Goal: Task Accomplishment & Management: Use online tool/utility

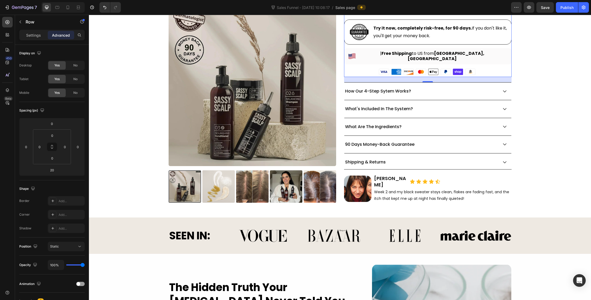
scroll to position [366, 0]
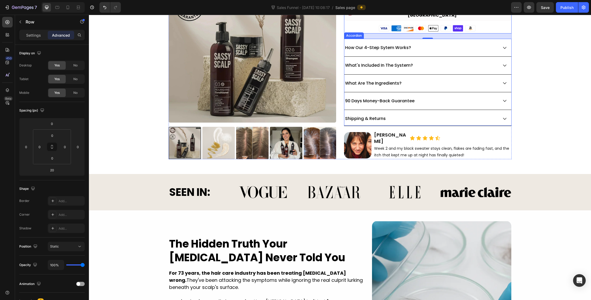
click at [387, 98] on p "90 Days Money-Back Guarantee" at bounding box center [379, 100] width 69 height 5
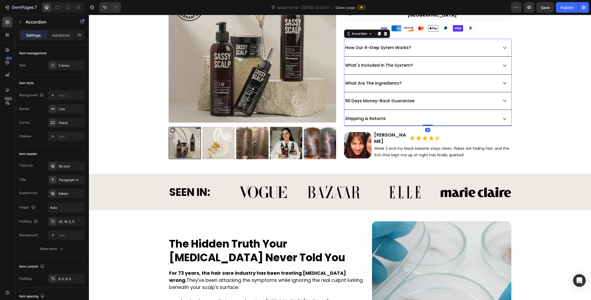
click at [505, 98] on icon at bounding box center [504, 100] width 5 height 5
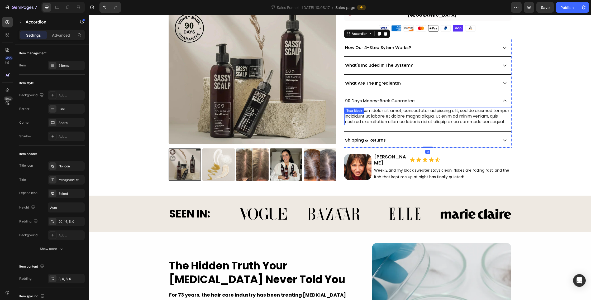
click at [399, 116] on div "Lorem ipsum dolor sit amet, consectetur adipiscing elit, sed do eiusmod tempor …" at bounding box center [427, 116] width 167 height 17
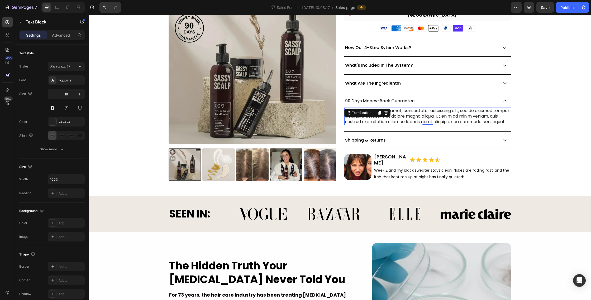
click at [399, 116] on div "Lorem ipsum dolor sit amet, consectetur adipiscing elit, sed do eiusmod tempor …" at bounding box center [427, 116] width 167 height 17
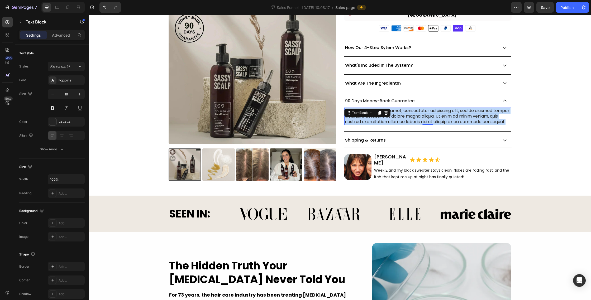
click at [399, 116] on p "Lorem ipsum dolor sit amet, consectetur adipiscing elit, sed do eiusmod tempor …" at bounding box center [428, 116] width 166 height 16
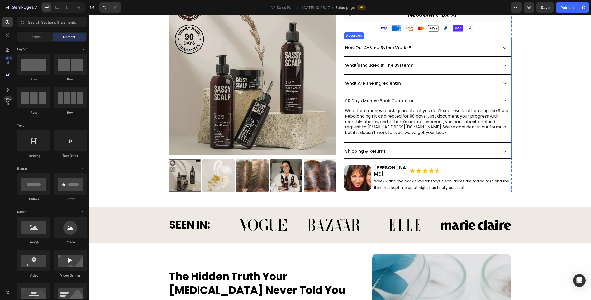
click at [503, 98] on icon at bounding box center [504, 100] width 5 height 5
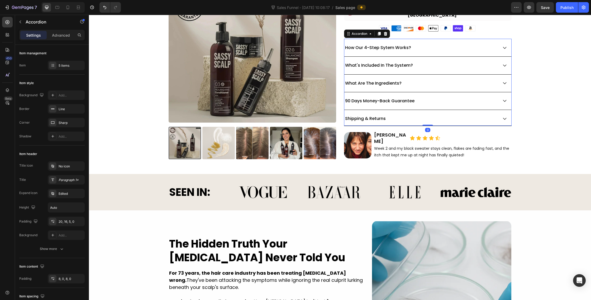
scroll to position [352, 0]
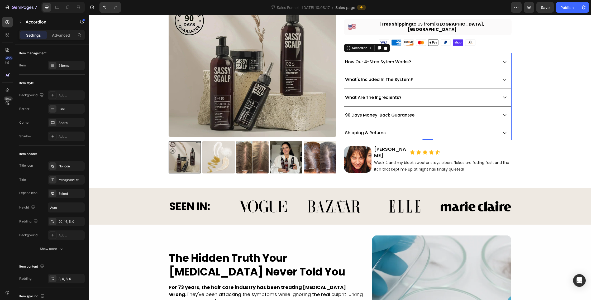
click at [505, 95] on icon at bounding box center [504, 97] width 5 height 5
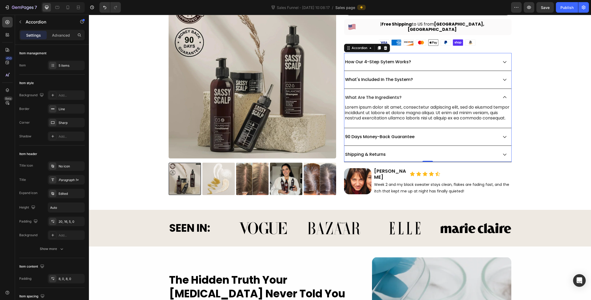
click at [394, 157] on div "Shipping & Returns" at bounding box center [421, 154] width 154 height 7
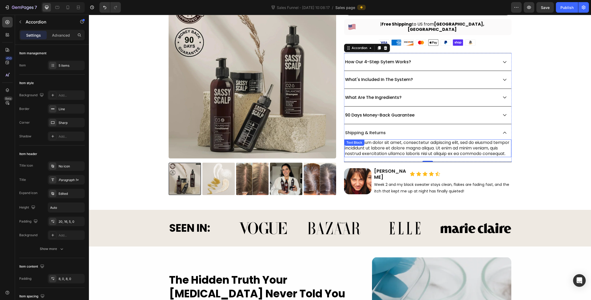
click at [383, 140] on div "Lorem ipsum dolor sit amet, consectetur adipiscing elit, sed do eiusmod tempor …" at bounding box center [427, 147] width 167 height 17
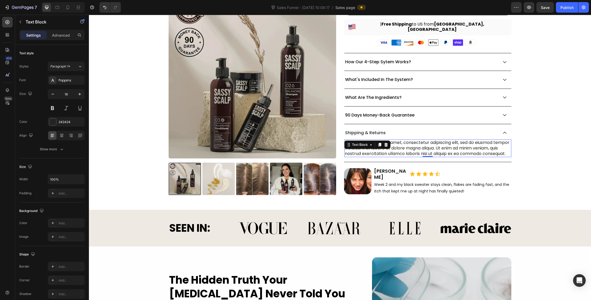
click at [383, 142] on div at bounding box center [386, 145] width 6 height 6
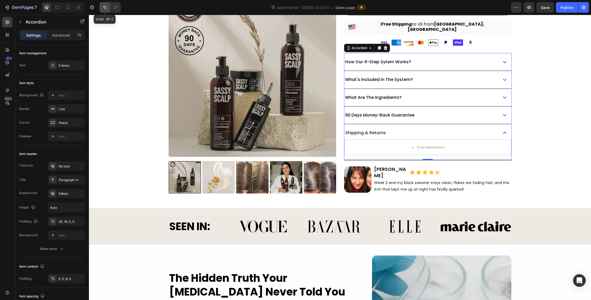
click at [103, 8] on icon "Undo/Redo" at bounding box center [104, 7] width 5 height 5
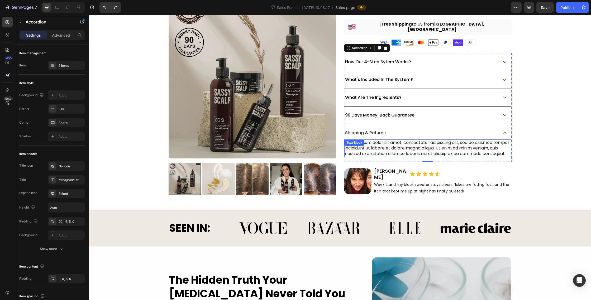
click at [377, 145] on div "Lorem ipsum dolor sit amet, consectetur adipiscing elit, sed do eiusmod tempor …" at bounding box center [427, 147] width 167 height 17
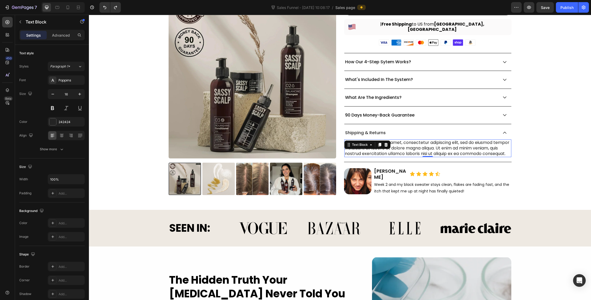
click at [377, 145] on div "Lorem ipsum dolor sit amet, consectetur adipiscing elit, sed do eiusmod tempor …" at bounding box center [427, 147] width 167 height 17
click at [377, 145] on p "Lorem ipsum dolor sit amet, consectetur adipiscing elit, sed do eiusmod tempor …" at bounding box center [428, 148] width 166 height 16
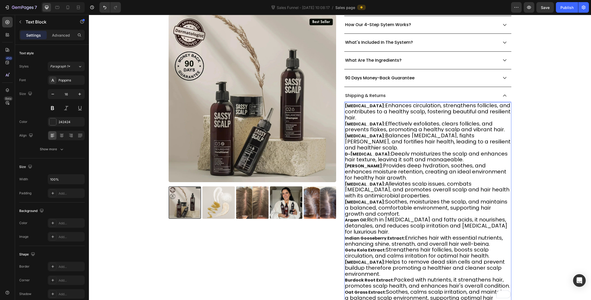
scroll to position [0, 0]
click at [406, 105] on span "Enhances circulation, strengthens follicles, and contributes to a healthy scalp…" at bounding box center [428, 112] width 166 height 20
click at [397, 110] on span "Enhances circulation, strengthens follicles, and contributes to a healthy scalp…" at bounding box center [428, 112] width 166 height 20
click at [395, 114] on p "Niacinamide: Enhances circulation, strengthens follicles, and contributes to a …" at bounding box center [428, 211] width 166 height 216
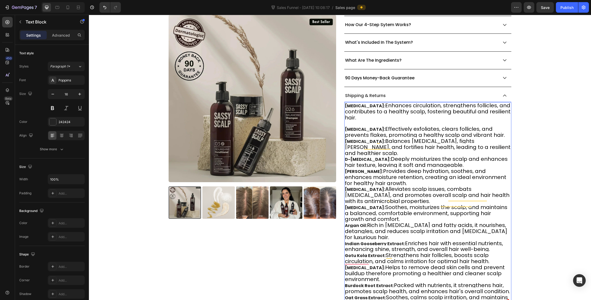
click at [487, 132] on p "Niacinamide: Enhances circulation, strengthens follicles, and contributes to a …" at bounding box center [428, 214] width 166 height 222
click at [490, 137] on span "Balances sebum, fights dandruff, and fortifies hair health, leading to a resili…" at bounding box center [428, 147] width 166 height 20
click at [378, 107] on span "Enhances circulation, strengthens follicles, and contributes to a healthy scalp…" at bounding box center [428, 112] width 166 height 20
click at [358, 106] on span "Enhances circulation, strengthens follicles, and contributes to a healthy scalp…" at bounding box center [428, 112] width 166 height 20
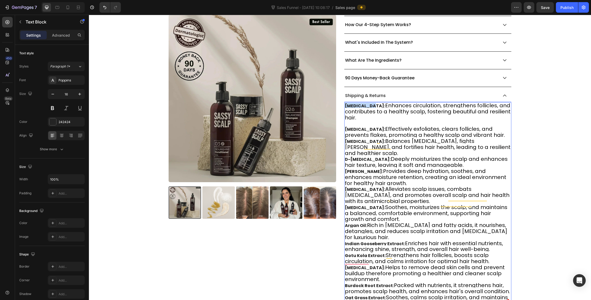
click at [346, 103] on strong "Niacinamide:" at bounding box center [365, 106] width 40 height 6
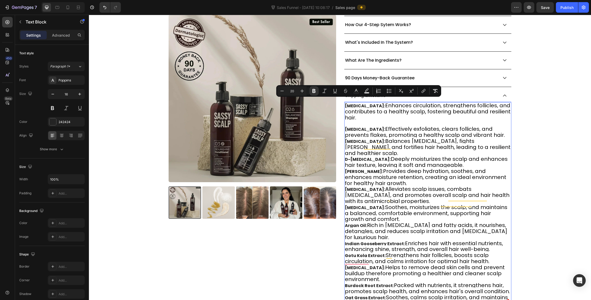
click at [356, 109] on span "Enhances circulation, strengthens follicles, and contributes to a healthy scalp…" at bounding box center [428, 112] width 166 height 20
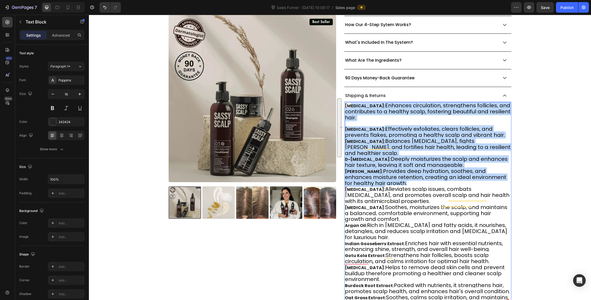
drag, startPoint x: 350, startPoint y: 102, endPoint x: 378, endPoint y: 168, distance: 71.0
click at [378, 168] on p "Niacinamide: Enhances circulation, strengthens follicles, and contributes to a …" at bounding box center [428, 214] width 166 height 222
click at [378, 168] on span "Provides deep hydration, soothes, and enhances moisture retention, creating an …" at bounding box center [425, 177] width 161 height 20
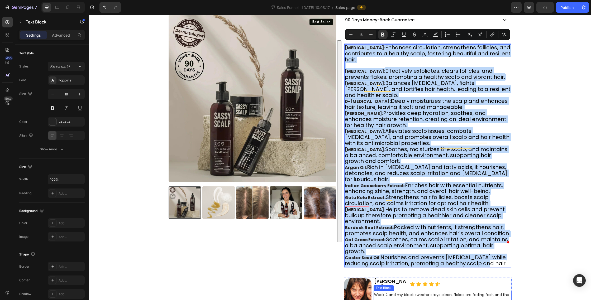
scroll to position [463, 0]
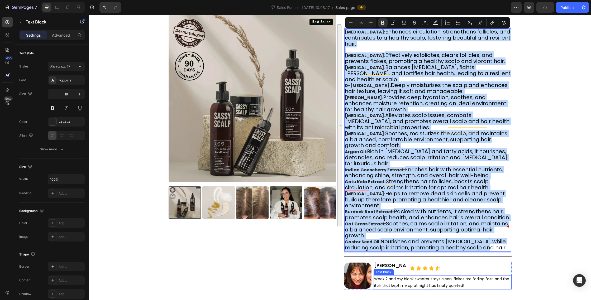
drag, startPoint x: 345, startPoint y: 100, endPoint x: 409, endPoint y: 253, distance: 165.4
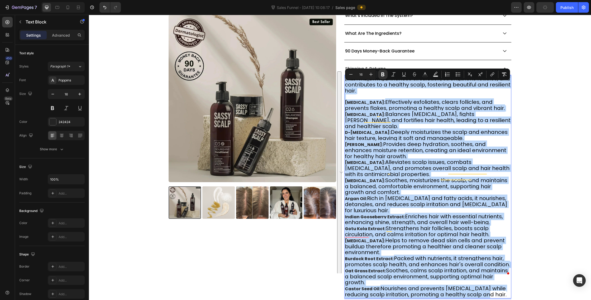
scroll to position [391, 0]
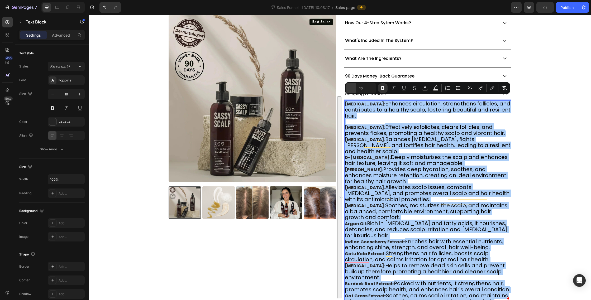
click at [352, 86] on icon "Editor contextual toolbar" at bounding box center [350, 87] width 5 height 5
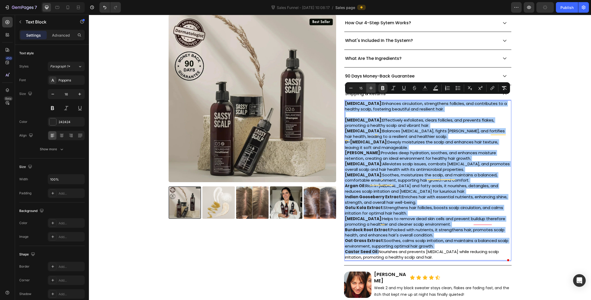
click at [371, 87] on icon "Editor contextual toolbar" at bounding box center [370, 87] width 3 height 3
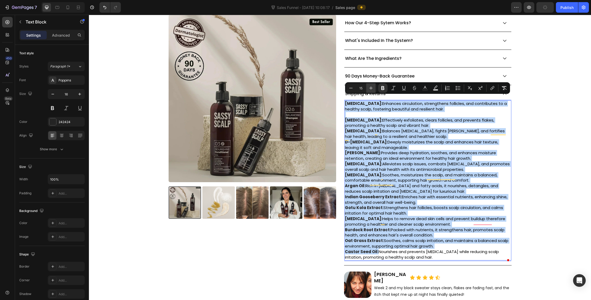
type input "16"
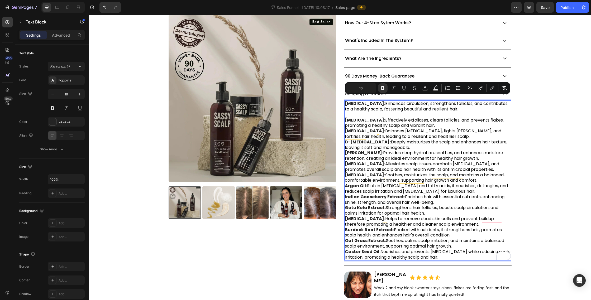
click at [392, 118] on span "Effectively exfoliates, clears follicles, and prevents flakes, promoting a heal…" at bounding box center [424, 123] width 159 height 12
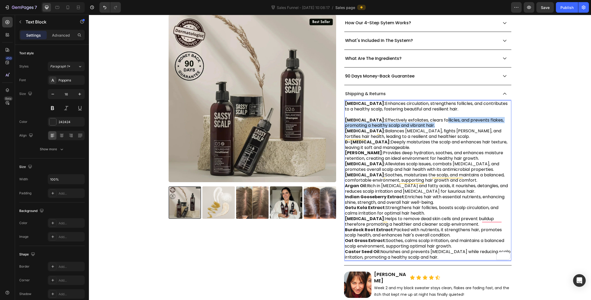
click at [437, 119] on p "Niacinamide: Enhances circulation, strengthens follicles, and contributes to a …" at bounding box center [428, 180] width 166 height 159
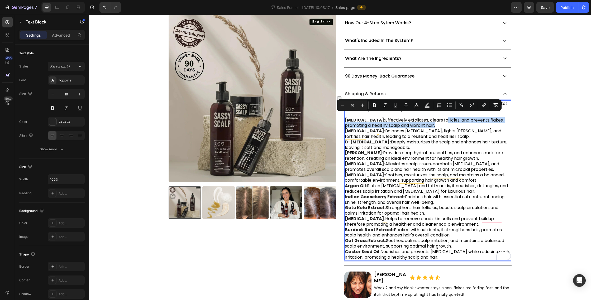
click at [442, 121] on p "Niacinamide: Enhances circulation, strengthens follicles, and contributes to a …" at bounding box center [428, 180] width 166 height 159
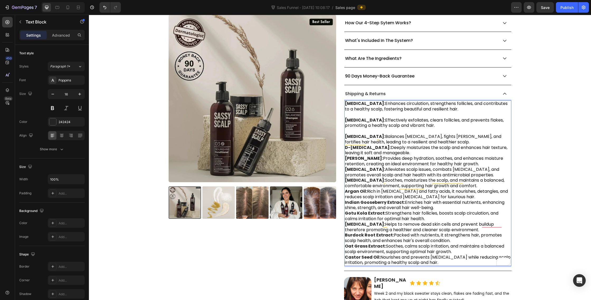
click at [442, 135] on span "Balances sebum, fights dandruff, and fortifies hair health, leading to a resili…" at bounding box center [423, 139] width 156 height 12
click at [441, 137] on p "Niacinamide: Enhances circulation, strengthens follicles, and contributes to a …" at bounding box center [428, 183] width 166 height 165
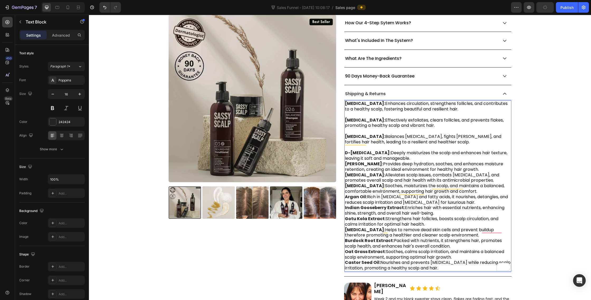
click at [437, 151] on span "Deeply moisturizes the scalp and enhances hair texture, leaving it soft and man…" at bounding box center [426, 156] width 162 height 12
click at [436, 156] on p "Niacinamide: Enhances circulation, strengthens follicles, and contributes to a …" at bounding box center [428, 186] width 166 height 170
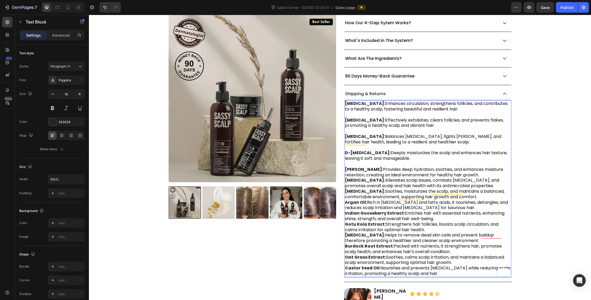
click at [481, 171] on p "Niacinamide: Enhances circulation, strengthens follicles, and contributes to a …" at bounding box center [428, 189] width 166 height 176
click at [485, 171] on p "Niacinamide: Enhances circulation, strengthens follicles, and contributes to a …" at bounding box center [428, 189] width 166 height 176
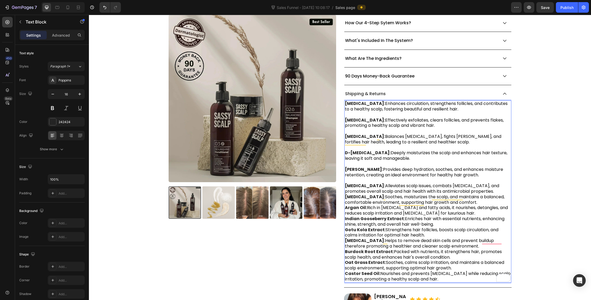
click at [481, 186] on p "Niacinamide: Enhances circulation, strengthens follicles, and contributes to a …" at bounding box center [428, 191] width 166 height 181
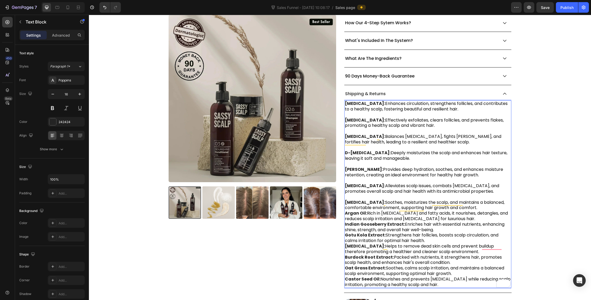
click at [492, 200] on p "Niacinamide: Enhances circulation, strengthens follicles, and contributes to a …" at bounding box center [428, 194] width 166 height 186
click at [491, 204] on p "Niacinamide: Enhances circulation, strengthens follicles, and contributes to a …" at bounding box center [428, 194] width 166 height 186
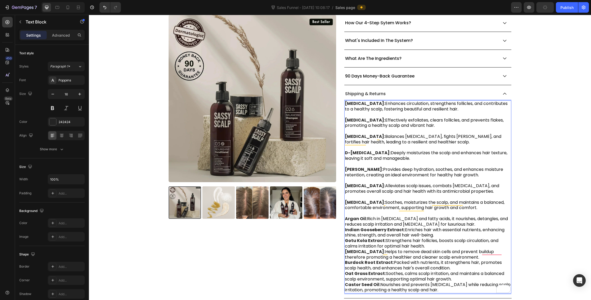
click at [484, 221] on p "Niacinamide: Enhances circulation, strengthens follicles, and contributes to a …" at bounding box center [428, 197] width 166 height 192
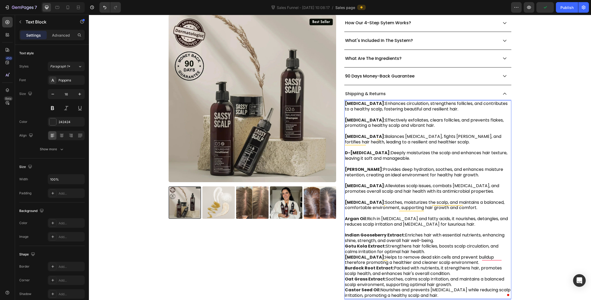
click at [479, 237] on p "Niacinamide: Enhances circulation, strengthens follicles, and contributes to a …" at bounding box center [428, 199] width 166 height 197
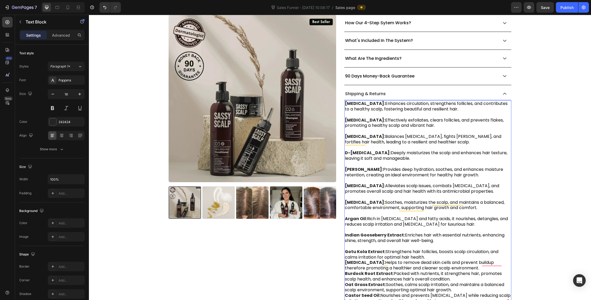
click at [464, 259] on span "Helps to remove dead skin cells and prevent buildup therefore promoting a healt…" at bounding box center [419, 265] width 149 height 12
click at [463, 250] on span "Strengthens hair follicles, boosts scalp circulation, and calms irritation for …" at bounding box center [421, 255] width 153 height 12
click at [462, 252] on p "Niacinamide: Enhances circulation, strengthens follicles, and contributes to a …" at bounding box center [428, 202] width 166 height 203
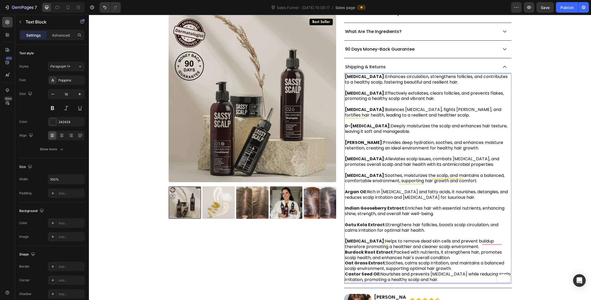
scroll to position [436, 0]
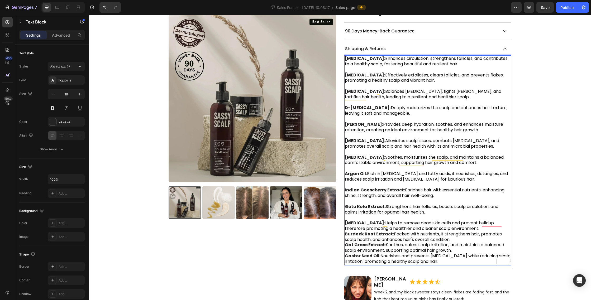
click at [470, 222] on span "Helps to remove dead skin cells and prevent buildup therefore promoting a healt…" at bounding box center [419, 226] width 149 height 12
click at [469, 224] on p "Niacinamide: Enhances circulation, strengthens follicles, and contributes to a …" at bounding box center [428, 160] width 166 height 208
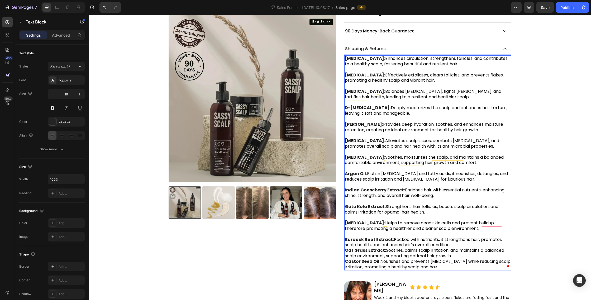
click at [468, 241] on p "Niacinamide: Enhances circulation, strengthens follicles, and contributes to a …" at bounding box center [428, 163] width 166 height 214
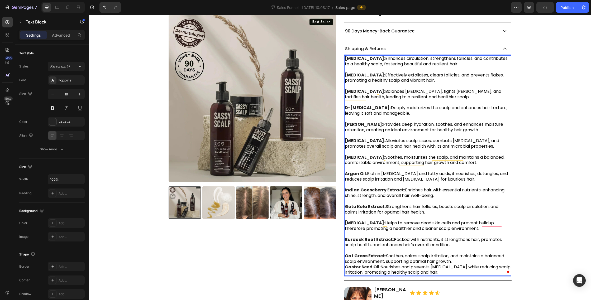
click at [467, 253] on span "Soothes, calms scalp irritation, and maintains a balanced scalp environment, su…" at bounding box center [424, 259] width 159 height 12
click at [467, 257] on p "Niacinamide: Enhances circulation, strengthens follicles, and contributes to a …" at bounding box center [428, 165] width 166 height 219
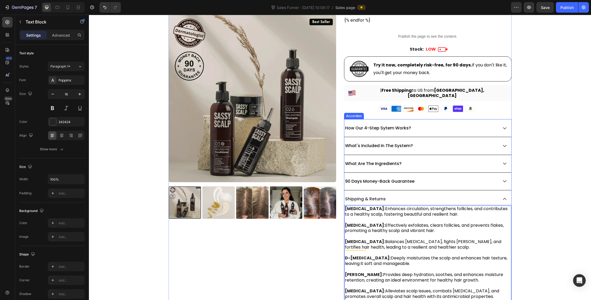
scroll to position [310, 0]
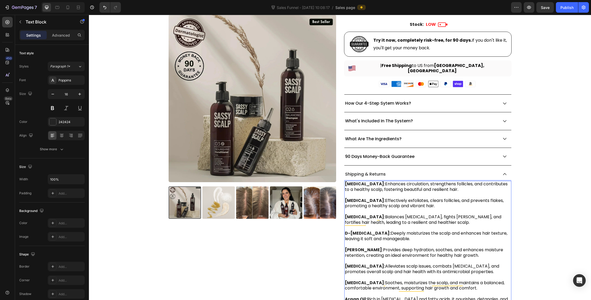
click at [355, 184] on span "Enhances circulation, strengthens follicles, and contributes to a healthy scalp…" at bounding box center [426, 187] width 163 height 12
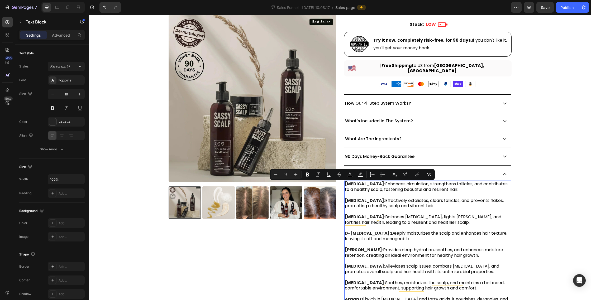
click at [353, 182] on strong "Niacinamide:" at bounding box center [365, 184] width 40 height 6
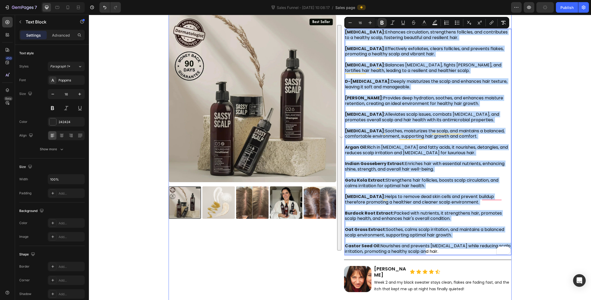
scroll to position [479, 0]
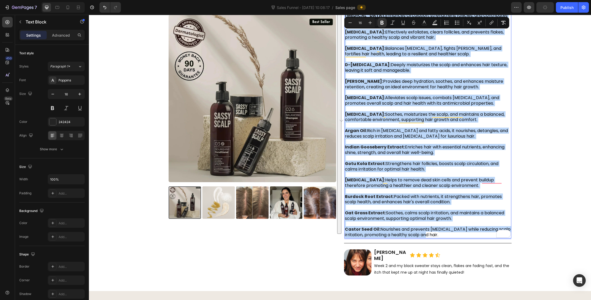
drag, startPoint x: 345, startPoint y: 181, endPoint x: 452, endPoint y: 229, distance: 117.3
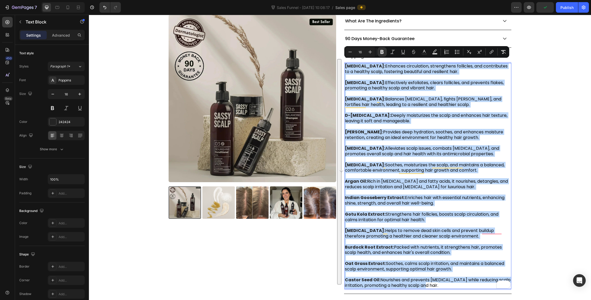
scroll to position [427, 0]
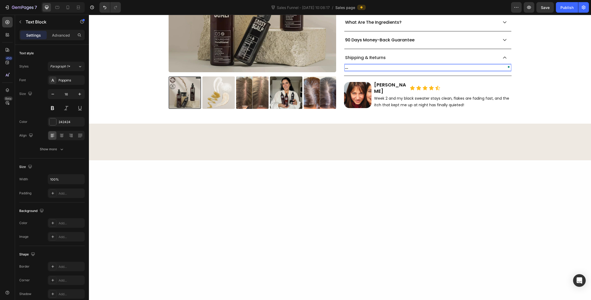
click at [408, 164] on div at bounding box center [340, 263] width 502 height 207
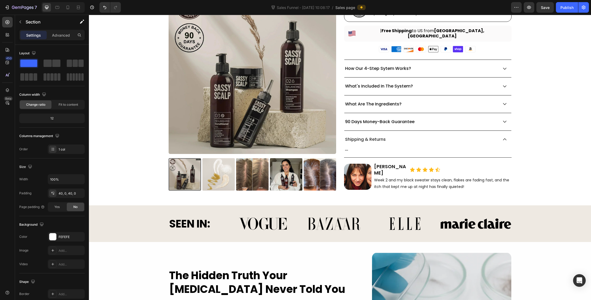
scroll to position [313, 0]
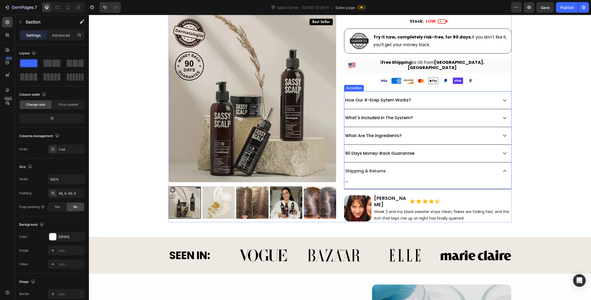
click at [503, 133] on icon at bounding box center [504, 135] width 5 height 5
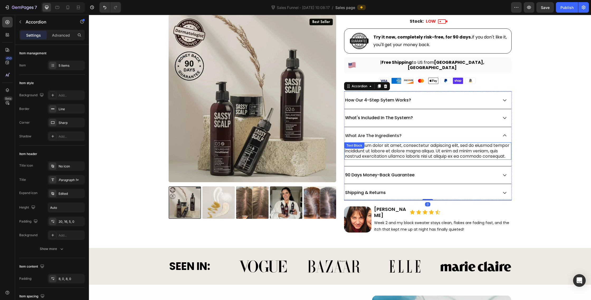
click at [393, 146] on div "Lorem ipsum dolor sit amet, consectetur adipiscing elit, sed do eiusmod tempor …" at bounding box center [427, 150] width 167 height 17
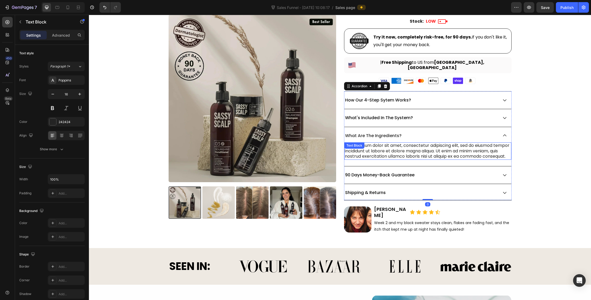
click at [393, 146] on div "Lorem ipsum dolor sit amet, consectetur adipiscing elit, sed do eiusmod tempor …" at bounding box center [427, 150] width 167 height 17
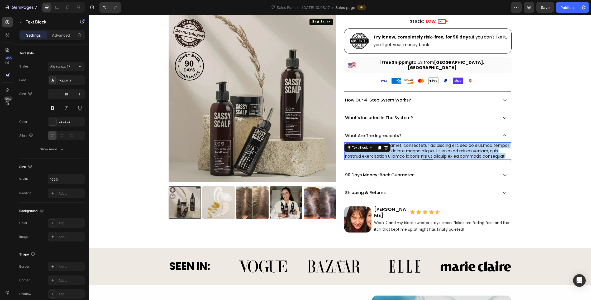
click at [393, 146] on p "Lorem ipsum dolor sit amet, consectetur adipiscing elit, sed do eiusmod tempor …" at bounding box center [428, 151] width 166 height 16
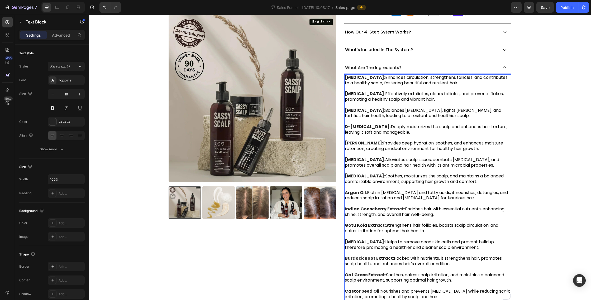
scroll to position [383, 0]
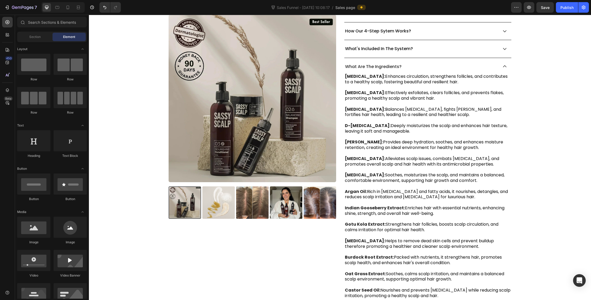
click at [503, 64] on icon at bounding box center [504, 66] width 5 height 5
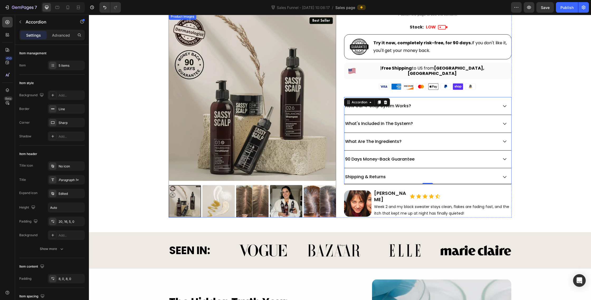
scroll to position [292, 0]
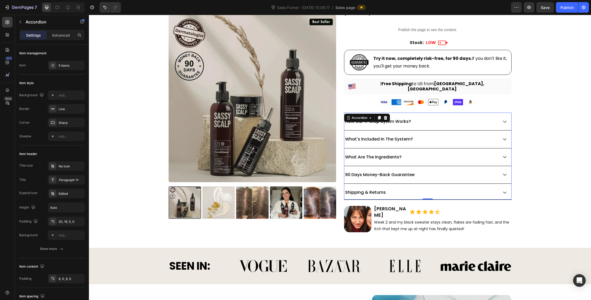
click at [497, 118] on div "How Our 4-Step Sytem Works?" at bounding box center [421, 121] width 154 height 7
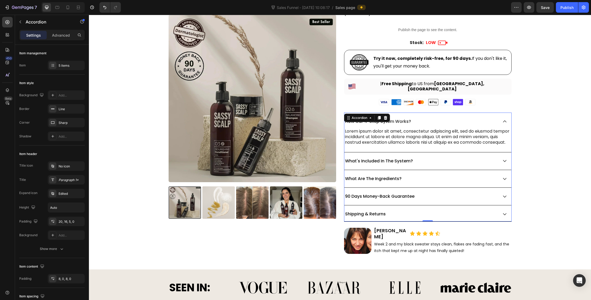
click at [497, 118] on div "How Our 4-Step Sytem Works?" at bounding box center [421, 121] width 154 height 7
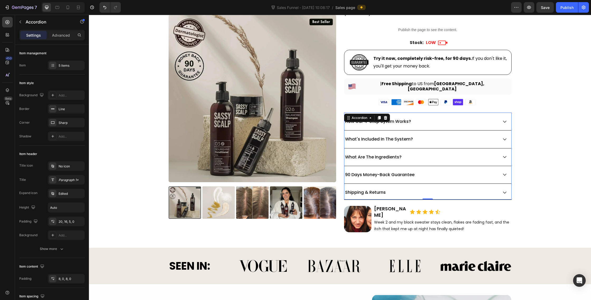
click at [495, 137] on div "What's Included In The System?" at bounding box center [421, 139] width 154 height 7
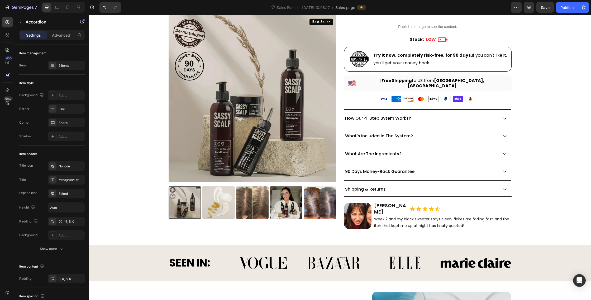
scroll to position [289, 0]
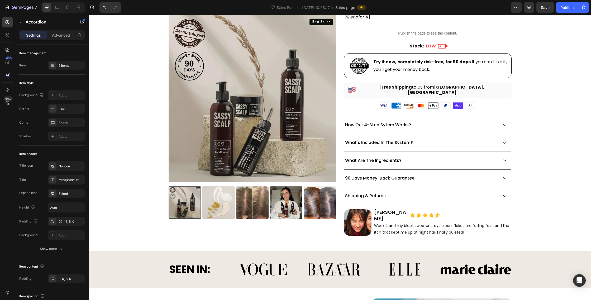
click at [486, 122] on div "How Our 4-Step Sytem Works?" at bounding box center [421, 125] width 154 height 7
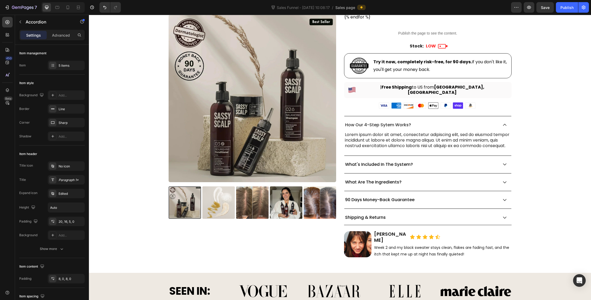
click at [486, 122] on div "How Our 4-Step Sytem Works?" at bounding box center [421, 125] width 154 height 7
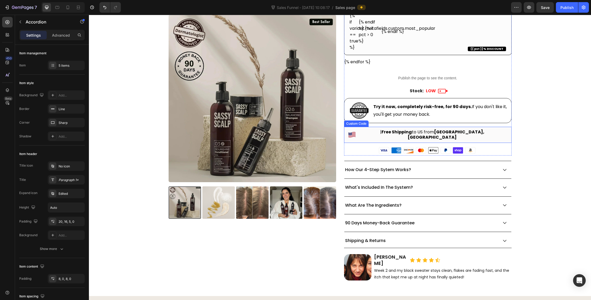
scroll to position [290, 0]
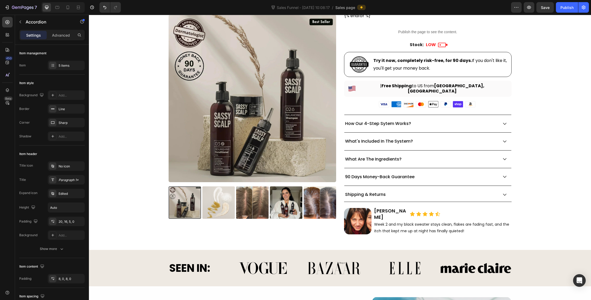
click at [446, 120] on div "How Our 4-Step Sytem Works?" at bounding box center [421, 123] width 154 height 7
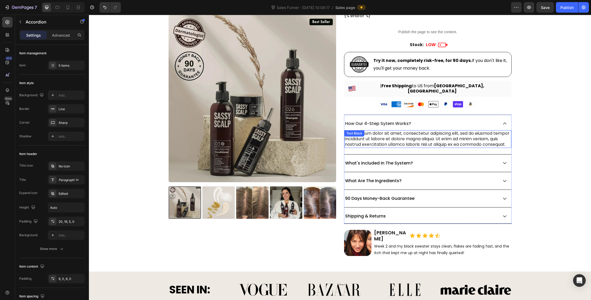
click at [413, 135] on div "Lorem ipsum dolor sit amet, consectetur adipiscing elit, sed do eiusmod tempor …" at bounding box center [427, 138] width 167 height 17
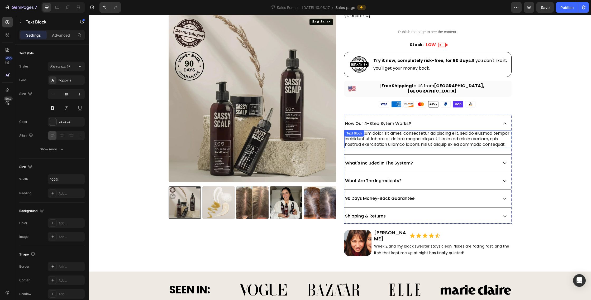
click at [413, 135] on div "Lorem ipsum dolor sit amet, consectetur adipiscing elit, sed do eiusmod tempor …" at bounding box center [427, 138] width 167 height 17
click at [413, 135] on p "Lorem ipsum dolor sit amet, consectetur adipiscing elit, sed do eiusmod tempor …" at bounding box center [428, 139] width 166 height 16
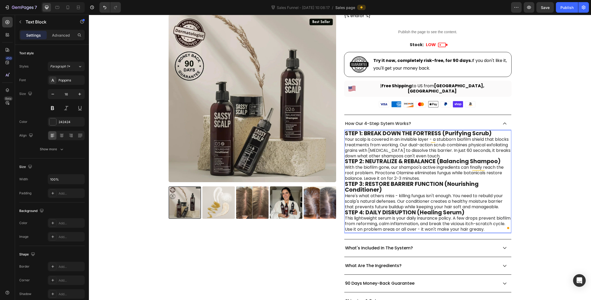
drag, startPoint x: 345, startPoint y: 130, endPoint x: 419, endPoint y: 197, distance: 99.9
click at [416, 193] on p "Here's what others miss - killing fungus isn't enough. You need to rebuild your…" at bounding box center [428, 201] width 166 height 16
drag, startPoint x: 346, startPoint y: 131, endPoint x: 421, endPoint y: 204, distance: 105.3
click at [421, 209] on strong "STEP 4: DAILY DISRUPTION (Healing Serum)" at bounding box center [404, 213] width 119 height 8
click at [499, 225] on p "This lightweight serum is your daily insurance policy. A few drops prevent biof…" at bounding box center [428, 224] width 166 height 16
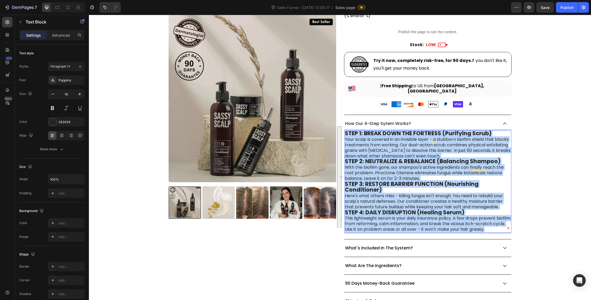
drag, startPoint x: 500, startPoint y: 225, endPoint x: 344, endPoint y: 126, distance: 184.3
click at [343, 126] on div "Product Images Icon Icon Icon Icon Icon Icon List Excellent 4.95 | 569 Reviews …" at bounding box center [339, 41] width 343 height 601
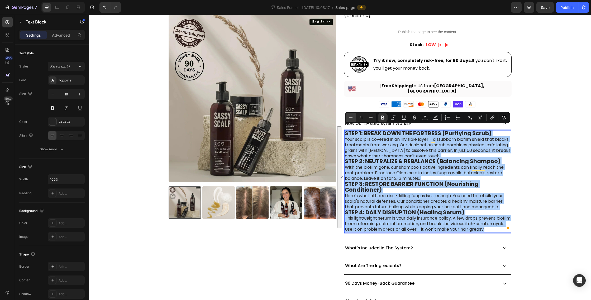
click at [350, 119] on icon "Editor contextual toolbar" at bounding box center [350, 117] width 5 height 5
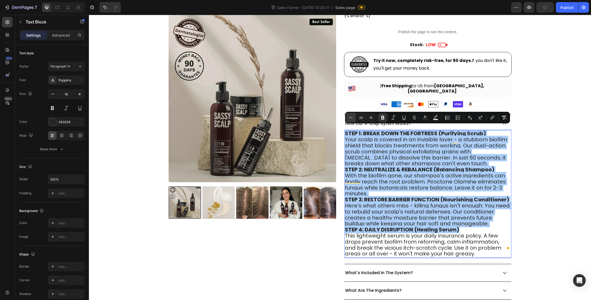
click at [350, 119] on icon "Editor contextual toolbar" at bounding box center [350, 117] width 5 height 5
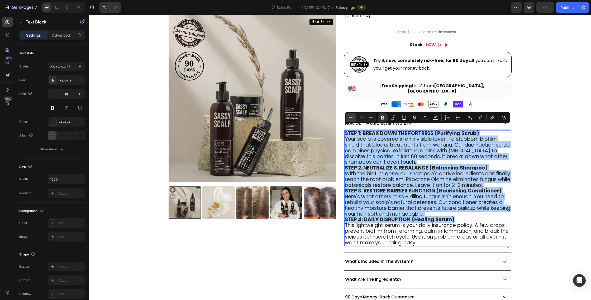
click at [350, 119] on icon "Editor contextual toolbar" at bounding box center [350, 117] width 5 height 5
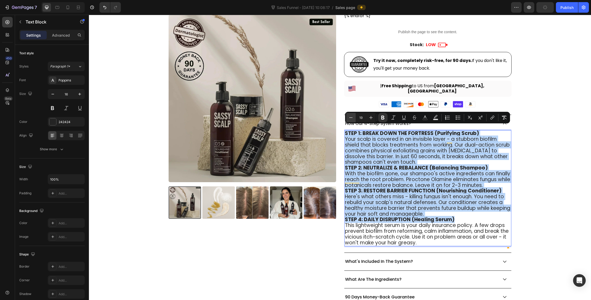
type input "18"
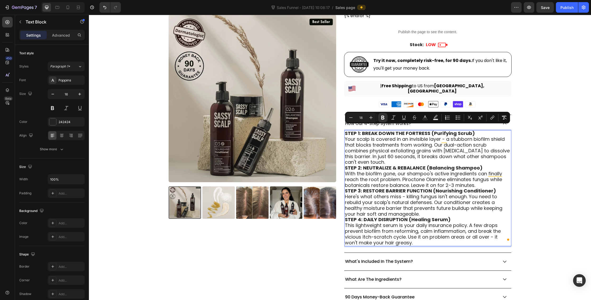
click at [384, 141] on span "Your scalp is covered in an invisible layer - a stubborn biofilm shield that bl…" at bounding box center [427, 151] width 165 height 30
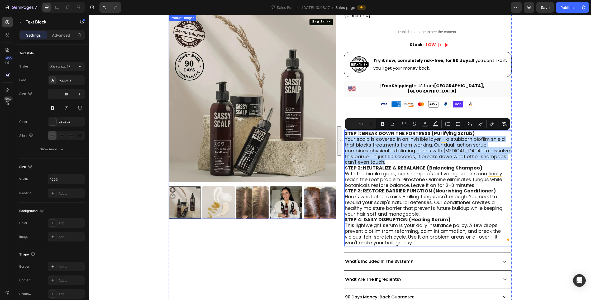
drag, startPoint x: 379, startPoint y: 156, endPoint x: 330, endPoint y: 136, distance: 53.8
click at [330, 136] on div "Product Images Icon Icon Icon Icon Icon Icon List Excellent 4.95 | 569 Reviews …" at bounding box center [339, 48] width 343 height 614
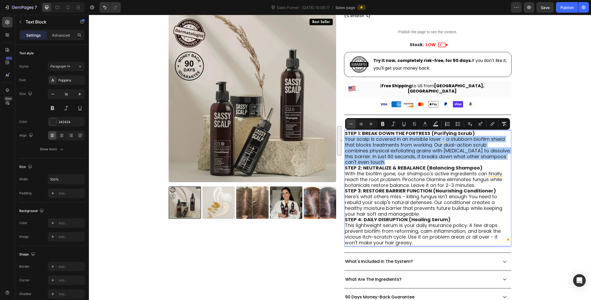
click at [349, 125] on icon "Editor contextual toolbar" at bounding box center [350, 123] width 5 height 5
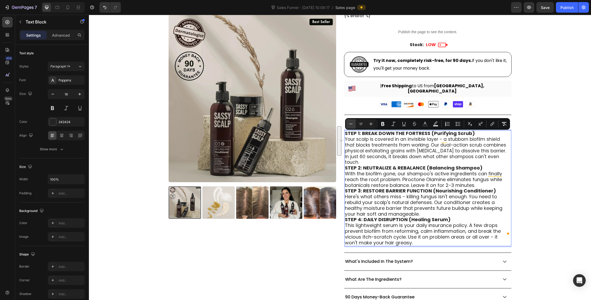
click at [349, 125] on icon "Editor contextual toolbar" at bounding box center [350, 123] width 5 height 5
type input "16"
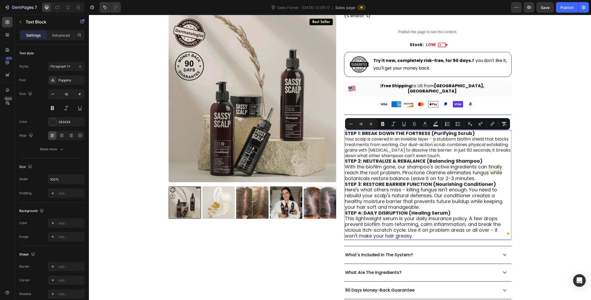
click at [431, 172] on span "With the biofilm gone, our shampoo's active ingredients can finally reach the r…" at bounding box center [423, 172] width 157 height 18
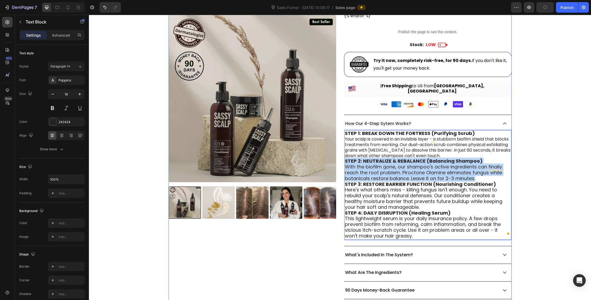
click at [340, 159] on div "Product Images Icon Icon Icon Icon Icon Icon List Excellent 4.95 | 569 Reviews …" at bounding box center [339, 45] width 343 height 608
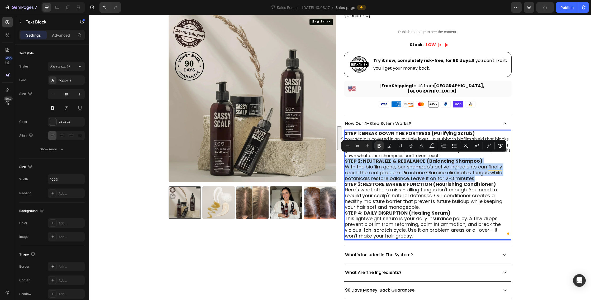
click at [354, 163] on span "With the biofilm gone, our shampoo's active ingredients can finally reach the r…" at bounding box center [423, 172] width 157 height 18
click at [471, 169] on span "With the biofilm gone, our shampoo's active ingredients can finally reach the r…" at bounding box center [423, 172] width 157 height 18
click at [479, 173] on p "With the biofilm gone, our shampoo's active ingredients can finally reach the r…" at bounding box center [428, 172] width 166 height 17
click at [483, 173] on p "With the biofilm gone, our shampoo's active ingredients can finally reach the r…" at bounding box center [428, 172] width 166 height 17
click at [482, 163] on span "With the biofilm gone, our shampoo's active ingredients can finally reach the r…" at bounding box center [423, 172] width 157 height 18
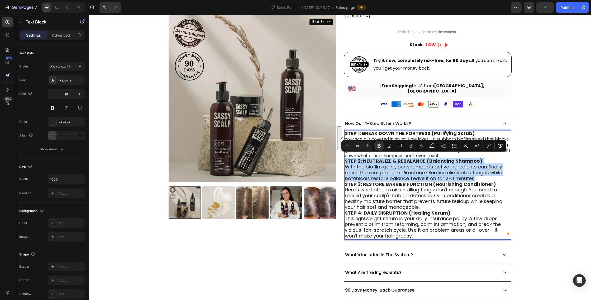
click at [482, 163] on span "With the biofilm gone, our shampoo's active ingredients can finally reach the r…" at bounding box center [423, 172] width 157 height 18
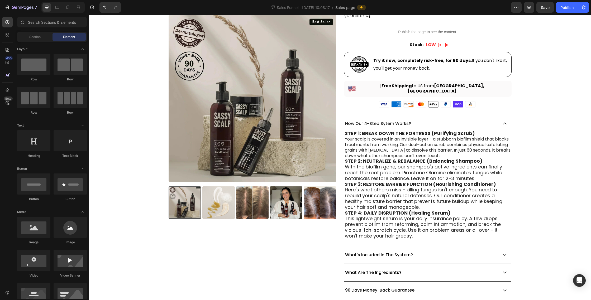
click at [473, 175] on span "With the biofilm gone, our shampoo's active ingredients can finally reach the r…" at bounding box center [423, 172] width 157 height 18
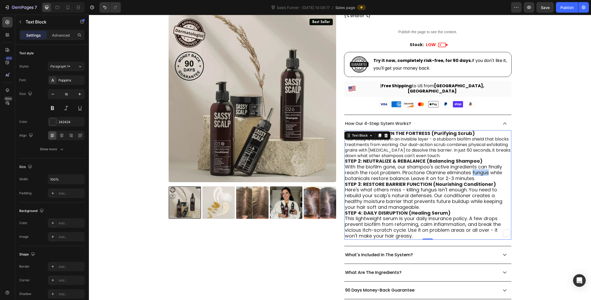
click at [474, 167] on span "With the biofilm gone, our shampoo's active ingredients can finally reach the r…" at bounding box center [423, 172] width 157 height 18
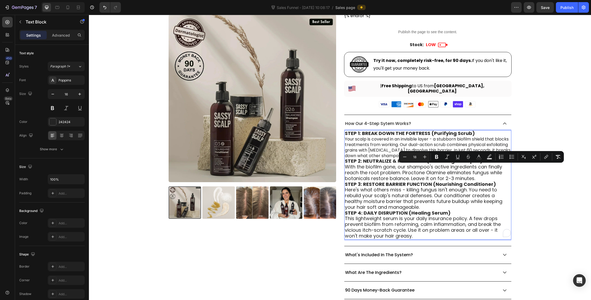
click at [477, 173] on p "With the biofilm gone, our shampoo's active ingredients can finally reach the r…" at bounding box center [428, 172] width 166 height 17
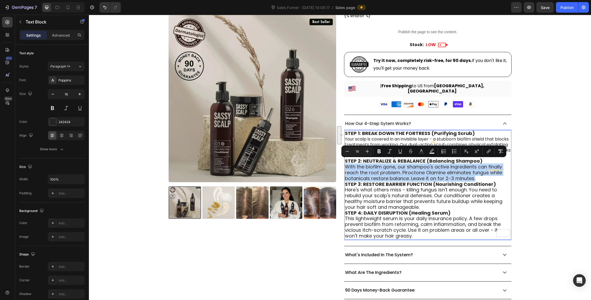
drag, startPoint x: 479, startPoint y: 173, endPoint x: 346, endPoint y: 161, distance: 133.2
click at [346, 164] on p "With the biofilm gone, our shampoo's active ingredients can finally reach the r…" at bounding box center [428, 172] width 166 height 17
click at [347, 153] on icon "Editor contextual toolbar" at bounding box center [346, 151] width 5 height 5
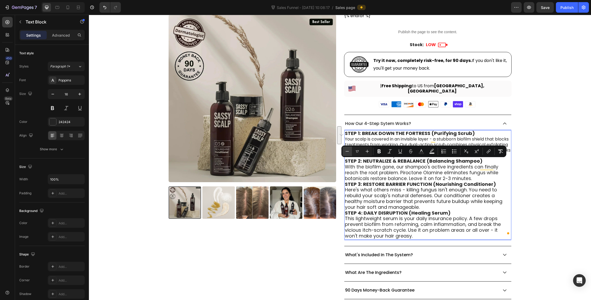
click at [347, 153] on icon "Editor contextual toolbar" at bounding box center [346, 151] width 5 height 5
type input "18"
click at [421, 186] on span "Here's what others miss - killing fungus isn't enough. You need to rebuild your…" at bounding box center [423, 198] width 157 height 24
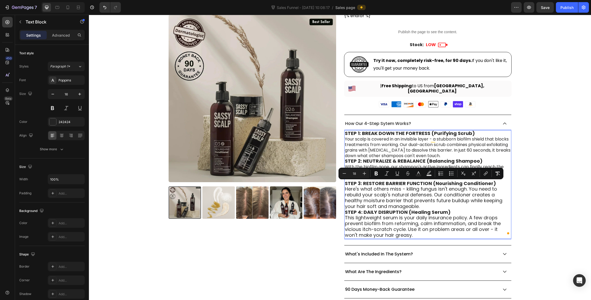
click at [437, 200] on p "Here's what others miss - killing fungus isn't enough. You need to rebuild your…" at bounding box center [428, 197] width 166 height 23
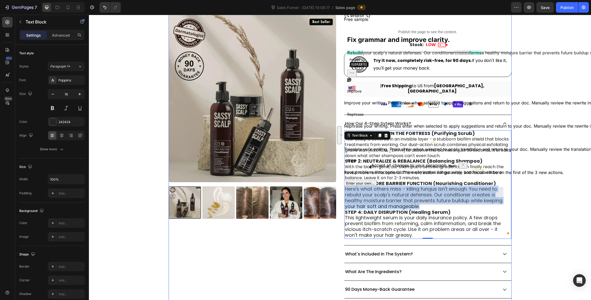
drag, startPoint x: 425, startPoint y: 201, endPoint x: 343, endPoint y: 187, distance: 82.6
click at [343, 187] on div "Product Images Icon Icon Icon Icon Icon Icon List Excellent 4.95 | 569 Reviews …" at bounding box center [339, 44] width 343 height 607
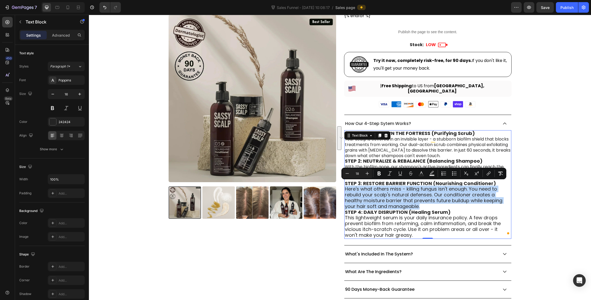
click at [380, 190] on span "Here's what others miss - killing fungus isn't enough. You need to rebuild your…" at bounding box center [423, 198] width 157 height 24
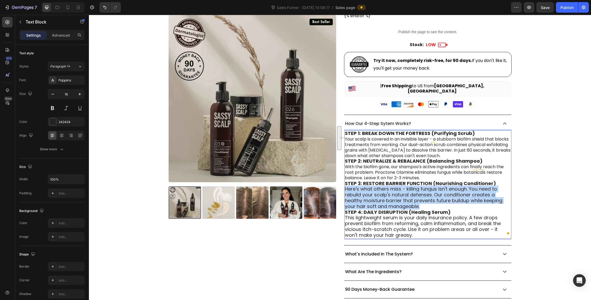
drag, startPoint x: 422, startPoint y: 201, endPoint x: 345, endPoint y: 184, distance: 78.7
click at [345, 186] on p "Here's what others miss - killing fungus isn't enough. You need to rebuild your…" at bounding box center [428, 197] width 166 height 23
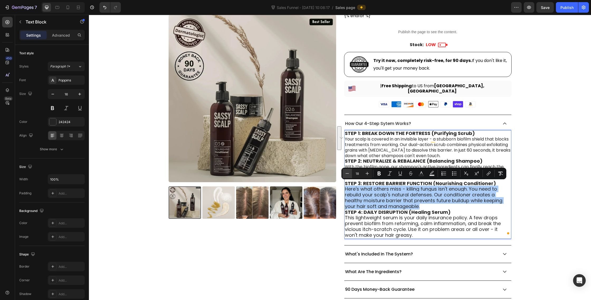
click at [348, 175] on icon "Editor contextual toolbar" at bounding box center [346, 173] width 5 height 5
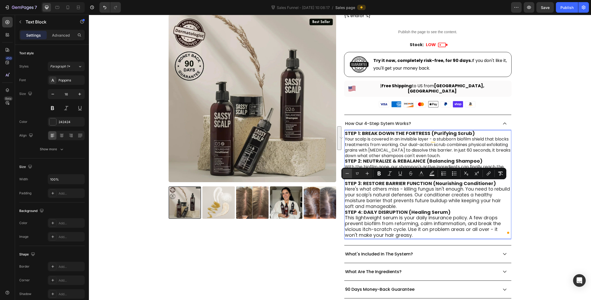
click at [348, 175] on icon "Editor contextual toolbar" at bounding box center [346, 173] width 5 height 5
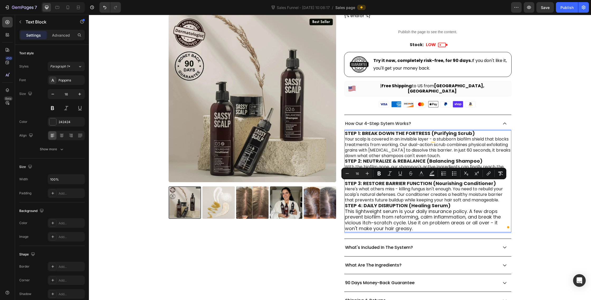
type input "18"
click at [407, 220] on span "This lightweight serum is your daily insurance policy. A few drops prevent biof…" at bounding box center [423, 220] width 156 height 24
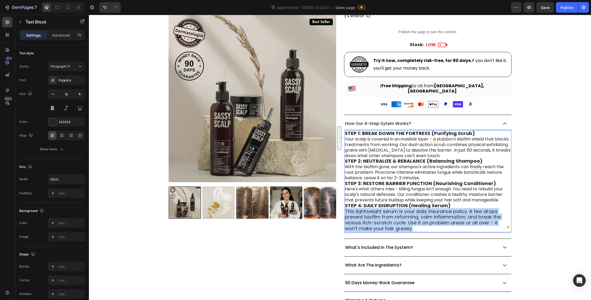
drag, startPoint x: 415, startPoint y: 225, endPoint x: 344, endPoint y: 205, distance: 73.6
click at [345, 209] on p "This lightweight serum is your daily insurance policy. A few drops prevent biof…" at bounding box center [428, 220] width 166 height 23
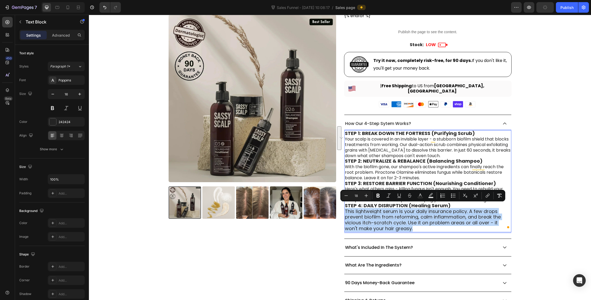
click at [345, 201] on div "Minus 18 Plus Bold Italic Underline Strikethrough Text Color Text Background Co…" at bounding box center [422, 196] width 165 height 12
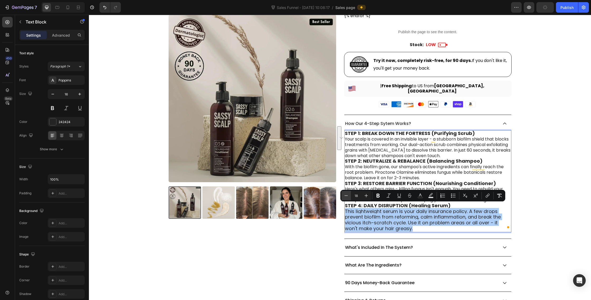
click at [345, 198] on button "Minus" at bounding box center [345, 195] width 9 height 9
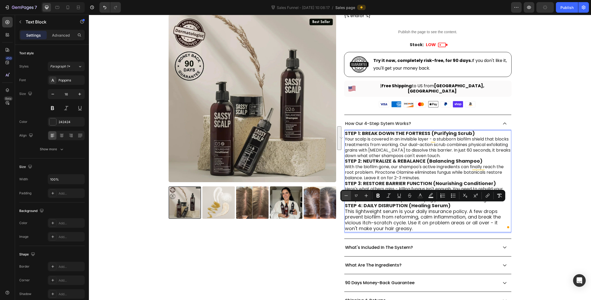
click at [345, 198] on button "Minus" at bounding box center [345, 195] width 9 height 9
type input "16"
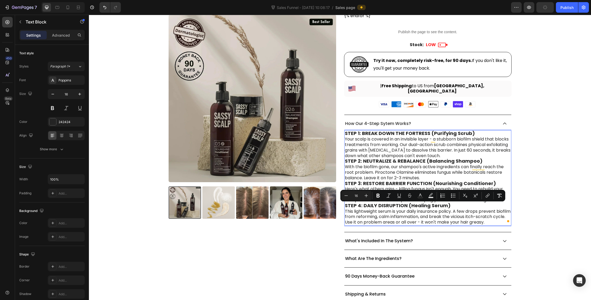
click at [436, 144] on span "Your scalp is covered in an invisible layer - a stubborn biofilm shield that bl…" at bounding box center [428, 147] width 166 height 22
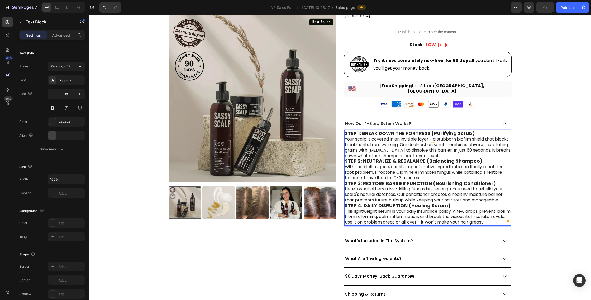
click at [463, 158] on strong "STEP 2: NEUTRALIZE & REBALANCE (Balancing Shampoo)" at bounding box center [414, 161] width 138 height 7
click at [464, 153] on p "Your scalp is covered in an invisible layer - a stubborn biofilm shield that bl…" at bounding box center [428, 148] width 166 height 22
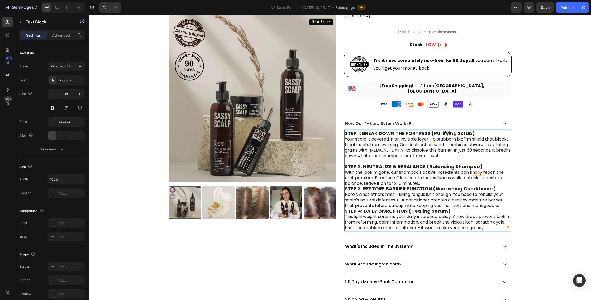
click at [453, 178] on p "With the biofilm gone, our shampoo's active ingredients can finally reach the r…" at bounding box center [428, 178] width 166 height 16
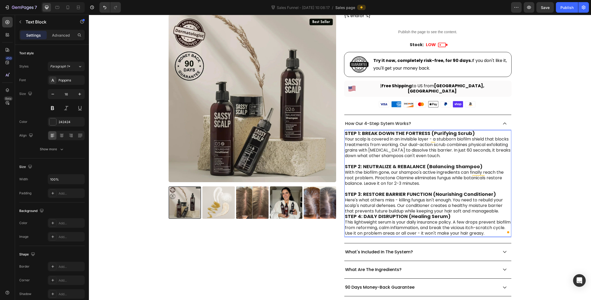
click at [503, 205] on p "Here's what others miss - killing fungus isn't enough. You need to rebuild your…" at bounding box center [428, 205] width 166 height 16
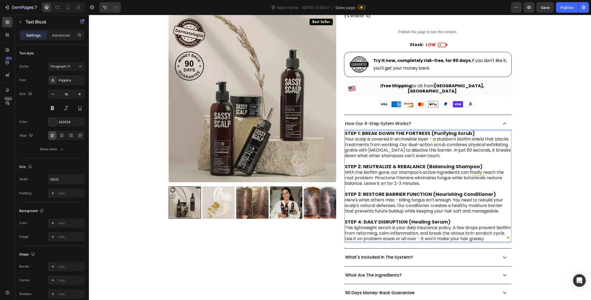
click at [455, 141] on span "Your scalp is covered in an invisible layer - a stubborn biofilm shield that bl…" at bounding box center [428, 147] width 166 height 22
click at [450, 130] on strong "STEP 1: BREAK DOWN THE FORTRESS (Purifying Scrub)" at bounding box center [410, 133] width 130 height 7
click at [449, 130] on strong "STEP 1: BREAK DOWN THE FORTRESS (Purifying Scrub)" at bounding box center [410, 133] width 130 height 7
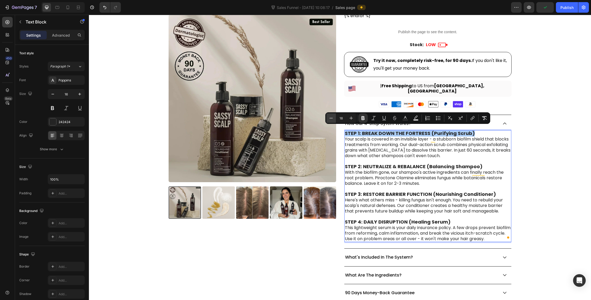
click at [332, 119] on icon "Editor contextual toolbar" at bounding box center [330, 117] width 5 height 5
type input "18"
click at [375, 163] on strong "STEP 2: NEUTRALIZE & REBALANCE (Balancing Shampoo)" at bounding box center [414, 166] width 138 height 7
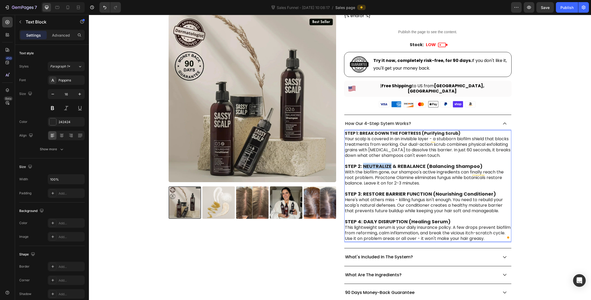
click at [375, 163] on strong "STEP 2: NEUTRALIZE & REBALANCE (Balancing Shampoo)" at bounding box center [414, 166] width 138 height 7
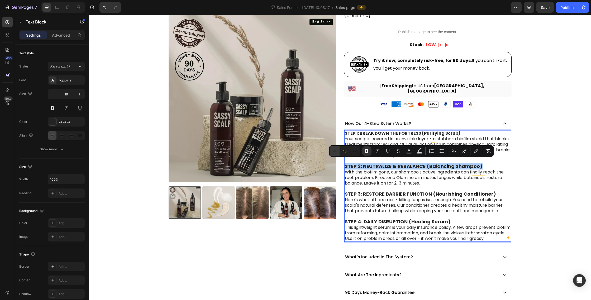
click at [335, 148] on button "Minus" at bounding box center [334, 150] width 9 height 9
type input "16"
click at [367, 190] on strong "STEP 3: RESTORE BARRIER FUNCTION (Nourishing Conditioner)" at bounding box center [420, 193] width 151 height 7
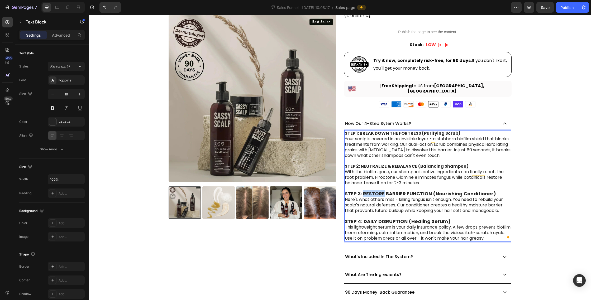
click at [367, 190] on strong "STEP 3: RESTORE BARRIER FUNCTION (Nourishing Conditioner)" at bounding box center [420, 193] width 151 height 7
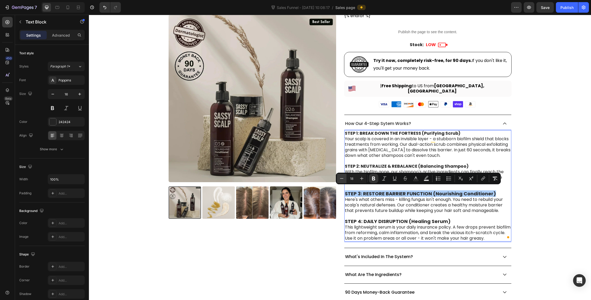
click at [341, 179] on icon "Editor contextual toolbar" at bounding box center [341, 178] width 5 height 5
type input "16"
click at [366, 219] on strong "STEP 4: DAILY DISRUPTION (Healing Serum)" at bounding box center [398, 221] width 106 height 7
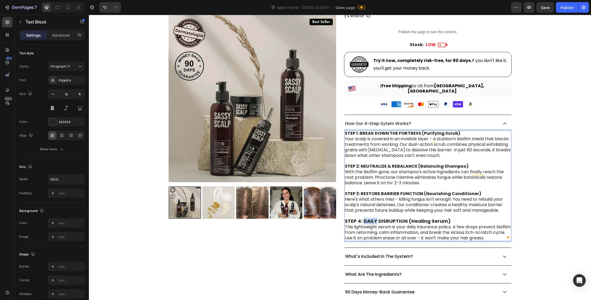
click at [366, 219] on strong "STEP 4: DAILY DISRUPTION (Healing Serum)" at bounding box center [398, 221] width 106 height 7
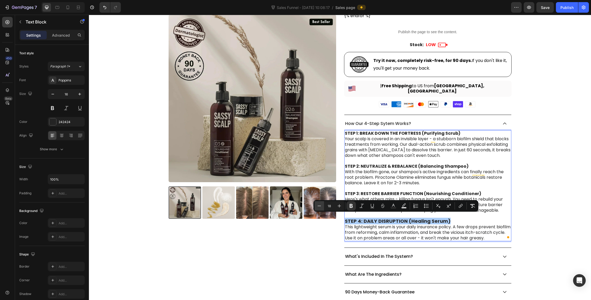
click at [320, 206] on icon "Editor contextual toolbar" at bounding box center [318, 205] width 5 height 5
type input "16"
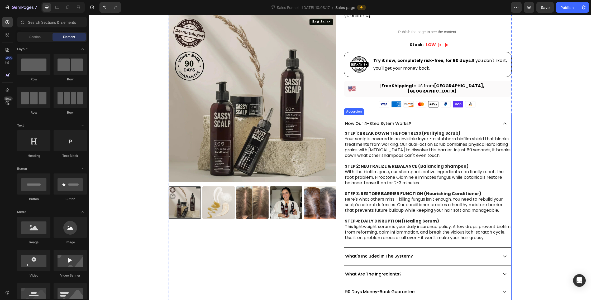
click at [389, 121] on p "How Our 4-Step Sytem Works?" at bounding box center [378, 123] width 66 height 5
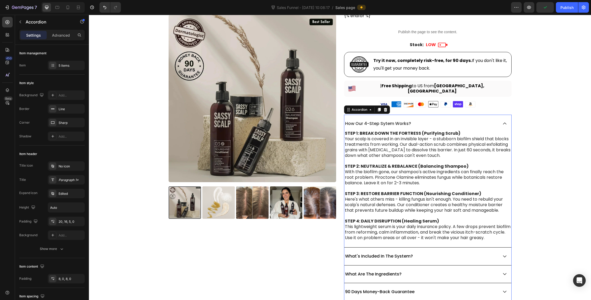
click at [369, 123] on div "How Our 4-Step Sytem Works?" at bounding box center [427, 121] width 167 height 13
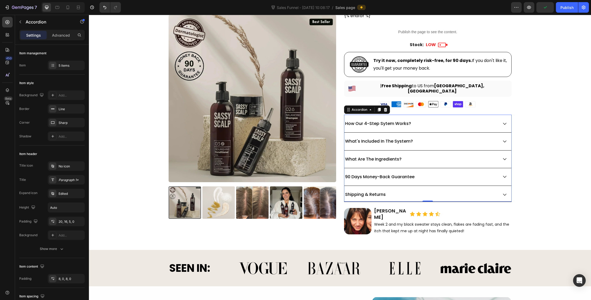
click at [371, 121] on p "How Our 4-Step Sytem Works?" at bounding box center [378, 123] width 66 height 5
click at [428, 123] on div "How Our 4-Step Sytem Works?" at bounding box center [427, 121] width 167 height 13
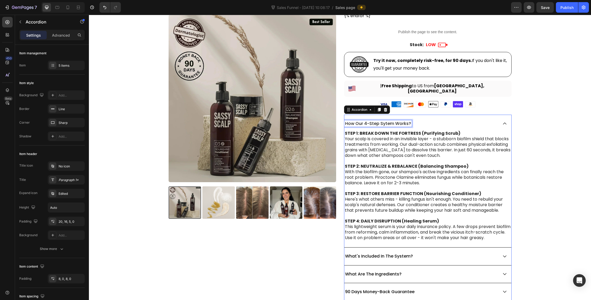
click at [386, 121] on p "How Our 4-Step Sytem Works?" at bounding box center [378, 123] width 66 height 5
click at [384, 121] on p "How Our 4-Step Sytem Works?" at bounding box center [378, 123] width 66 height 5
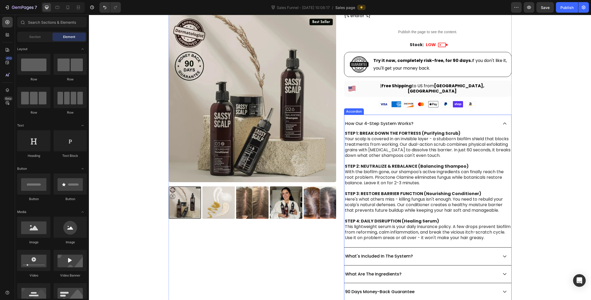
click at [503, 121] on icon at bounding box center [504, 123] width 5 height 5
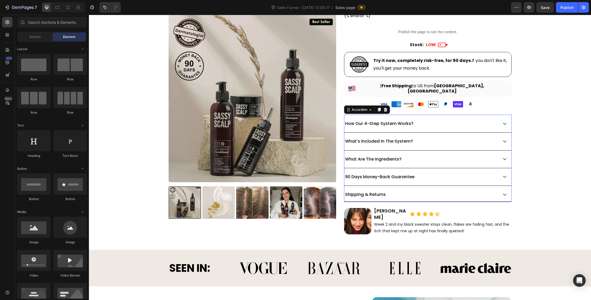
click at [487, 161] on div "How Our 4-Step System Works? What's Included In The System? What Are The Ingred…" at bounding box center [427, 157] width 167 height 84
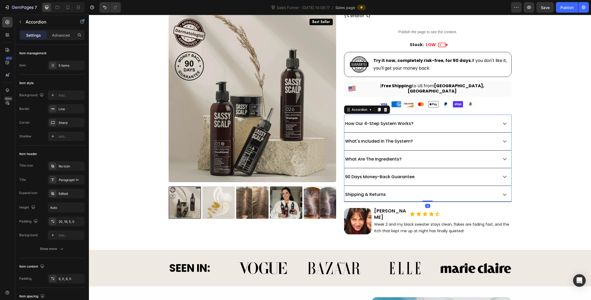
click at [488, 156] on div "What Are The Ingredients?" at bounding box center [421, 159] width 154 height 7
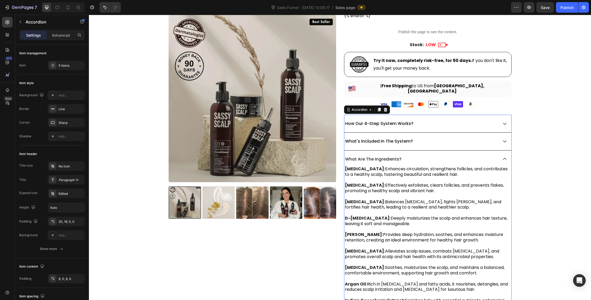
click at [488, 156] on div "What Are The Ingredients?" at bounding box center [421, 159] width 154 height 7
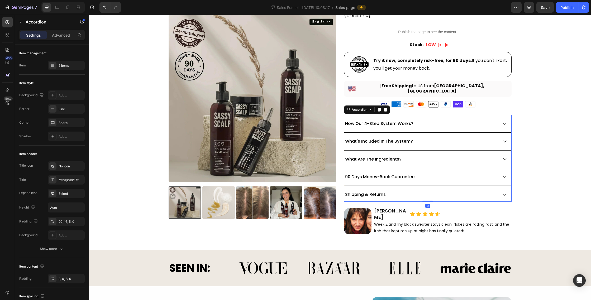
click at [486, 175] on div "90 Days Money-Back Guarantee" at bounding box center [421, 176] width 154 height 7
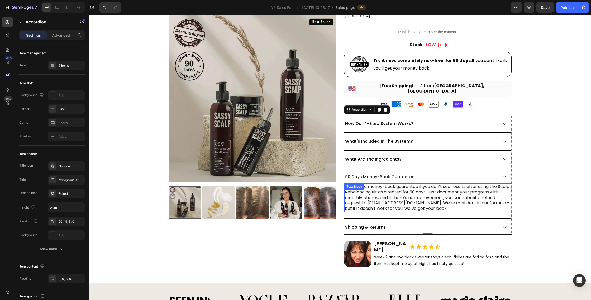
click at [484, 187] on p "We offer a money-back guarantee if you don’t see results after using the Scalp …" at bounding box center [428, 197] width 166 height 27
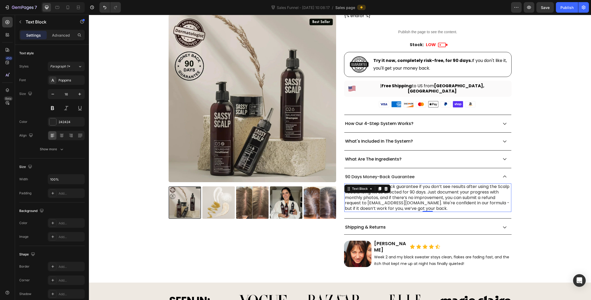
click at [496, 181] on div "We offer a money-back guarantee if you don’t see results after using the Scalp …" at bounding box center [427, 197] width 167 height 33
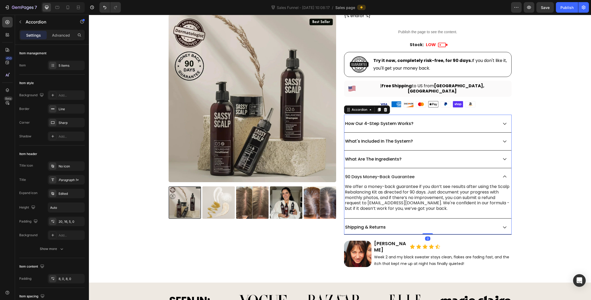
click at [500, 173] on div "90 Days Money-Back Guarantee" at bounding box center [427, 174] width 167 height 13
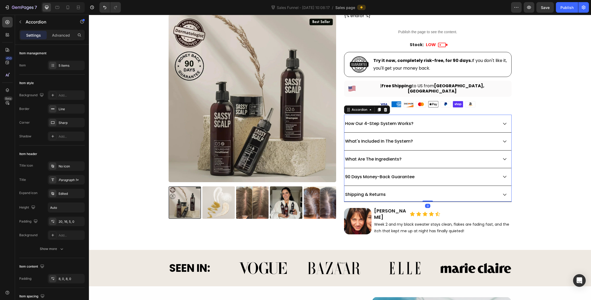
click at [464, 187] on div "Shipping & Returns" at bounding box center [427, 192] width 167 height 13
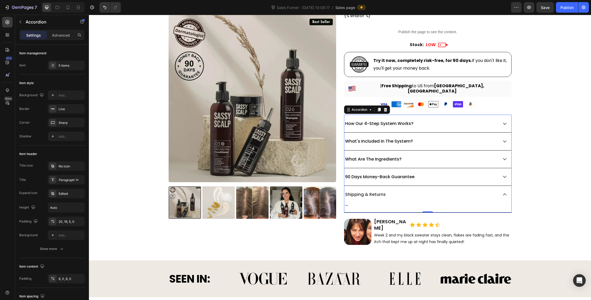
click at [464, 187] on div "Shipping & Returns" at bounding box center [427, 192] width 167 height 13
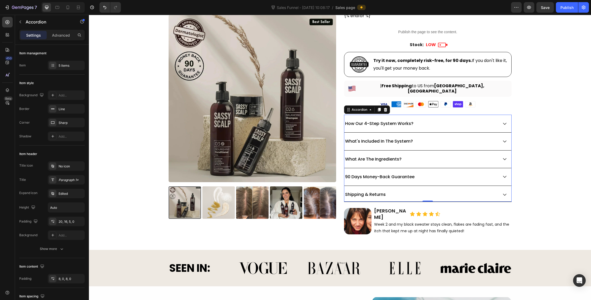
click at [470, 156] on div "What Are The Ingredients?" at bounding box center [421, 159] width 154 height 7
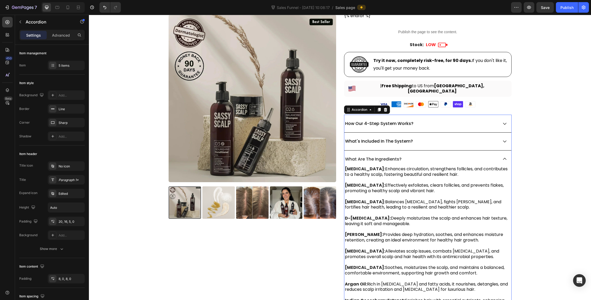
click at [470, 156] on div "What Are The Ingredients?" at bounding box center [421, 159] width 154 height 7
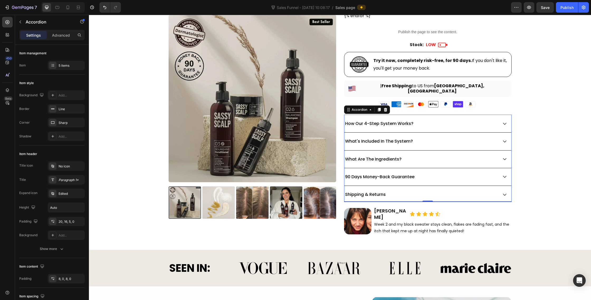
click at [475, 139] on div "What's Included In The System?" at bounding box center [421, 141] width 154 height 7
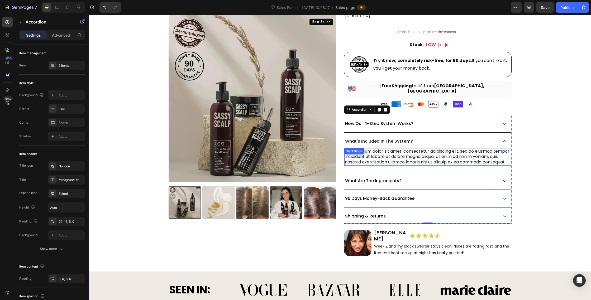
click at [435, 155] on div "Lorem ipsum dolor sit amet, consectetur adipiscing elit, sed do eiusmod tempor …" at bounding box center [427, 156] width 167 height 17
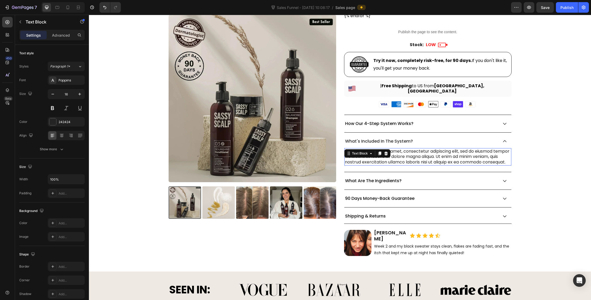
click at [435, 155] on div "Lorem ipsum dolor sit amet, consectetur adipiscing elit, sed do eiusmod tempor …" at bounding box center [427, 156] width 167 height 17
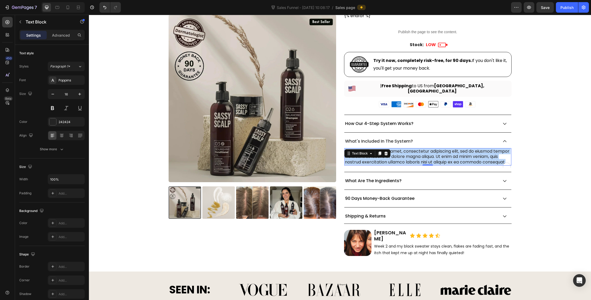
click at [435, 155] on p "Lorem ipsum dolor sit amet, consectetur adipiscing elit, sed do eiusmod tempor …" at bounding box center [428, 157] width 166 height 16
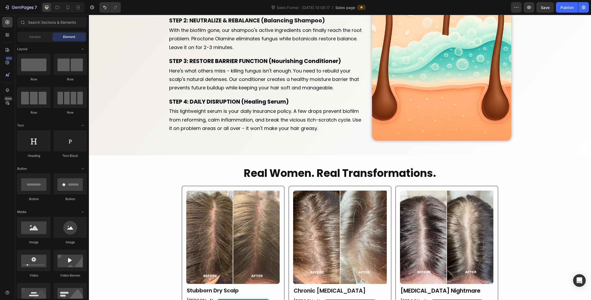
scroll to position [692, 0]
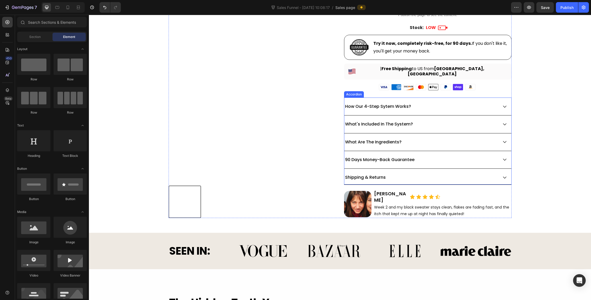
scroll to position [294, 0]
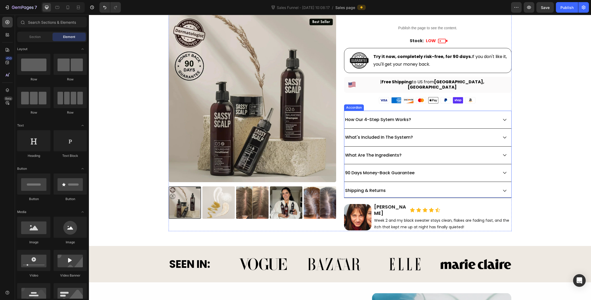
click at [432, 134] on div "What's Included In The System?" at bounding box center [421, 137] width 154 height 7
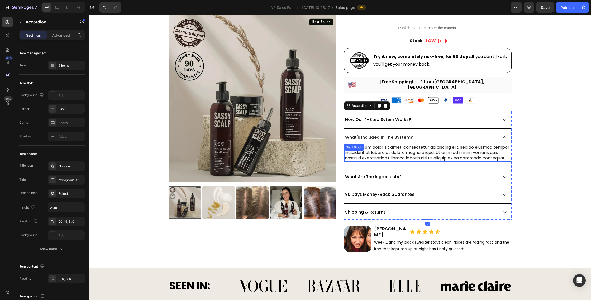
click at [401, 150] on div "Lorem ipsum dolor sit amet, consectetur adipiscing elit, sed do eiusmod tempor …" at bounding box center [427, 152] width 167 height 17
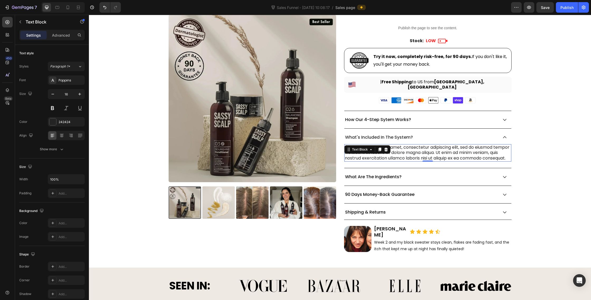
click at [401, 150] on div "Lorem ipsum dolor sit amet, consectetur adipiscing elit, sed do eiusmod tempor …" at bounding box center [427, 152] width 167 height 17
click at [401, 150] on p "Lorem ipsum dolor sit amet, consectetur adipiscing elit, sed do eiusmod tempor …" at bounding box center [428, 153] width 166 height 16
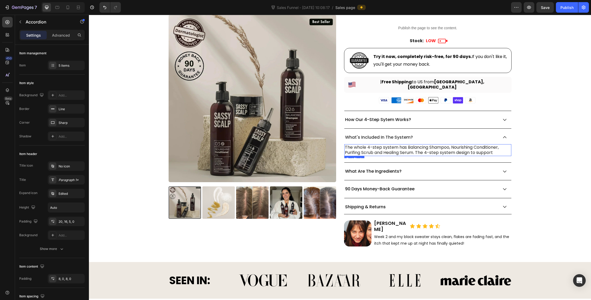
click at [491, 148] on p "The whole 4-step system has Balancing Shampoo, Nourishing Conditioner, Purifing…" at bounding box center [428, 150] width 166 height 11
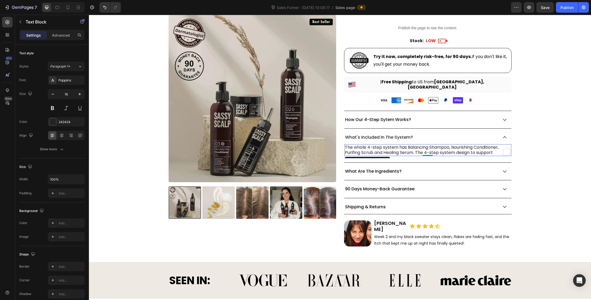
click at [496, 149] on p "The whole 4-step system has Balancing Shampoo, Nourishing Conditioner, Purifing…" at bounding box center [428, 150] width 166 height 11
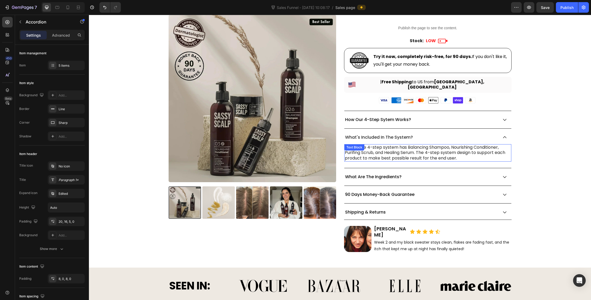
click at [387, 154] on p "The whole 4-step system has Balancing Shampoo, Nourishing Conditioner, Purifing…" at bounding box center [428, 153] width 166 height 16
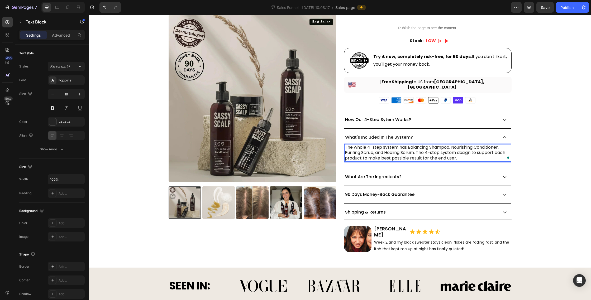
click at [442, 150] on p "The whole 4-step system has Balancing Shampoo, Nourishing Conditioner, Purifing…" at bounding box center [428, 153] width 166 height 16
click at [459, 157] on p "The whole 4-step system has Balancing Shampoo, Nourishing Conditioner, Purifing…" at bounding box center [428, 153] width 166 height 16
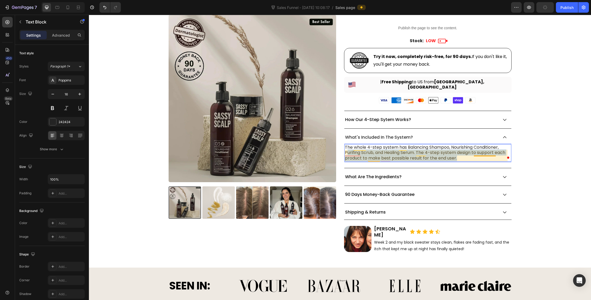
drag, startPoint x: 457, startPoint y: 155, endPoint x: 347, endPoint y: 149, distance: 110.3
click at [347, 149] on p "The whole 4-step system has Balancing Shampoo, Nourishing Conditioner, Purifing…" at bounding box center [428, 153] width 166 height 16
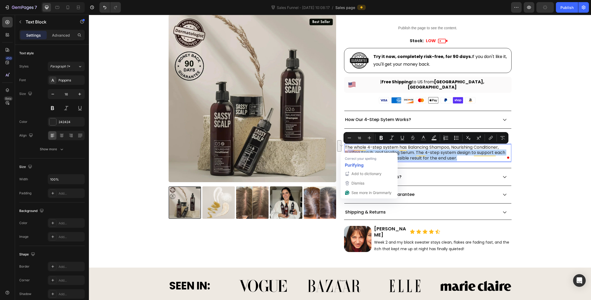
click at [347, 149] on p "The whole 4-step system has Balancing Shampoo, Nourishing Conditioner, Purifing…" at bounding box center [428, 153] width 166 height 16
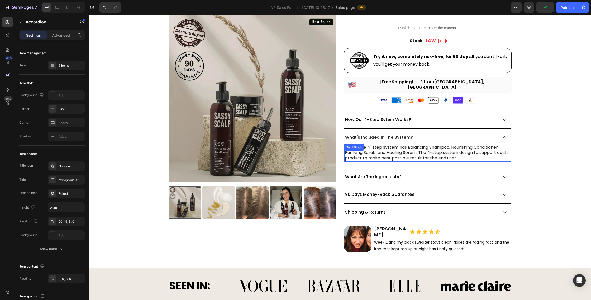
click at [470, 153] on p "The whole 4-step system has Balancing Shampoo, Nourishing Conditioner, Purifyin…" at bounding box center [428, 153] width 166 height 16
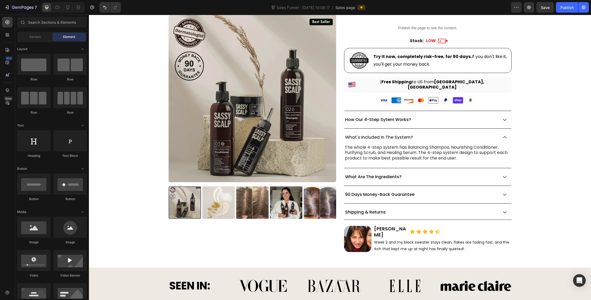
click at [463, 149] on p "The whole 4-step system has Balancing Shampoo, Nourishing Conditioner, Purifyin…" at bounding box center [428, 153] width 166 height 16
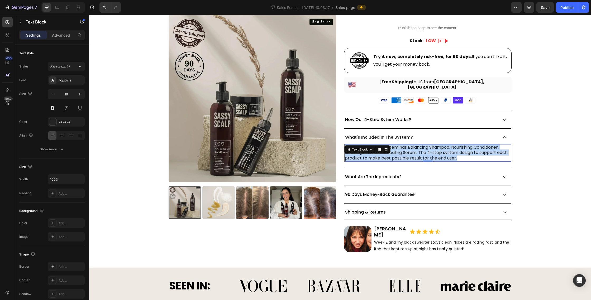
click at [463, 149] on p "The whole 4-step system has Balancing Shampoo, Nourishing Conditioner, Purifyin…" at bounding box center [428, 153] width 166 height 16
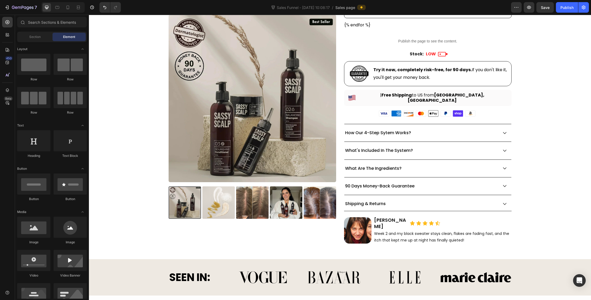
scroll to position [318, 0]
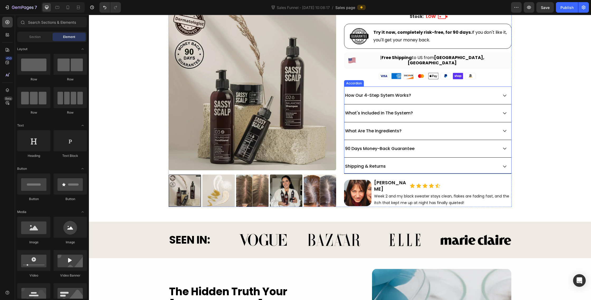
click at [460, 92] on div "How Our 4-Step Sytem Works?" at bounding box center [421, 95] width 154 height 7
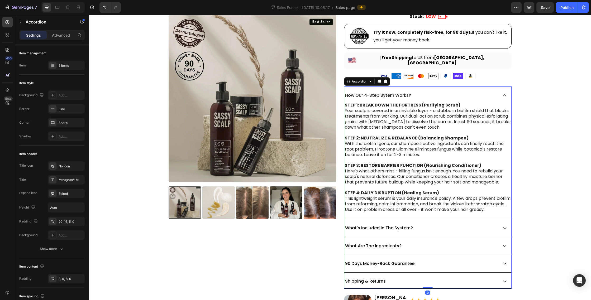
click at [460, 92] on div "How Our 4-Step Sytem Works?" at bounding box center [421, 95] width 154 height 7
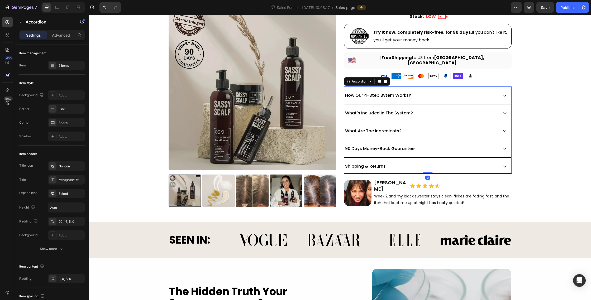
click at [457, 110] on div "What's Included In The System?" at bounding box center [421, 113] width 154 height 7
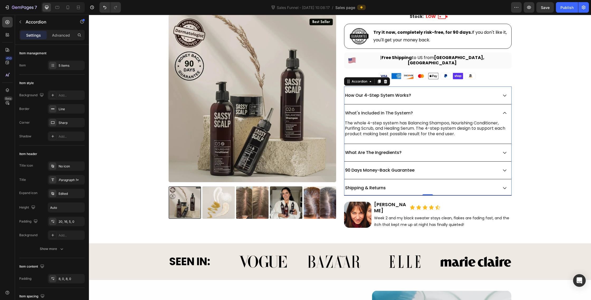
click at [457, 110] on div "What's Included In The System?" at bounding box center [421, 113] width 154 height 7
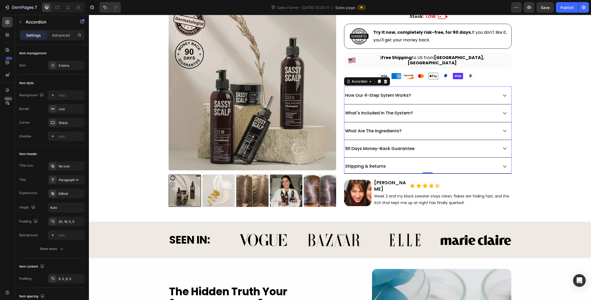
click at [457, 110] on div "What's Included In The System?" at bounding box center [421, 113] width 154 height 7
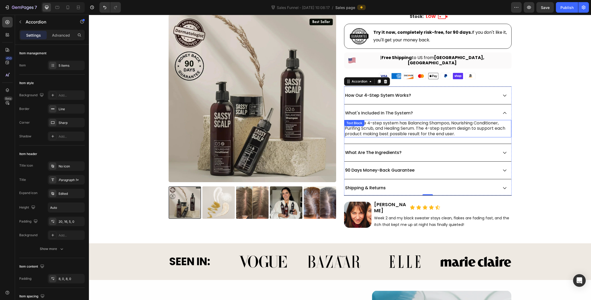
click at [435, 127] on p "The whole 4-step system has Balancing Shampoo, Nourishing Conditioner, Purifing…" at bounding box center [428, 128] width 166 height 16
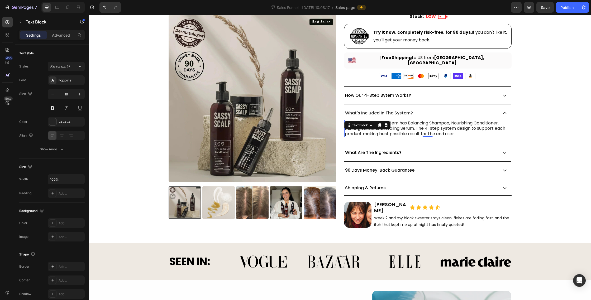
click at [435, 127] on p "The whole 4-step system has Balancing Shampoo, Nourishing Conditioner, Purifing…" at bounding box center [428, 128] width 166 height 16
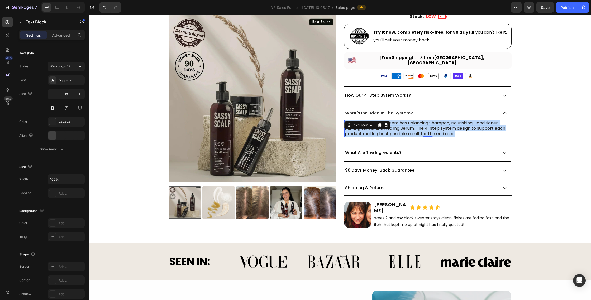
click at [435, 127] on p "The whole 4-step system has Balancing Shampoo, Nourishing Conditioner, Purifing…" at bounding box center [428, 128] width 166 height 16
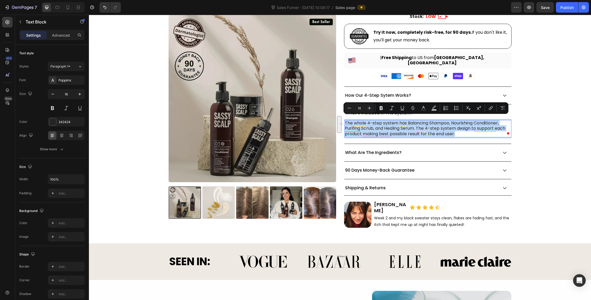
click at [385, 124] on p "The whole 4-step system has Balancing Shampoo, Nourishing Conditioner, Purifing…" at bounding box center [428, 128] width 166 height 16
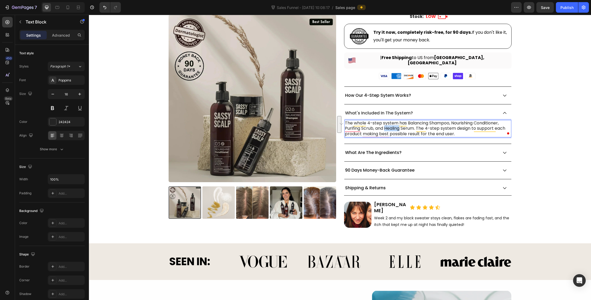
click at [385, 124] on p "The whole 4-step system has Balancing Shampoo, Nourishing Conditioner, Purifing…" at bounding box center [428, 128] width 166 height 16
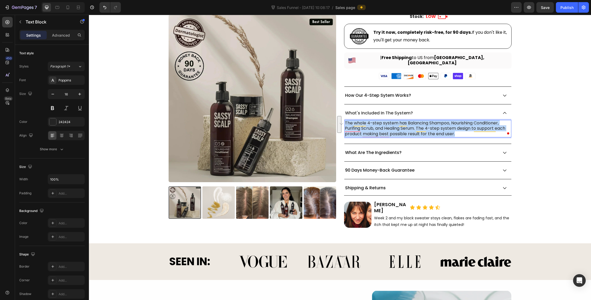
click at [385, 124] on p "The whole 4-step system has Balancing Shampoo, Nourishing Conditioner, Purifing…" at bounding box center [428, 128] width 166 height 16
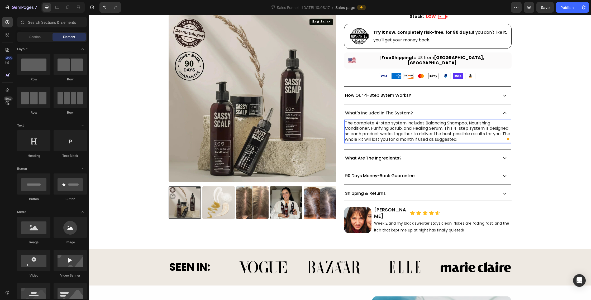
click at [502, 111] on icon at bounding box center [504, 113] width 5 height 5
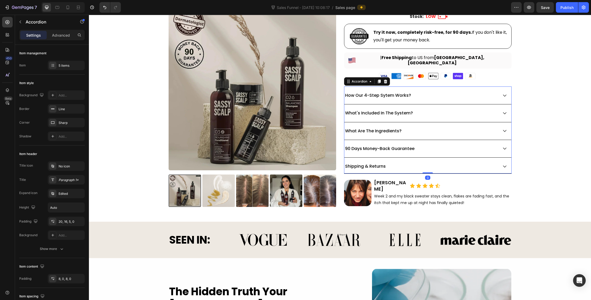
click at [506, 133] on div "How Our 4-Step Sytem Works? What's Included In The System? What Are The Ingredi…" at bounding box center [427, 128] width 167 height 84
click at [506, 164] on icon at bounding box center [504, 166] width 5 height 5
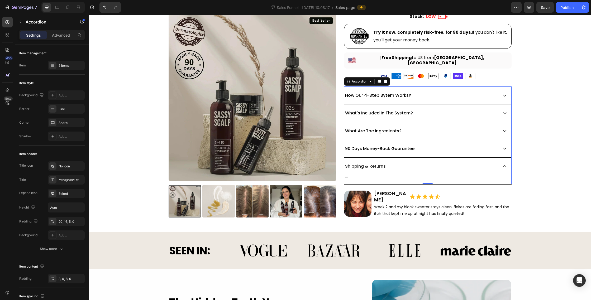
click at [375, 171] on div "... Text Block" at bounding box center [427, 176] width 167 height 11
click at [366, 173] on p "..." at bounding box center [428, 176] width 166 height 6
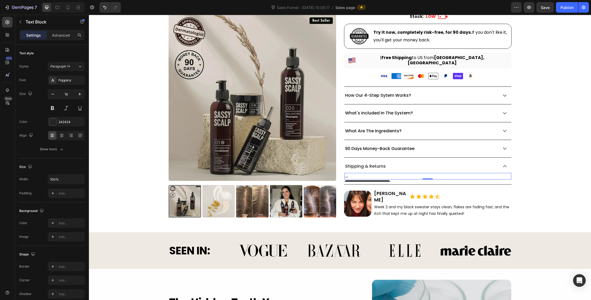
click at [366, 173] on p "..." at bounding box center [428, 176] width 166 height 6
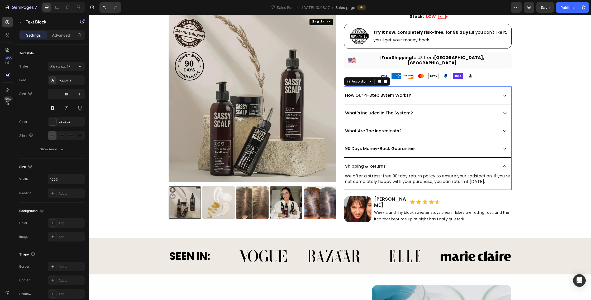
click at [344, 174] on div "How Our 4-Step Sytem Works? What's Included In The System? What Are The Ingredi…" at bounding box center [427, 136] width 167 height 101
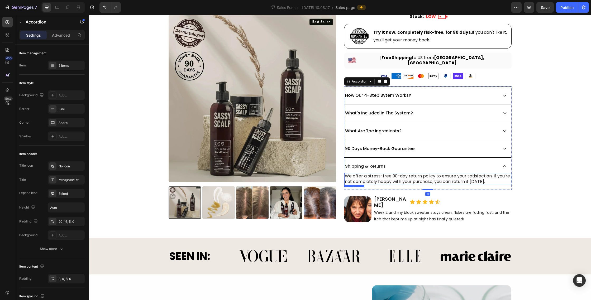
click at [344, 174] on div "We offer a stress-free 90-day return policy to ensure your satisfaction. If you…" at bounding box center [427, 179] width 167 height 12
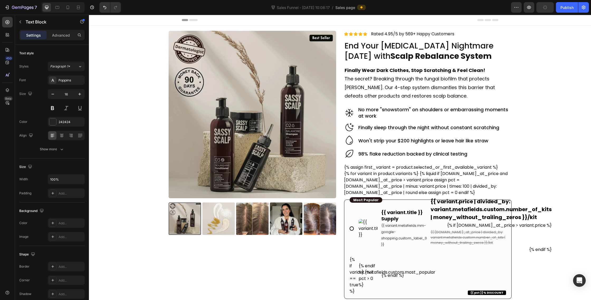
scroll to position [318, 0]
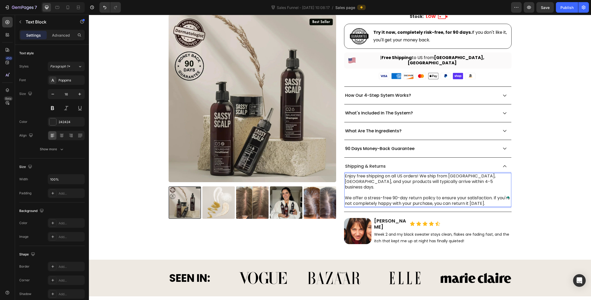
click at [420, 173] on p "⁠⁠⁠⁠⁠⁠⁠Enjoy free shipping on all US orders! We ship from [GEOGRAPHIC_DATA], [G…" at bounding box center [428, 189] width 166 height 33
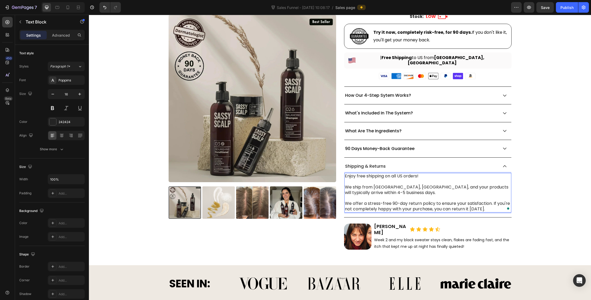
click at [389, 173] on p "Enjoy free shipping on all US orders! We ship from [GEOGRAPHIC_DATA], [GEOGRAPH…" at bounding box center [428, 192] width 166 height 38
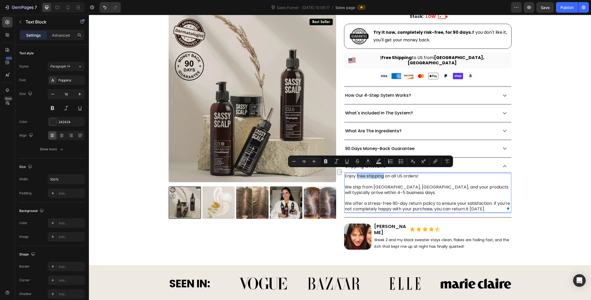
drag, startPoint x: 383, startPoint y: 174, endPoint x: 356, endPoint y: 174, distance: 26.6
click at [356, 174] on p "Enjoy free shipping on all US orders! We ship from [GEOGRAPHIC_DATA], [GEOGRAPH…" at bounding box center [428, 192] width 166 height 38
click at [325, 163] on icon "Editor contextual toolbar" at bounding box center [325, 162] width 3 height 4
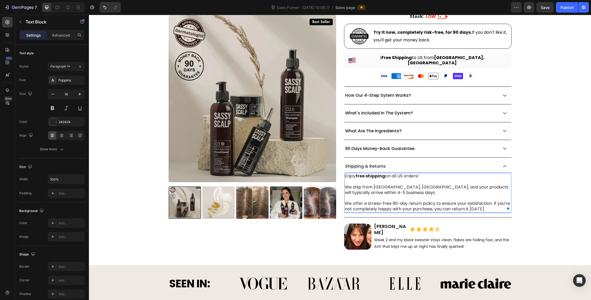
click at [388, 189] on p "Enjoy free shipping on all US orders! We ship from [GEOGRAPHIC_DATA], [GEOGRAPH…" at bounding box center [428, 192] width 166 height 38
click at [495, 184] on p "Enjoy free shipping on all US orders! We ship from [GEOGRAPHIC_DATA], [GEOGRAPH…" at bounding box center [428, 192] width 166 height 38
click at [493, 184] on p "Enjoy free shipping on all US orders! We ship from [GEOGRAPHIC_DATA], [GEOGRAPH…" at bounding box center [428, 192] width 166 height 38
click at [483, 189] on p "3Enjoy free shipping on all US orders! We ship from [GEOGRAPHIC_DATA], [GEOGRAP…" at bounding box center [428, 192] width 166 height 38
click at [491, 184] on p "3Enjoy free shipping on all US orders! We ship from [GEOGRAPHIC_DATA], [GEOGRAP…" at bounding box center [428, 192] width 166 height 38
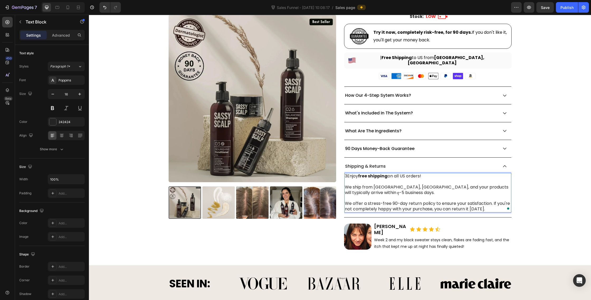
click at [493, 184] on p "3Enjoy free shipping on all US orders! We ship from [GEOGRAPHIC_DATA], [GEOGRAP…" at bounding box center [428, 192] width 166 height 38
click at [347, 173] on p "3Enjoy free shipping on all US orders! We ship from [GEOGRAPHIC_DATA], [GEOGRAP…" at bounding box center [428, 192] width 166 height 38
click at [492, 182] on p "Enjoy free shipping on all US orders! We ship from [GEOGRAPHIC_DATA], [GEOGRAPH…" at bounding box center [428, 192] width 166 height 38
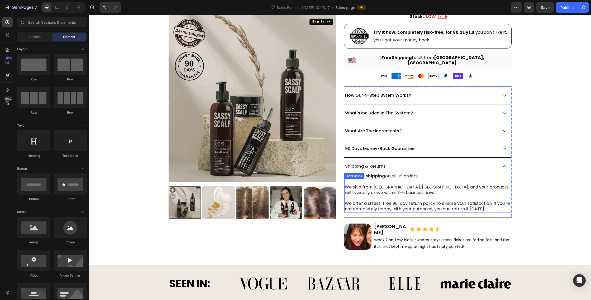
click at [411, 187] on p "Enjoy free shipping on all US orders! We ship from [GEOGRAPHIC_DATA], [GEOGRAPH…" at bounding box center [428, 192] width 166 height 38
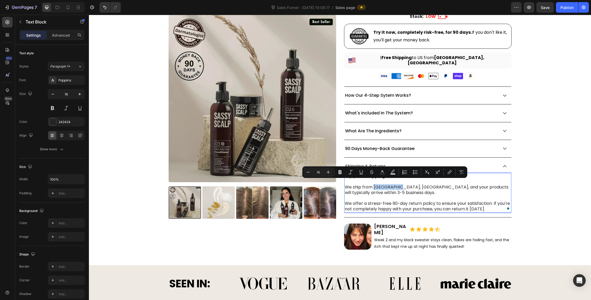
drag, startPoint x: 396, startPoint y: 184, endPoint x: 374, endPoint y: 185, distance: 21.9
click at [374, 185] on p "Enjoy free shipping on all US orders! We ship from [GEOGRAPHIC_DATA], [GEOGRAPH…" at bounding box center [428, 192] width 166 height 38
click at [336, 172] on button "Bold" at bounding box center [339, 171] width 9 height 9
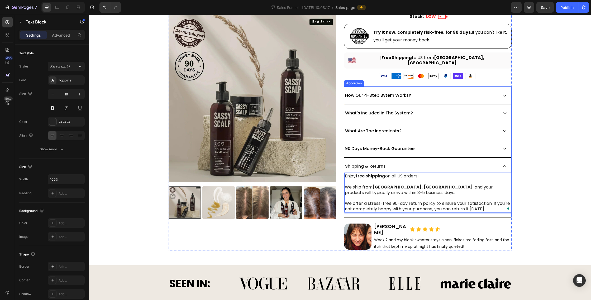
click at [414, 171] on div "Enjoy free shipping on all US orders! We ship from [GEOGRAPHIC_DATA], [GEOGRAPH…" at bounding box center [427, 193] width 167 height 44
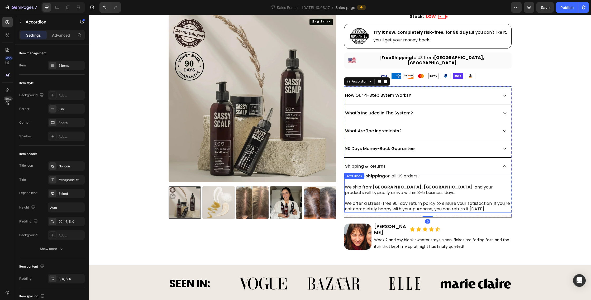
click at [398, 185] on p "Enjoy free shipping on all US orders! We ship from [GEOGRAPHIC_DATA], [GEOGRAPH…" at bounding box center [428, 192] width 166 height 38
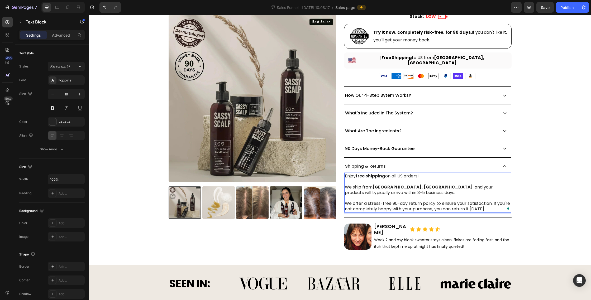
click at [396, 185] on strong "[GEOGRAPHIC_DATA], [GEOGRAPHIC_DATA]" at bounding box center [422, 187] width 100 height 6
click at [397, 185] on strong "[GEOGRAPHIC_DATA], [GEOGRAPHIC_DATA]" at bounding box center [422, 187] width 100 height 6
click at [399, 185] on p "Enjoy free shipping on all US orders! We ship from [GEOGRAPHIC_DATA], [GEOGRAPH…" at bounding box center [428, 192] width 166 height 38
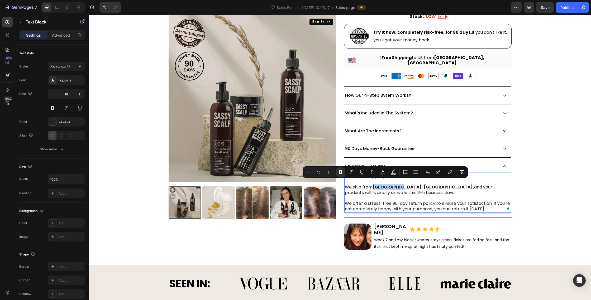
drag, startPoint x: 397, startPoint y: 185, endPoint x: 374, endPoint y: 184, distance: 22.9
click at [374, 184] on strong "[GEOGRAPHIC_DATA], [GEOGRAPHIC_DATA]," at bounding box center [423, 187] width 102 height 6
copy strong "[GEOGRAPHIC_DATA], [GEOGRAPHIC_DATA]"
click at [397, 184] on strong "[GEOGRAPHIC_DATA], [GEOGRAPHIC_DATA]," at bounding box center [423, 187] width 102 height 6
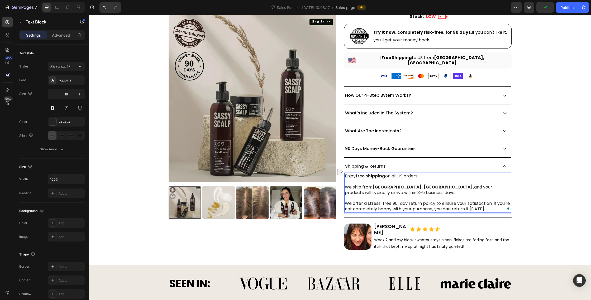
click at [399, 185] on p "Enjoy free shipping on all US orders! We ship from [GEOGRAPHIC_DATA], [GEOGRAPH…" at bounding box center [428, 192] width 166 height 38
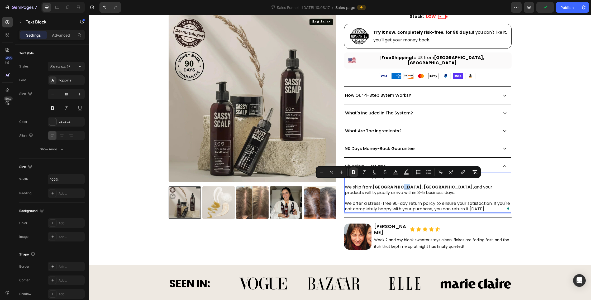
click at [397, 185] on p "Enjoy free shipping on all US orders! We ship from [GEOGRAPHIC_DATA], [GEOGRAPH…" at bounding box center [428, 192] width 166 height 38
click at [352, 174] on icon "Editor contextual toolbar" at bounding box center [353, 172] width 3 height 4
click at [374, 191] on p "Enjoy free shipping on all US orders! We ship from [GEOGRAPHIC_DATA], [GEOGRAPH…" at bounding box center [428, 192] width 166 height 38
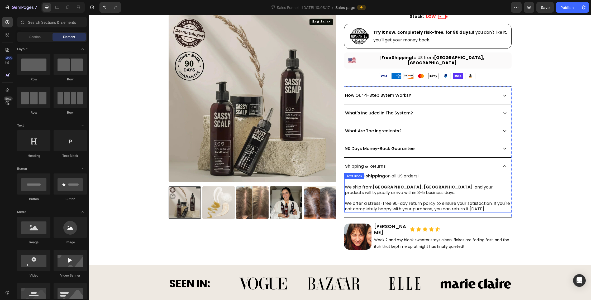
click at [456, 195] on p "Enjoy free shipping on all US orders! We ship from Chicago, IL , and your produ…" at bounding box center [428, 192] width 166 height 38
click at [495, 180] on p "Enjoy free shipping on all US orders! We ship from Chicago, IL , and your produ…" at bounding box center [428, 192] width 166 height 38
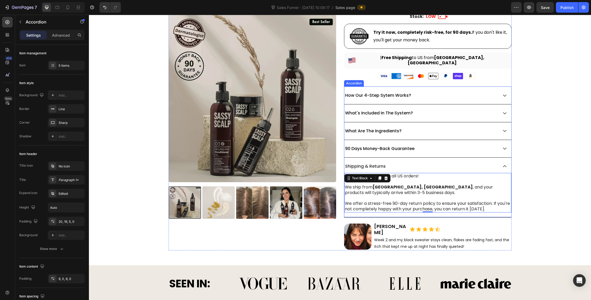
click at [506, 164] on icon at bounding box center [504, 166] width 5 height 5
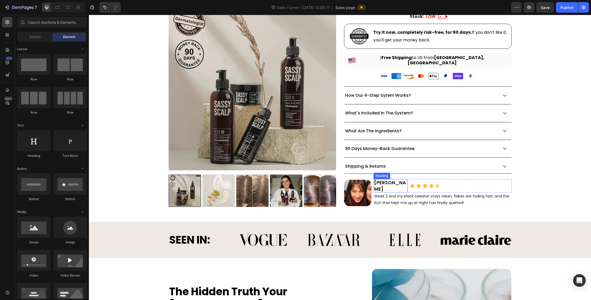
click at [400, 180] on h2 "[PERSON_NAME]" at bounding box center [390, 185] width 34 height 13
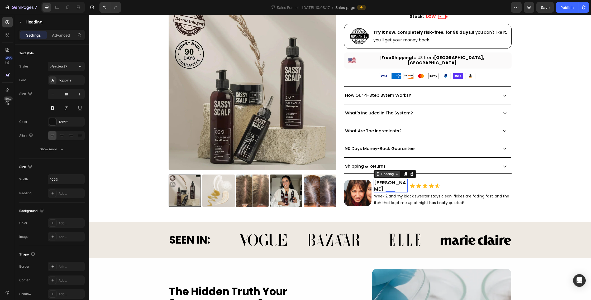
click at [391, 171] on div "Heading" at bounding box center [387, 174] width 25 height 6
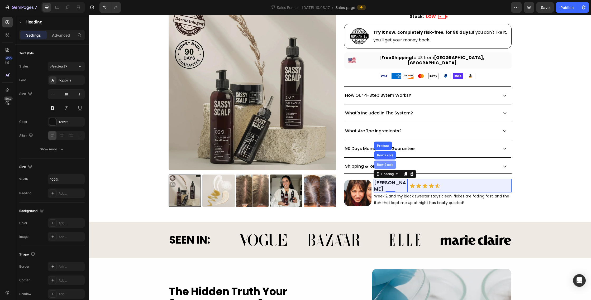
click at [390, 165] on div "Row 2 cols" at bounding box center [385, 165] width 22 height 8
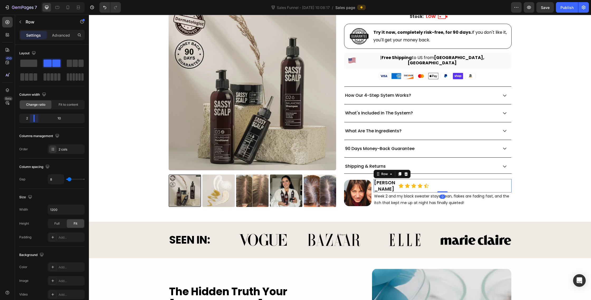
drag, startPoint x: 37, startPoint y: 120, endPoint x: 32, endPoint y: 120, distance: 4.5
click at [32, 0] on body "7 Version history Sales Funnel - [DATE] 10:08:17 / Sales page Preview Save Publ…" at bounding box center [295, 0] width 591 height 0
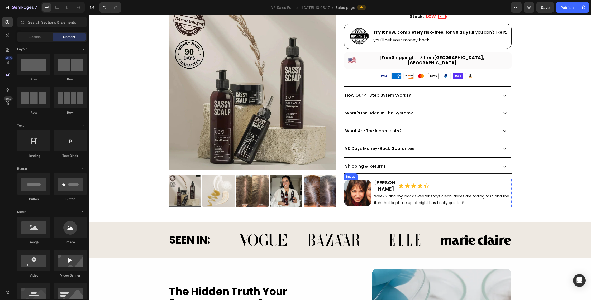
click at [351, 195] on img at bounding box center [358, 193] width 28 height 26
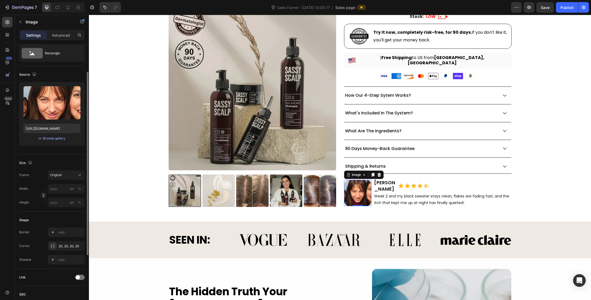
scroll to position [28, 0]
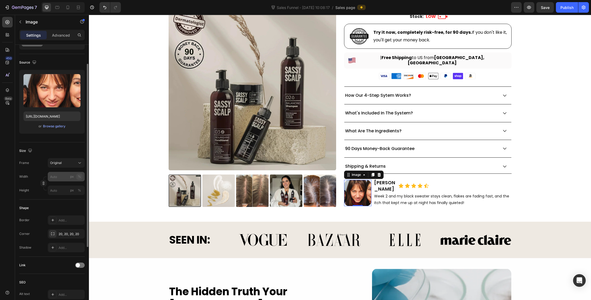
click at [82, 178] on button "%" at bounding box center [79, 176] width 6 height 6
click at [57, 177] on input "px %" at bounding box center [66, 176] width 37 height 9
click at [57, 177] on input "60" at bounding box center [66, 176] width 37 height 9
type input "80"
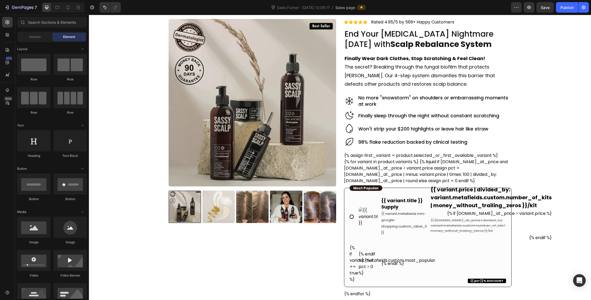
scroll to position [0, 0]
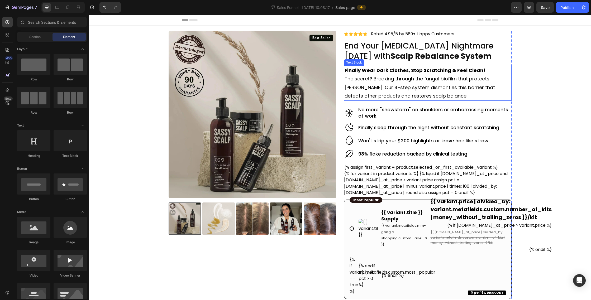
click at [420, 88] on p "The secret? Breaking through the fungal biofilm that protects [PERSON_NAME]. Ou…" at bounding box center [427, 88] width 166 height 26
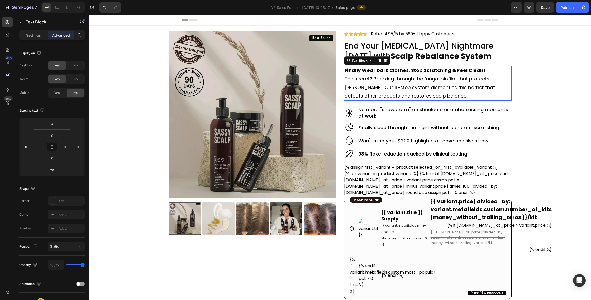
click at [420, 88] on p "The secret? Breaking through the fungal biofilm that protects [PERSON_NAME]. Ou…" at bounding box center [427, 88] width 166 height 26
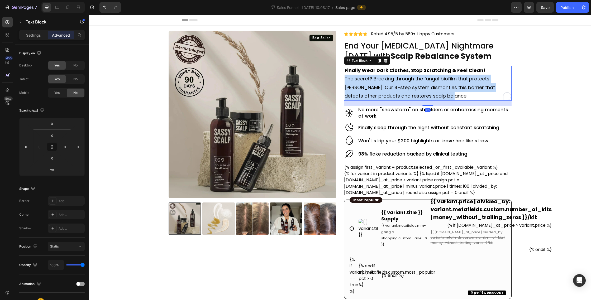
click at [420, 88] on p "The secret? Breaking through the fungal biofilm that protects [PERSON_NAME]. Ou…" at bounding box center [427, 88] width 166 height 26
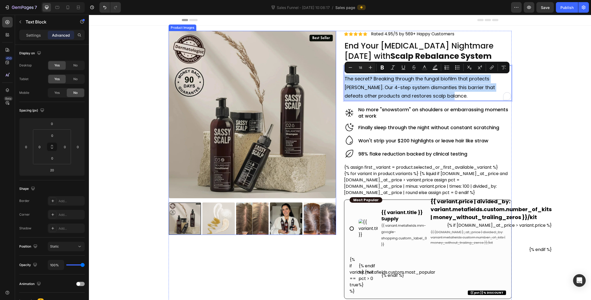
copy p "The secret? Breaking through the fungal biofilm that protects [PERSON_NAME]. Ou…"
click at [404, 96] on p "The secret? Breaking through the fungal biofilm that protects [PERSON_NAME]. Ou…" at bounding box center [427, 88] width 166 height 26
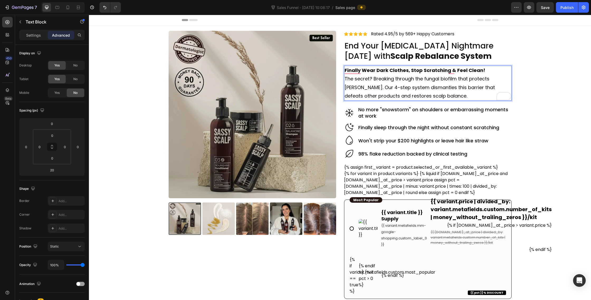
click at [419, 89] on p "The secret? Breaking through the fungal biofilm that protects [PERSON_NAME]. Ou…" at bounding box center [427, 88] width 166 height 26
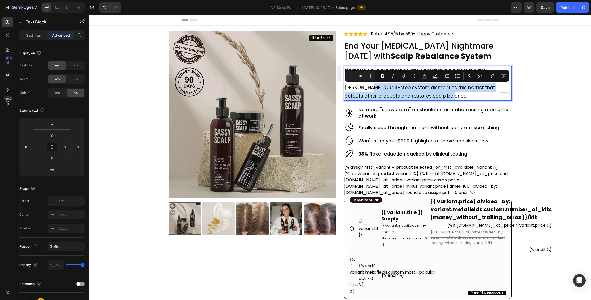
drag, startPoint x: 436, startPoint y: 95, endPoint x: 368, endPoint y: 88, distance: 68.5
click at [368, 88] on p "The secret? Breaking through the fungal biofilm that protects [PERSON_NAME]. Ou…" at bounding box center [427, 88] width 166 height 26
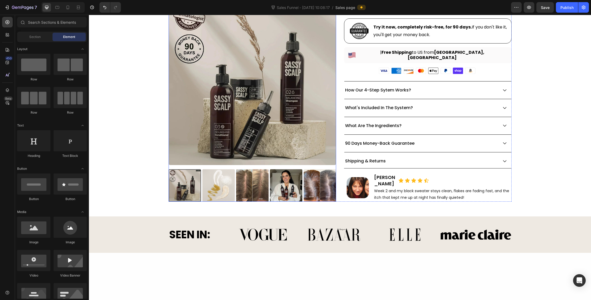
scroll to position [334, 0]
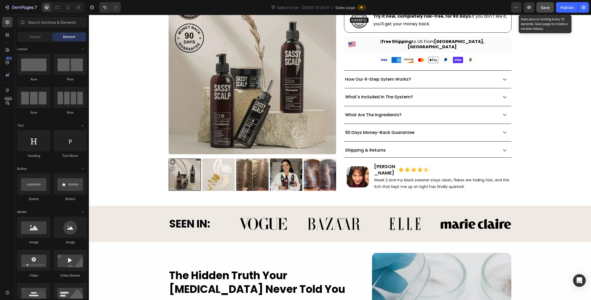
click at [547, 9] on span "Save" at bounding box center [544, 7] width 9 height 4
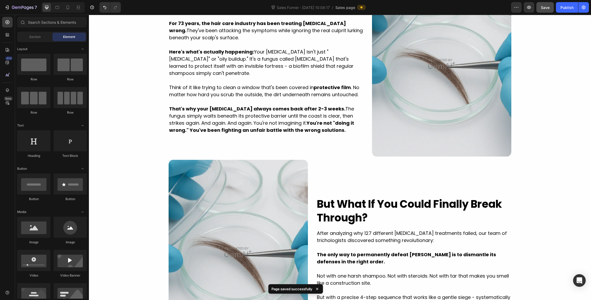
scroll to position [648, 0]
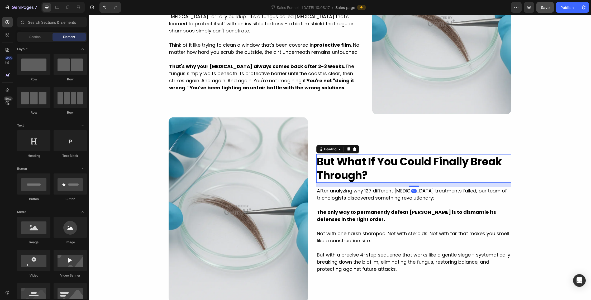
click at [444, 163] on strong "But What If You Could Finally Break Through?" at bounding box center [409, 168] width 185 height 28
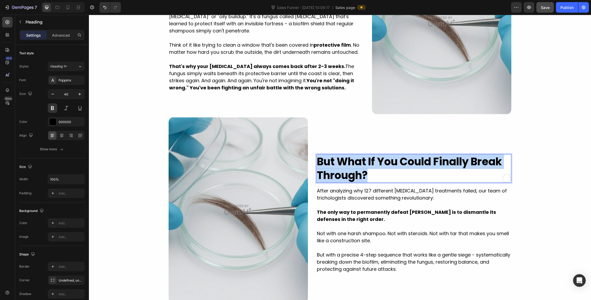
click at [444, 163] on strong "But What If You Could Finally Break Through?" at bounding box center [409, 168] width 185 height 28
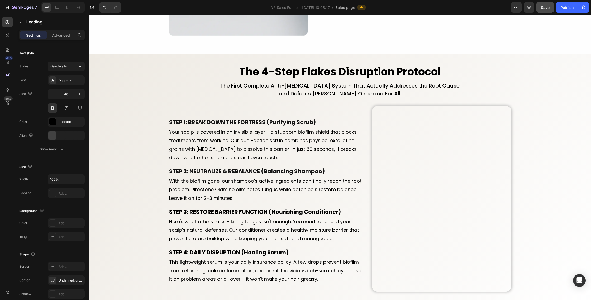
type input "16"
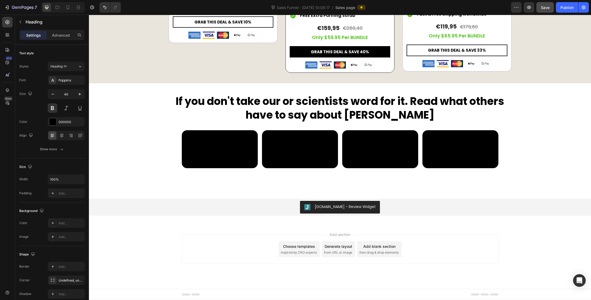
scroll to position [2770, 0]
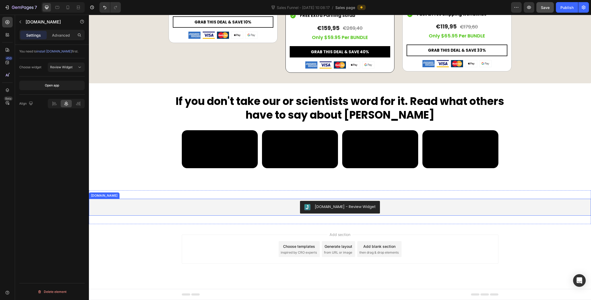
click at [349, 210] on div "[DOMAIN_NAME] - Review Widget" at bounding box center [345, 207] width 61 height 6
click at [61, 38] on div "Advanced" at bounding box center [61, 35] width 26 height 8
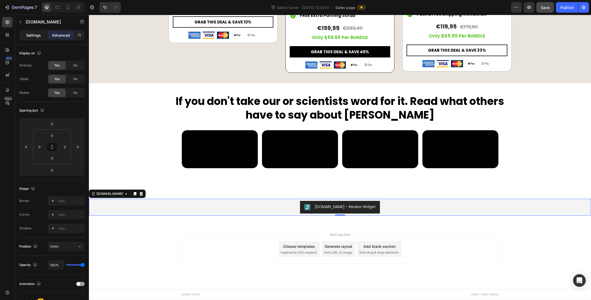
click at [37, 37] on p "Settings" at bounding box center [33, 35] width 15 height 6
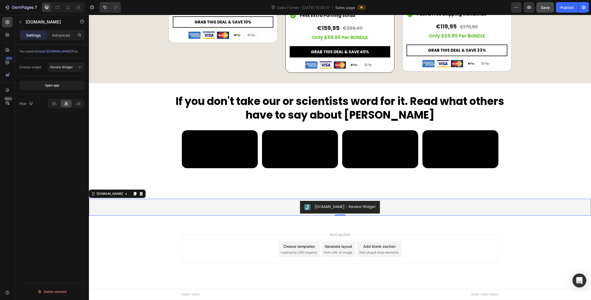
click at [579, 278] on icon "Open Intercom Messenger" at bounding box center [579, 280] width 6 height 7
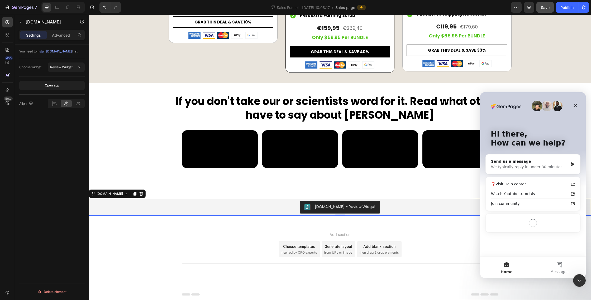
scroll to position [0, 0]
click at [527, 165] on div "We typically reply in under 30 minutes" at bounding box center [529, 167] width 77 height 6
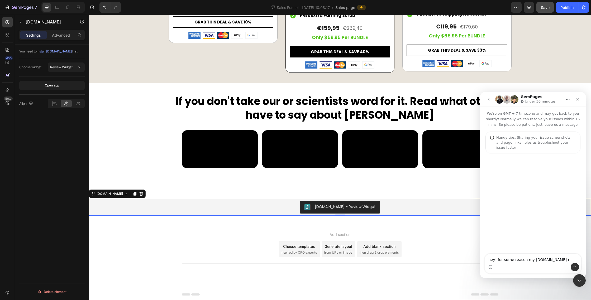
type textarea "hey! for some reason my judge.me re"
type textarea "hey! for some reason my judge.me review widget is not working on my sales funne…"
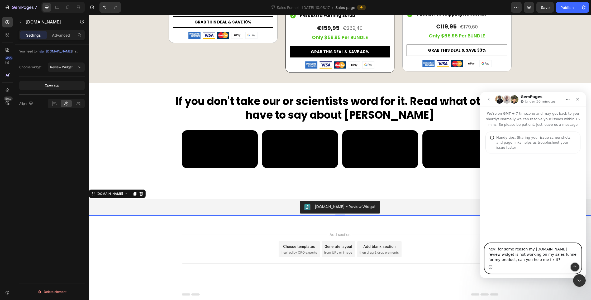
click at [571, 267] on button "Send a message…" at bounding box center [574, 267] width 8 height 8
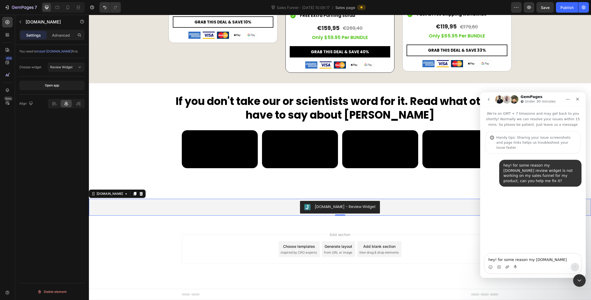
click at [505, 268] on icon "Upload attachment" at bounding box center [507, 267] width 4 height 3
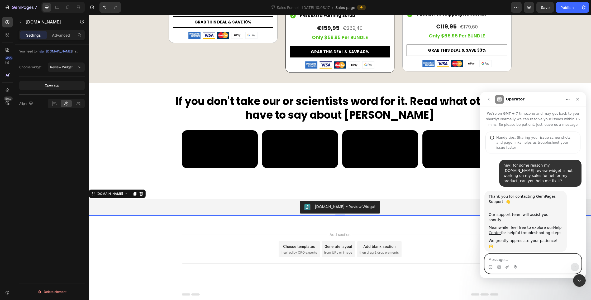
type textarea "t"
type textarea "T"
click at [506, 267] on icon "Upload attachment" at bounding box center [507, 267] width 4 height 4
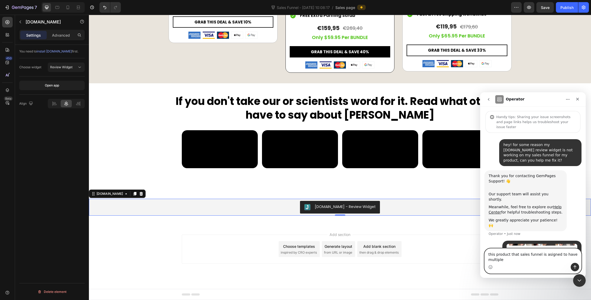
scroll to position [26, 0]
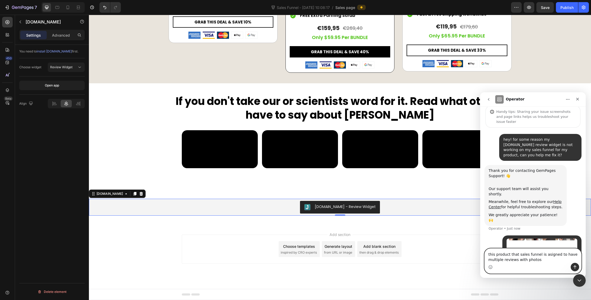
type textarea "this product that sales funnel is assigned to have multiple reviews with photos"
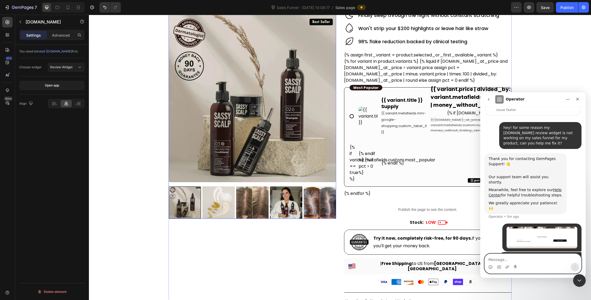
scroll to position [121, 0]
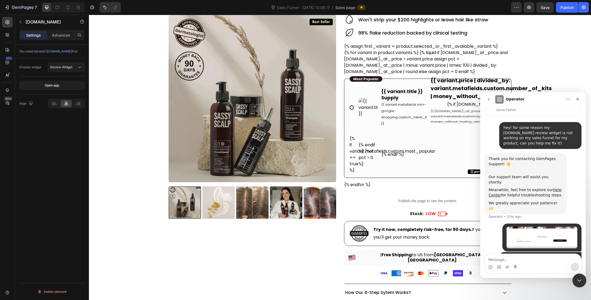
drag, startPoint x: 580, startPoint y: 278, endPoint x: 962, endPoint y: 463, distance: 424.6
click at [580, 277] on icon "Close Intercom Messenger" at bounding box center [578, 280] width 6 height 6
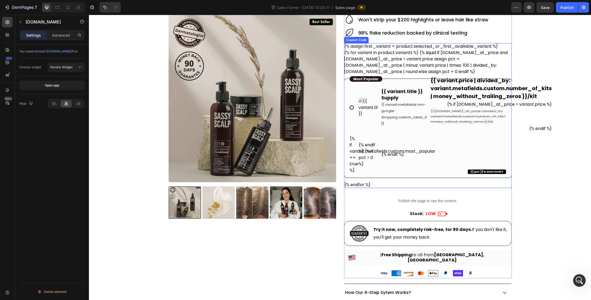
scroll to position [38, 0]
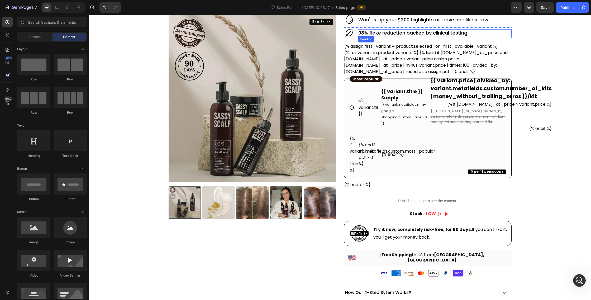
scroll to position [0, 0]
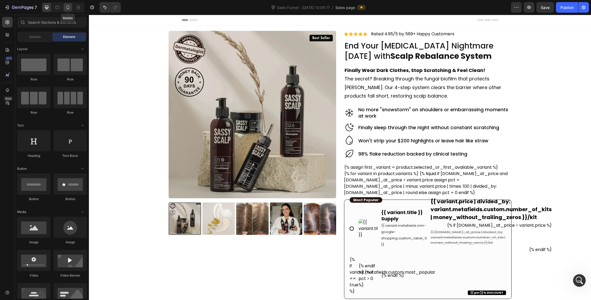
click at [70, 6] on icon at bounding box center [67, 7] width 5 height 5
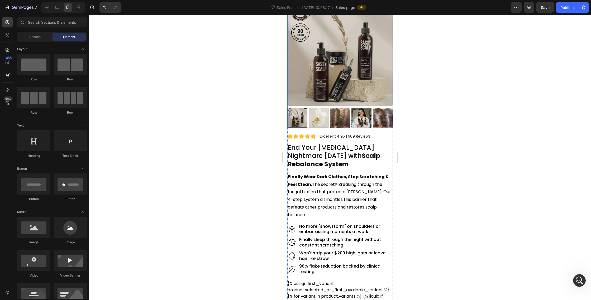
scroll to position [32, 0]
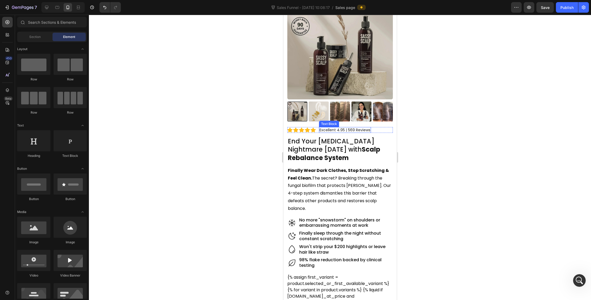
click at [359, 130] on p "Excellent 4.95 | 569 Reviews" at bounding box center [344, 130] width 51 height 5
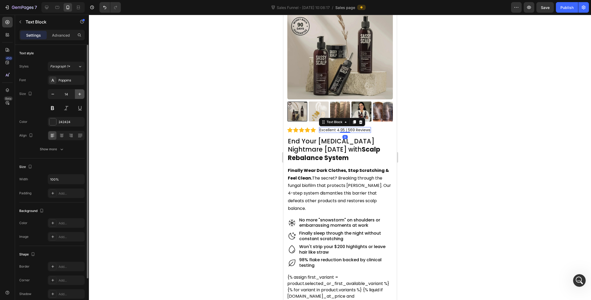
click at [83, 96] on button "button" at bounding box center [79, 93] width 9 height 9
type input "15"
click at [53, 119] on div at bounding box center [52, 121] width 7 height 7
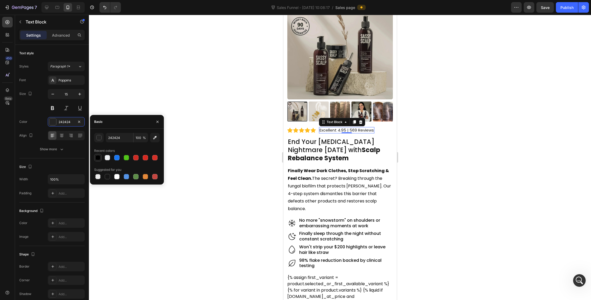
click at [98, 155] on div at bounding box center [98, 158] width 6 height 6
type input "000000"
click at [243, 176] on div at bounding box center [340, 157] width 502 height 285
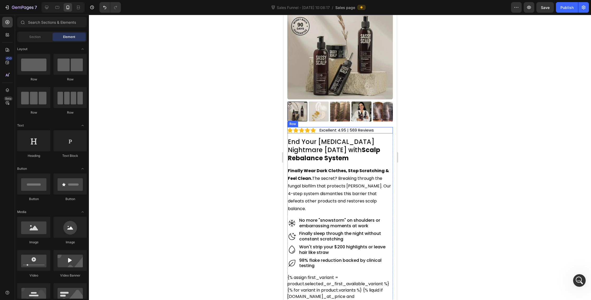
click at [371, 132] on p "Excellent 4.95 | 569 Reviews" at bounding box center [346, 130] width 54 height 5
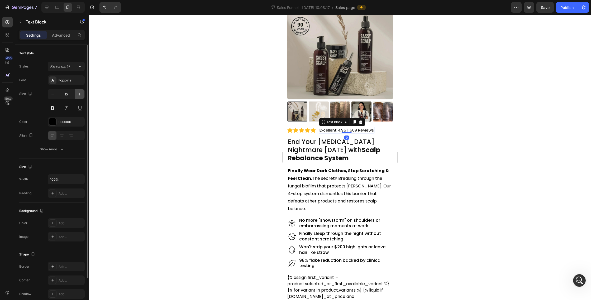
click at [82, 93] on icon "button" at bounding box center [79, 93] width 5 height 5
type input "16"
click at [388, 132] on div "Icon Icon Icon Icon Icon Icon List Excellent 4.95 | 569 Reviews Text Block 0 Row" at bounding box center [339, 130] width 105 height 7
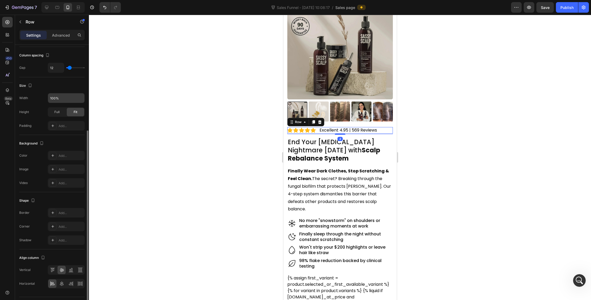
scroll to position [98, 0]
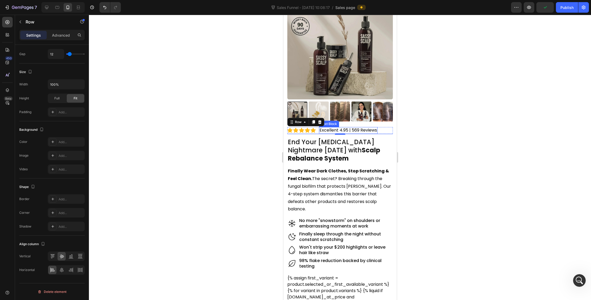
click at [330, 130] on p "Excellent 4.95 | 569 Reviews" at bounding box center [347, 131] width 57 height 6
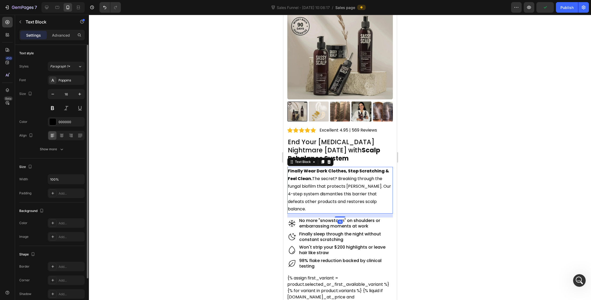
click at [295, 183] on p "Finally Wear Dark Clothes, Stop Scratching & Feel Clean. The secret? Breaking t…" at bounding box center [339, 190] width 104 height 46
click at [331, 132] on p "Excellent 4.95 | 569 Reviews" at bounding box center [347, 131] width 57 height 6
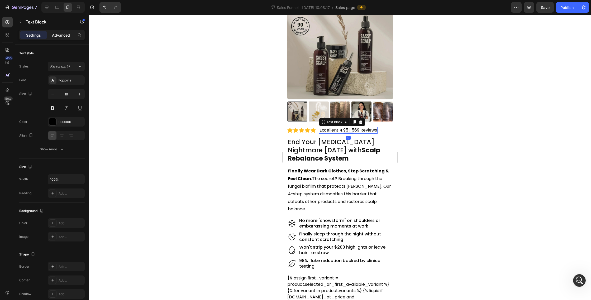
click at [58, 32] on div "Advanced" at bounding box center [61, 35] width 26 height 8
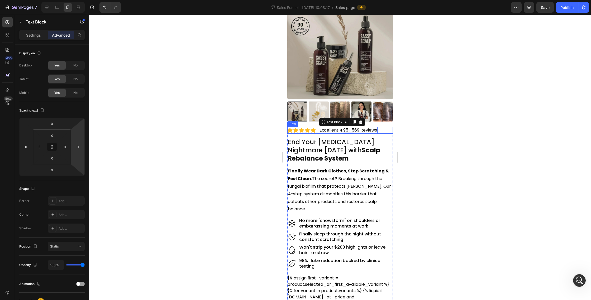
click at [432, 134] on div at bounding box center [340, 157] width 502 height 285
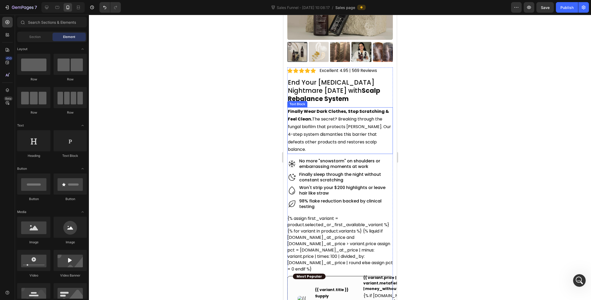
scroll to position [104, 0]
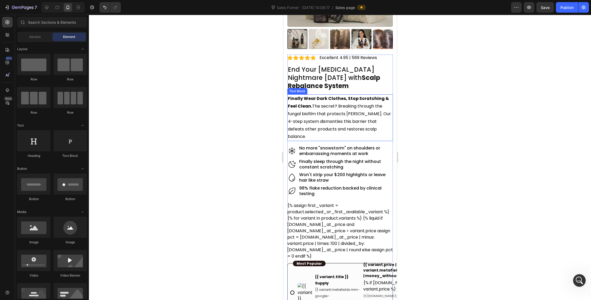
click at [337, 113] on p "Finally Wear Dark Clothes, Stop Scratching & Feel Clean. The secret? Breaking t…" at bounding box center [339, 118] width 104 height 46
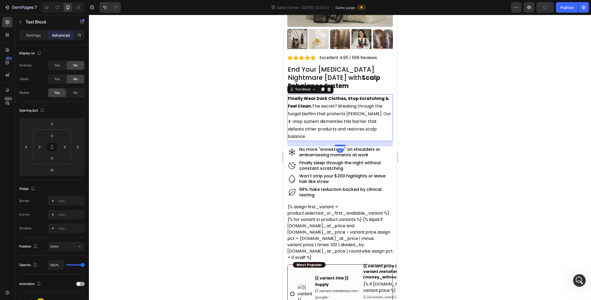
click at [339, 145] on div at bounding box center [339, 146] width 11 height 2
type input "20"
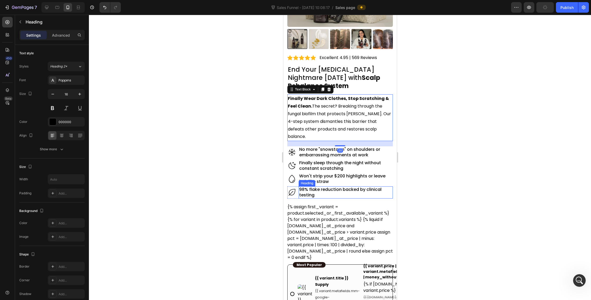
click at [335, 188] on h2 "98% flake reduction backed by clinical testing" at bounding box center [345, 192] width 94 height 12
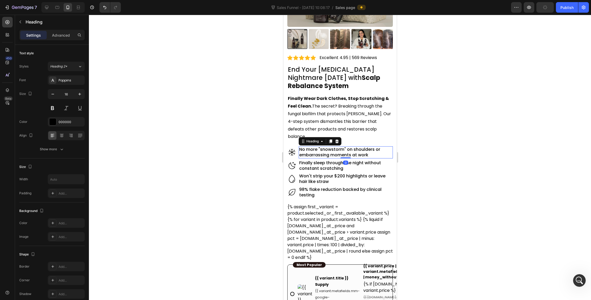
click at [311, 146] on h2 "No more "snowstorm" on shoulders or embarrassing moments at work" at bounding box center [345, 152] width 94 height 12
click at [295, 150] on div "Icon" at bounding box center [291, 152] width 9 height 12
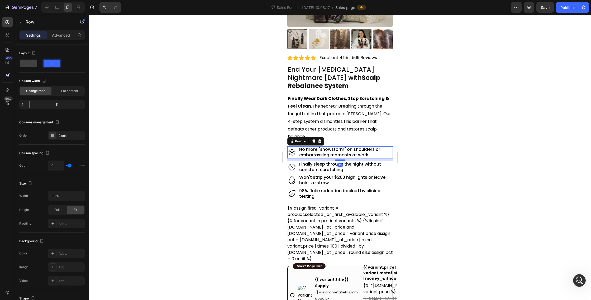
click at [340, 160] on div at bounding box center [339, 161] width 11 height 2
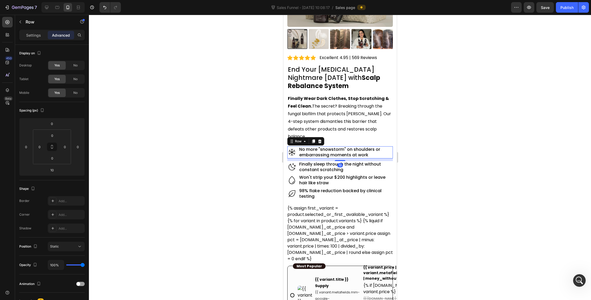
click at [435, 175] on div at bounding box center [340, 157] width 502 height 285
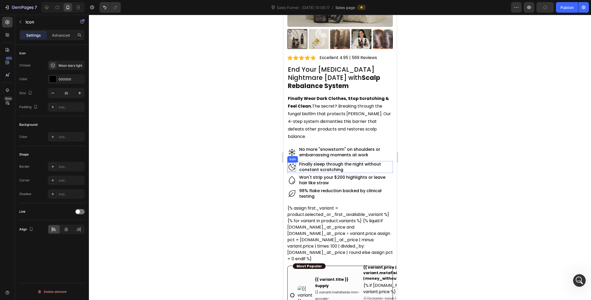
click at [293, 163] on div "Icon" at bounding box center [291, 166] width 9 height 9
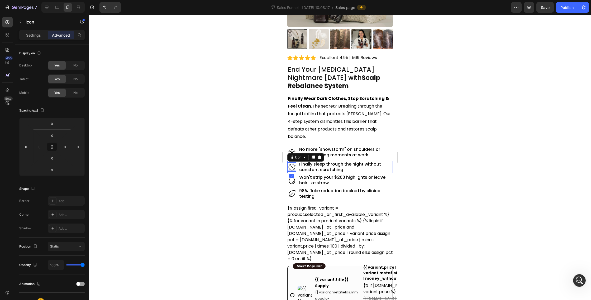
click at [298, 162] on h2 "Finally sleep through the night without constant scratching" at bounding box center [345, 167] width 94 height 12
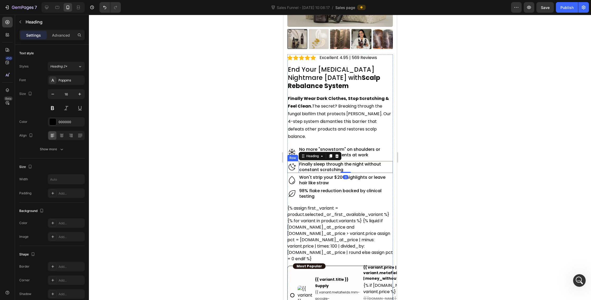
click at [296, 163] on div "Icon Finally sleep through the night without constant scratching Heading 0 Row" at bounding box center [339, 167] width 105 height 12
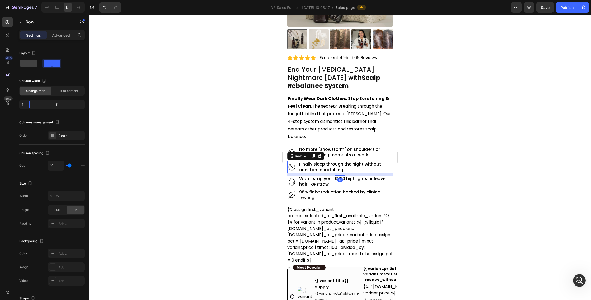
click at [342, 175] on div at bounding box center [339, 175] width 11 height 1
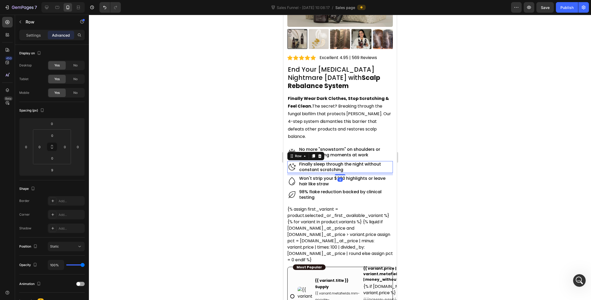
click at [425, 181] on div at bounding box center [340, 157] width 502 height 285
click at [296, 178] on div "Icon Won't strip your $200 highlights or leave hair like straw Heading Row 5" at bounding box center [339, 181] width 105 height 12
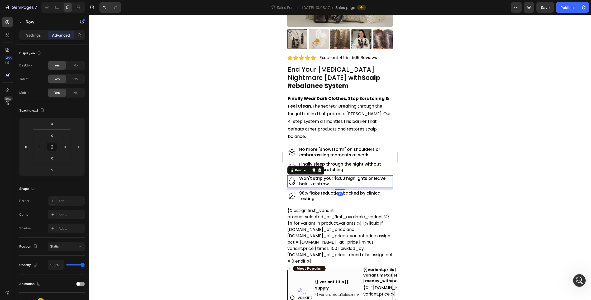
click at [340, 189] on div at bounding box center [339, 189] width 11 height 1
click at [337, 189] on div at bounding box center [339, 190] width 11 height 2
type input "10"
click at [331, 191] on h2 "98% flake reduction backed by clinical testing" at bounding box center [345, 196] width 94 height 12
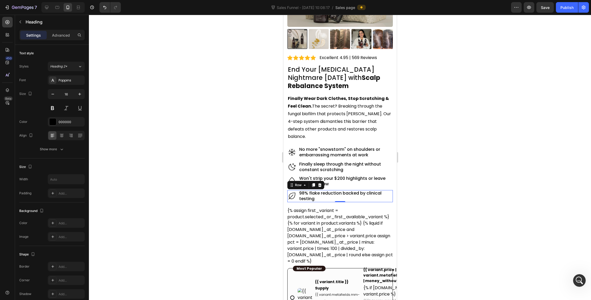
click at [294, 194] on div "Icon" at bounding box center [291, 196] width 9 height 12
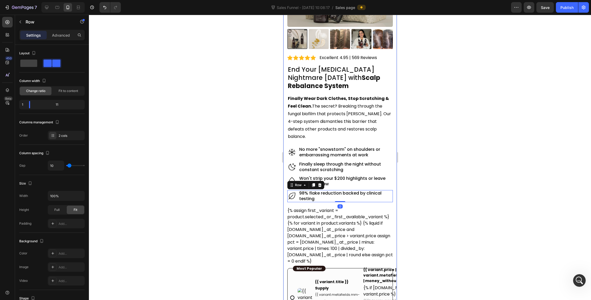
click at [412, 204] on div at bounding box center [340, 157] width 502 height 285
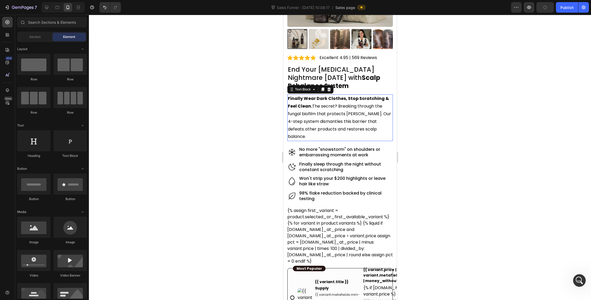
click at [357, 119] on p "Finally Wear Dark Clothes, Stop Scratching & Feel Clean. The secret? Breaking t…" at bounding box center [339, 118] width 104 height 46
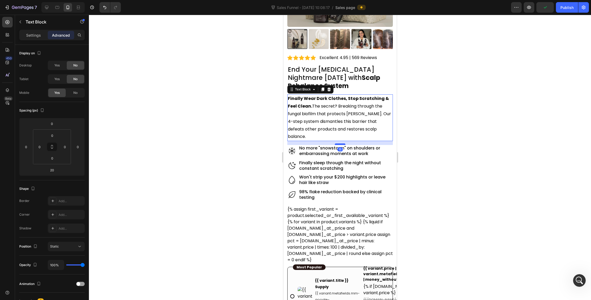
click at [342, 143] on div at bounding box center [339, 144] width 11 height 2
type input "15"
click at [423, 155] on div at bounding box center [340, 157] width 502 height 285
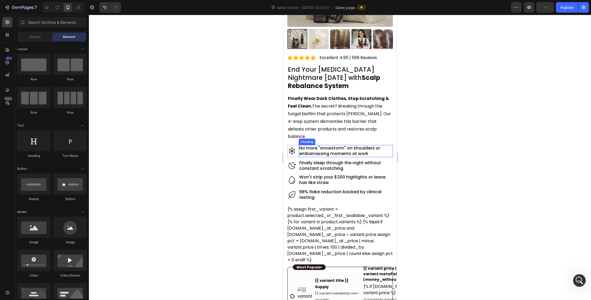
click at [426, 119] on div at bounding box center [340, 157] width 502 height 285
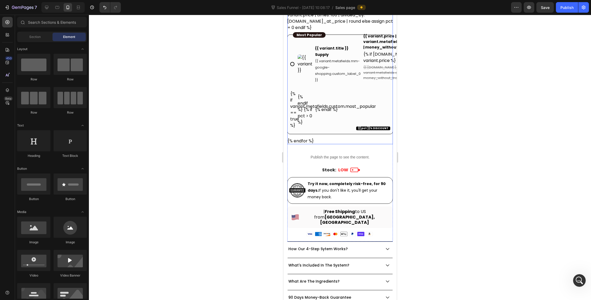
scroll to position [336, 0]
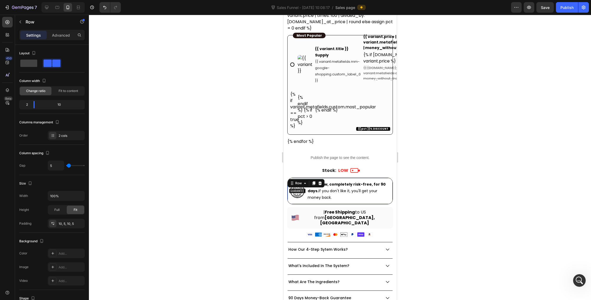
click at [312, 178] on div "Image Try it now, completely risk-free, for 90 days. If you don't like it, you'…" at bounding box center [339, 191] width 105 height 27
click at [60, 39] on div "Settings Advanced" at bounding box center [51, 35] width 65 height 11
click at [61, 37] on p "Advanced" at bounding box center [61, 35] width 18 height 6
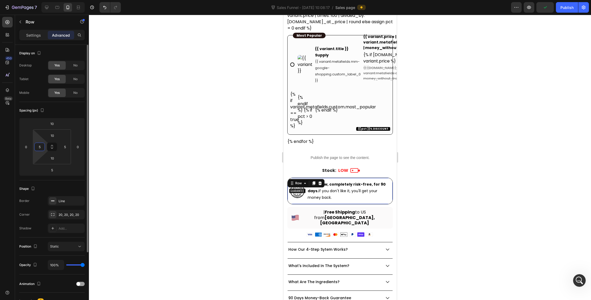
click at [37, 147] on input "5" at bounding box center [40, 147] width 8 height 8
type input "10"
click at [65, 146] on input "5" at bounding box center [65, 147] width 8 height 8
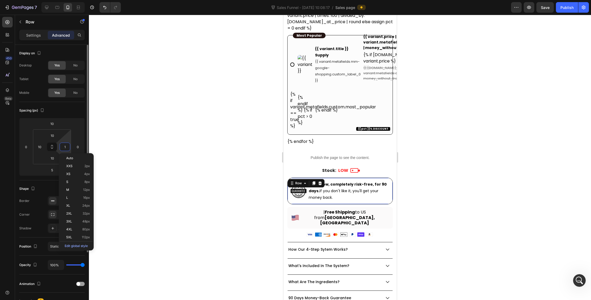
type input "10"
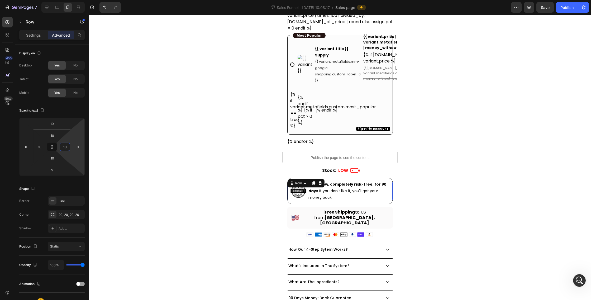
click at [419, 231] on div at bounding box center [340, 157] width 502 height 285
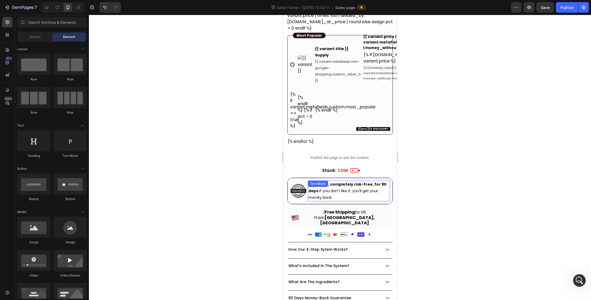
click at [365, 185] on span "Try it now, completely risk-free, for 90 days. If you don't like it, you'll get…" at bounding box center [347, 191] width 78 height 18
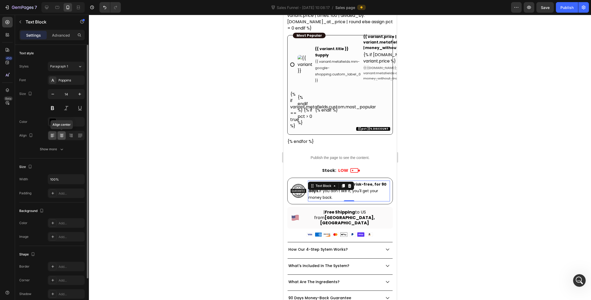
click at [60, 137] on icon at bounding box center [61, 135] width 5 height 5
click at [192, 229] on div at bounding box center [340, 157] width 502 height 285
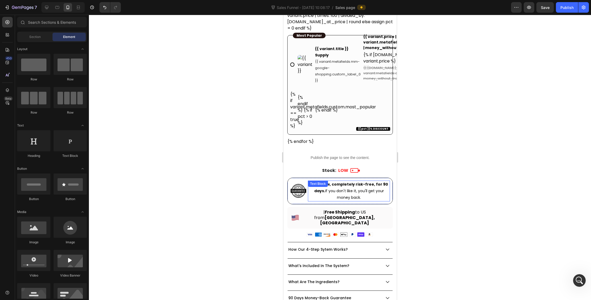
click at [329, 189] on p "Try it now, completely risk-free, for 90 days. If you don't like it, you'll get…" at bounding box center [348, 191] width 81 height 20
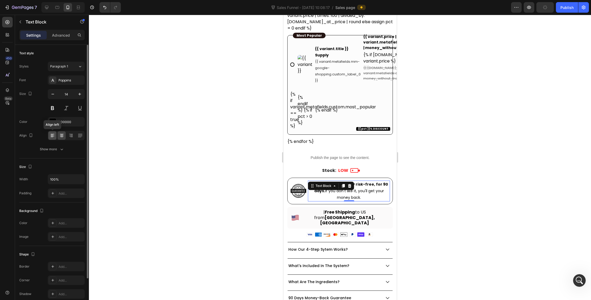
click at [54, 137] on icon at bounding box center [52, 135] width 5 height 5
click at [460, 227] on div at bounding box center [340, 157] width 502 height 285
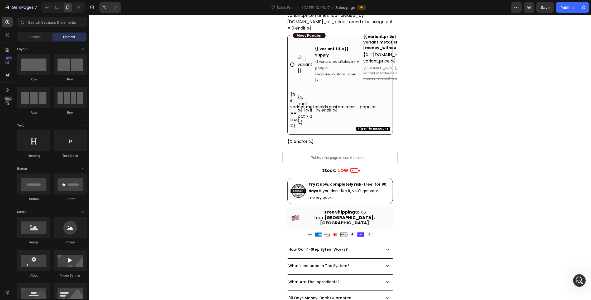
click at [427, 207] on div at bounding box center [340, 157] width 502 height 285
click at [464, 169] on div at bounding box center [340, 157] width 502 height 285
click at [303, 186] on img at bounding box center [298, 191] width 16 height 16
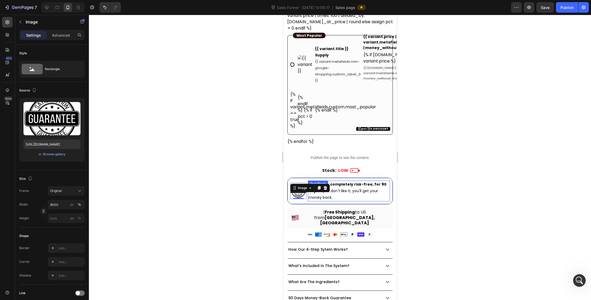
click at [334, 188] on p "Try it now, completely risk-free, for 90 days. If you don't like it, you'll get…" at bounding box center [348, 191] width 81 height 20
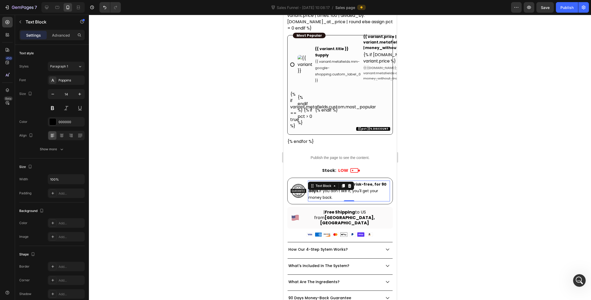
click at [453, 186] on div at bounding box center [340, 157] width 502 height 285
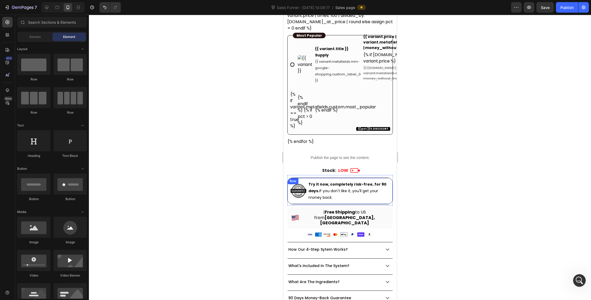
click at [305, 192] on div "Image" at bounding box center [298, 191] width 16 height 21
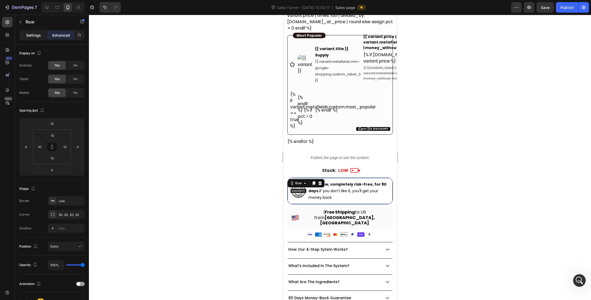
click at [30, 37] on p "Settings" at bounding box center [33, 35] width 15 height 6
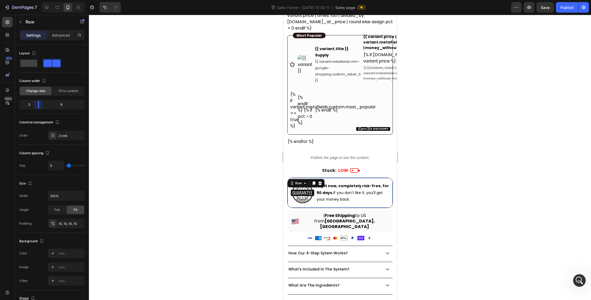
click at [36, 0] on body "7 Version history Sales Funnel - [DATE] 10:08:17 / Sales page Preview Save Publ…" at bounding box center [295, 0] width 591 height 0
click at [444, 230] on div at bounding box center [340, 157] width 502 height 285
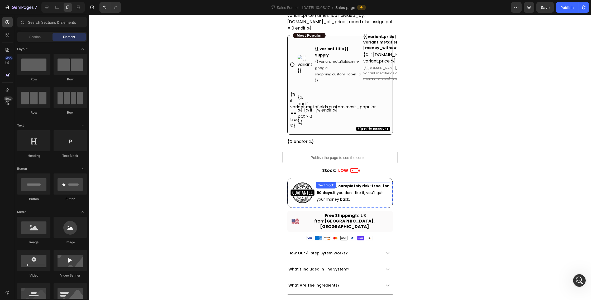
click at [363, 185] on span "Try it now, completely risk-free, for 90 days. If you don't like it, you'll get…" at bounding box center [352, 192] width 72 height 18
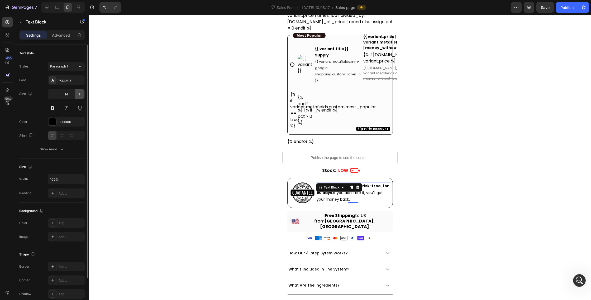
click at [79, 92] on icon "button" at bounding box center [79, 93] width 5 height 5
type input "16"
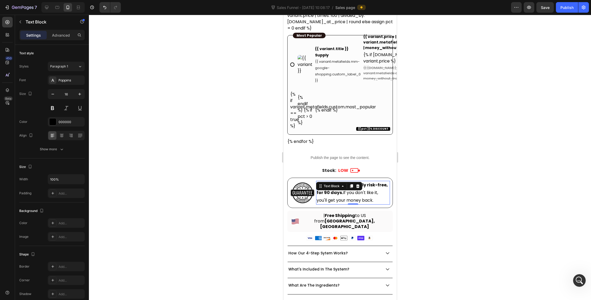
click at [494, 208] on div at bounding box center [340, 157] width 502 height 285
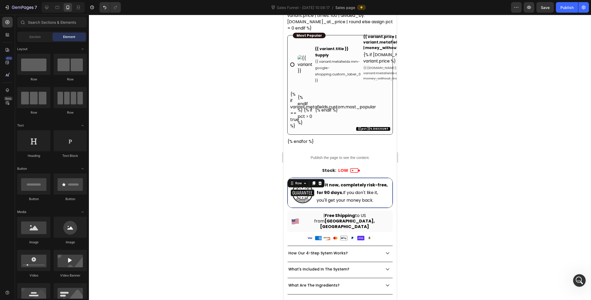
click at [315, 197] on div "Image Try it now, completely risk-free, for 90 days. If you don't like it, you'…" at bounding box center [339, 193] width 105 height 30
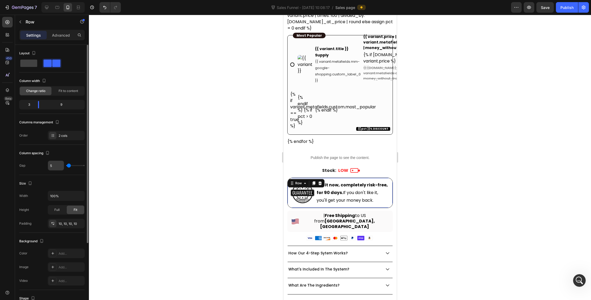
click at [52, 166] on input "5" at bounding box center [56, 165] width 16 height 9
type input "2"
type input "20"
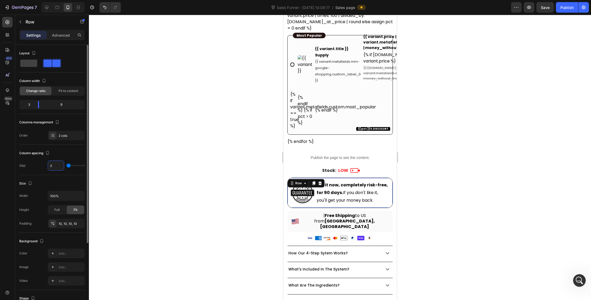
type input "20"
click at [422, 237] on div at bounding box center [340, 157] width 502 height 285
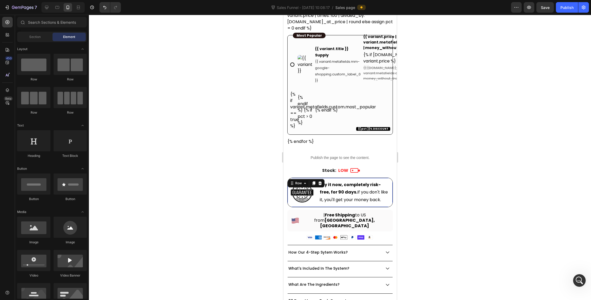
click at [314, 195] on div "Image Try it now, completely risk-free, for 90 days. If you don't like it, you'…" at bounding box center [339, 193] width 105 height 30
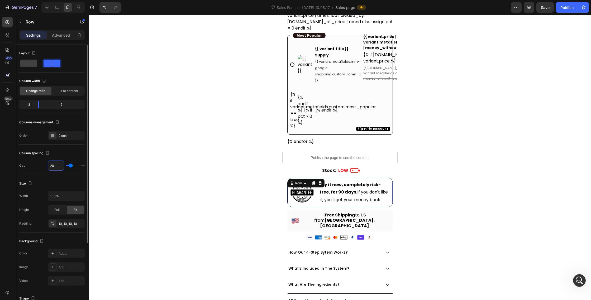
click at [55, 169] on input "20" at bounding box center [56, 165] width 16 height 9
type input "1"
type input "10"
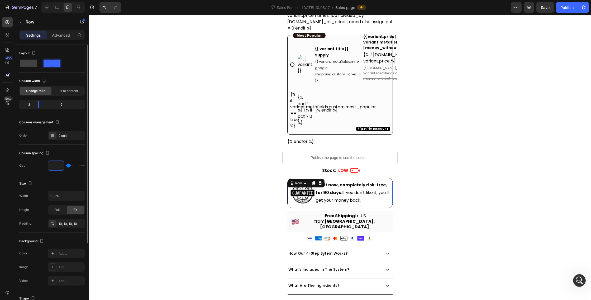
type input "10"
click at [443, 152] on div at bounding box center [340, 157] width 502 height 285
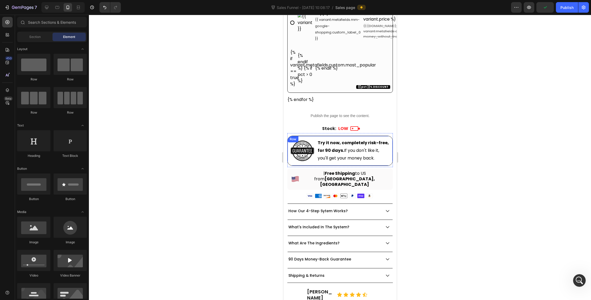
scroll to position [379, 0]
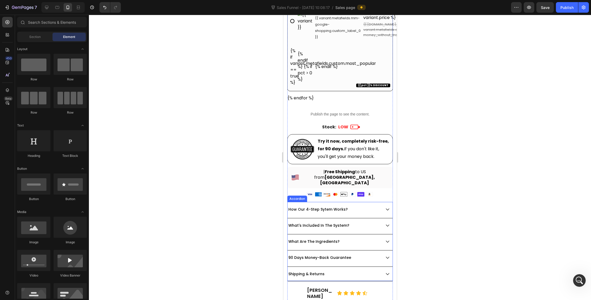
click at [377, 206] on div "How Our 4-Step Sytem Works?" at bounding box center [333, 209] width 93 height 6
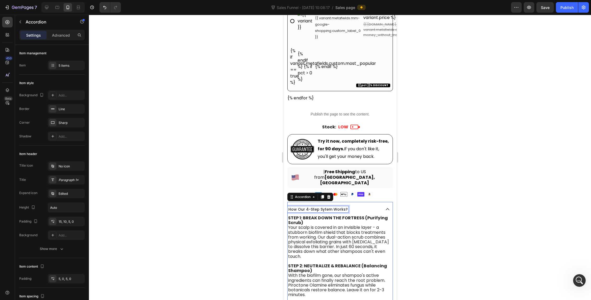
click at [344, 207] on p "How Our 4-Step Sytem Works?" at bounding box center [317, 209] width 59 height 5
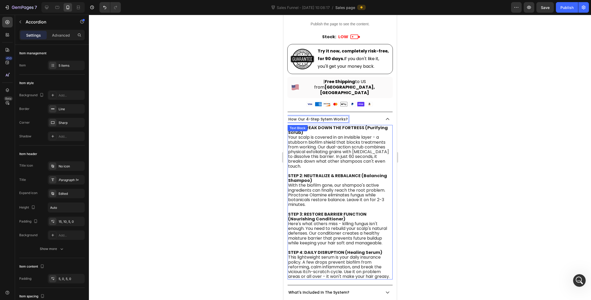
scroll to position [472, 0]
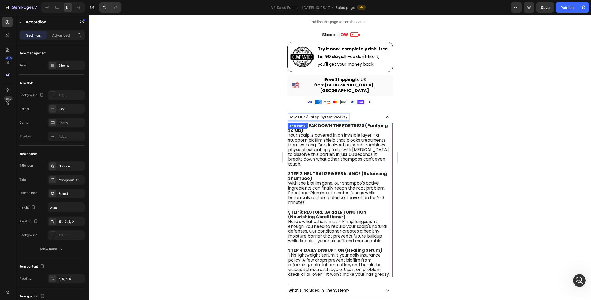
click at [341, 132] on span "Your scalp is covered in an invisible layer - a stubborn biofilm shield that bl…" at bounding box center [338, 149] width 101 height 35
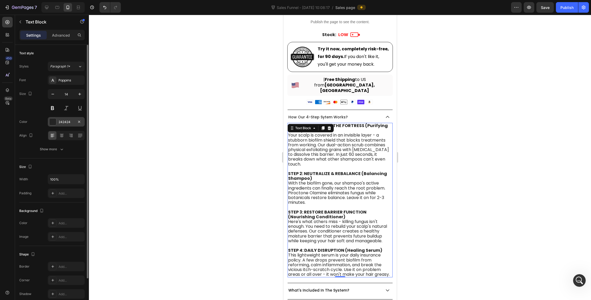
click at [54, 125] on div at bounding box center [52, 121] width 7 height 7
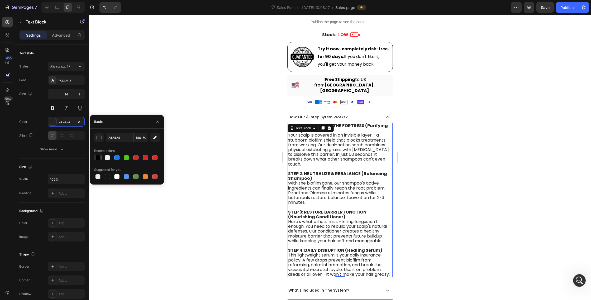
click at [96, 160] on div at bounding box center [97, 157] width 5 height 5
type input "000000"
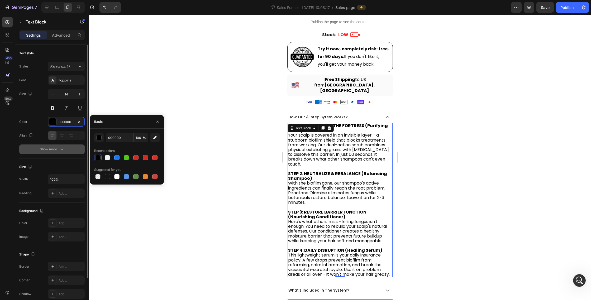
click at [63, 144] on button "Show more" at bounding box center [51, 148] width 65 height 9
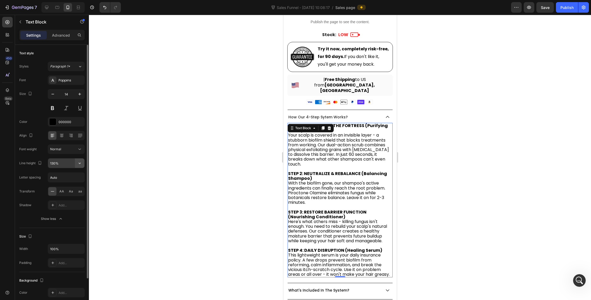
click at [80, 162] on icon "button" at bounding box center [79, 163] width 5 height 5
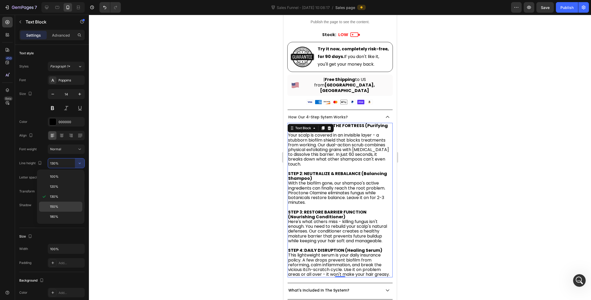
click at [62, 207] on p "150%" at bounding box center [65, 206] width 30 height 5
type input "150%"
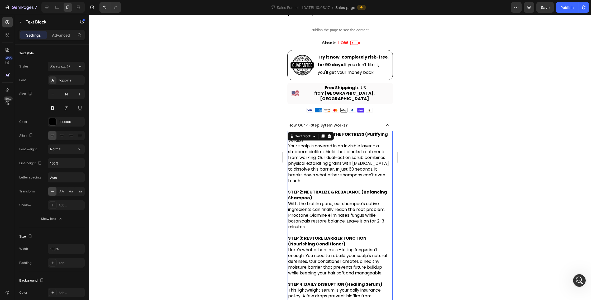
scroll to position [448, 0]
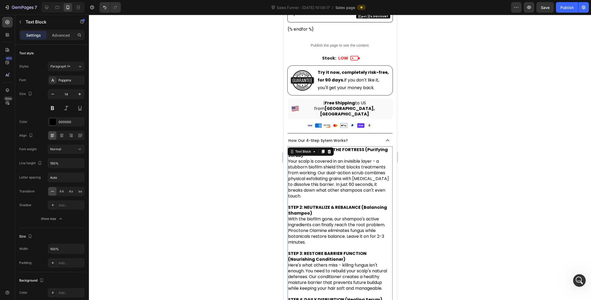
click at [429, 152] on div at bounding box center [340, 157] width 502 height 285
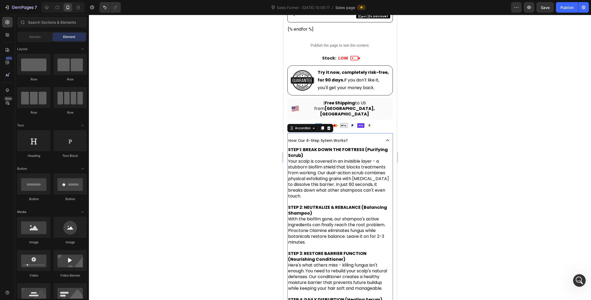
click at [334, 138] on p "How Our 4-Step Sytem Works?" at bounding box center [317, 140] width 59 height 5
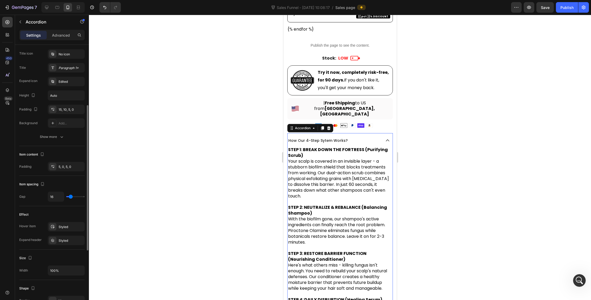
scroll to position [0, 0]
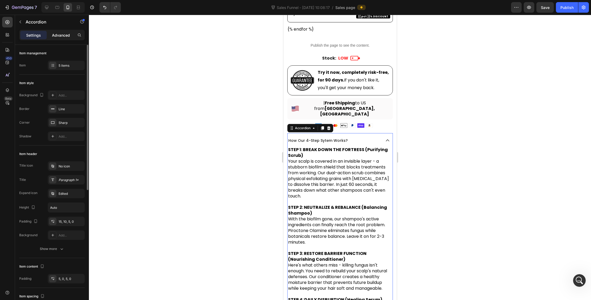
click at [57, 32] on p "Advanced" at bounding box center [61, 35] width 18 height 6
type input "100%"
type input "100"
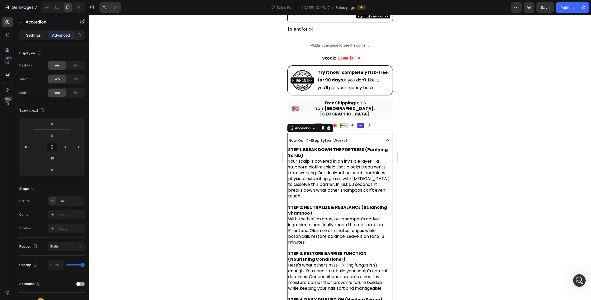
click at [32, 38] on p "Settings" at bounding box center [33, 35] width 15 height 6
type input "16"
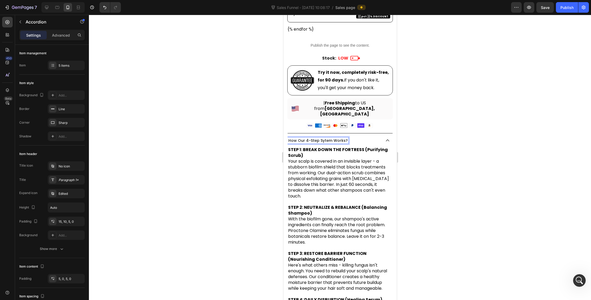
click at [307, 138] on p "How Our 4-Step Sytem Works?" at bounding box center [317, 140] width 59 height 5
click at [365, 137] on div "How Our 4-Step Sytem Works?" at bounding box center [333, 140] width 93 height 6
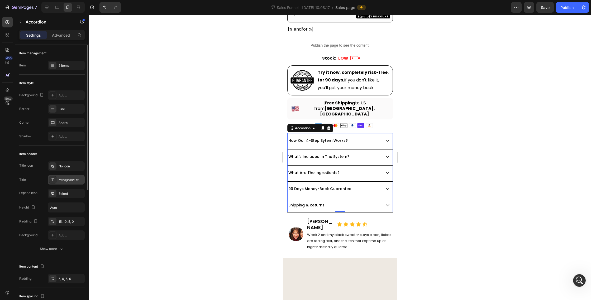
click at [55, 178] on div at bounding box center [52, 179] width 7 height 7
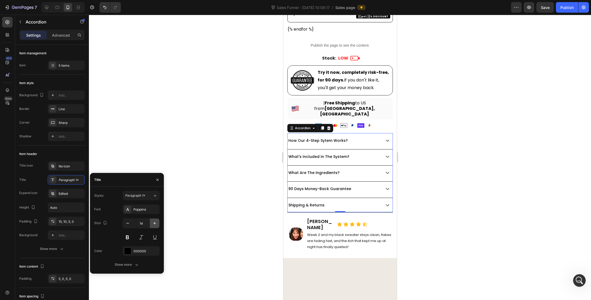
click at [154, 222] on icon "button" at bounding box center [154, 223] width 5 height 5
type input "16"
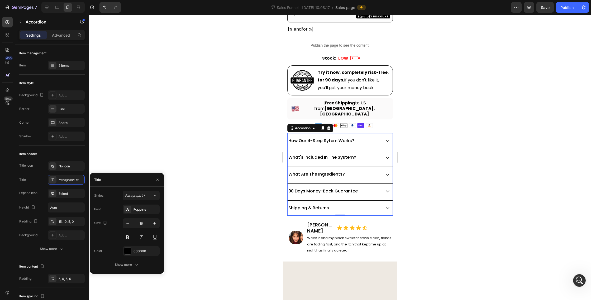
click at [448, 157] on div at bounding box center [340, 157] width 502 height 285
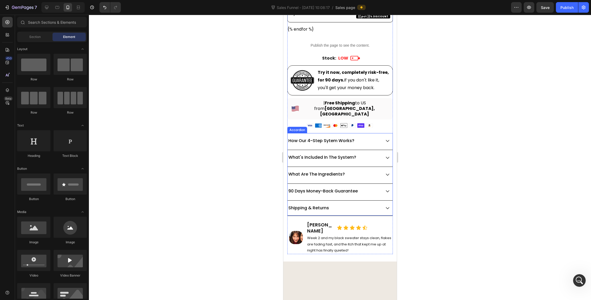
click at [385, 138] on icon at bounding box center [387, 140] width 5 height 5
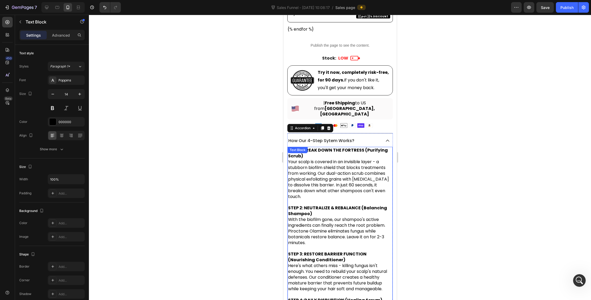
click at [374, 159] on span "Your scalp is covered in an invisible layer - a stubborn biofilm shield that bl…" at bounding box center [338, 179] width 101 height 41
click at [462, 121] on div at bounding box center [340, 157] width 502 height 285
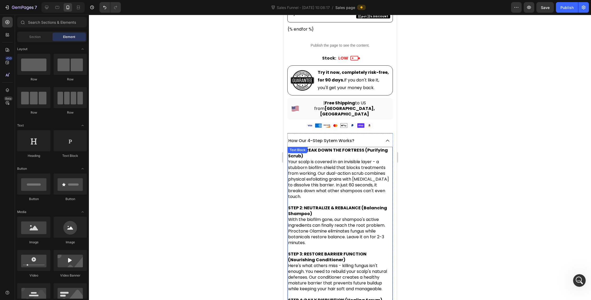
click at [378, 159] on span "Your scalp is covered in an invisible layer - a stubborn biofilm shield that bl…" at bounding box center [338, 179] width 101 height 41
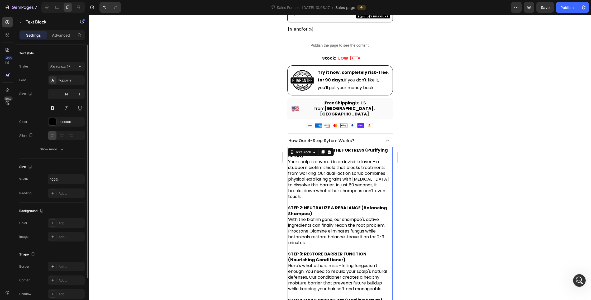
click at [55, 140] on div "Font Poppins Size 14 Color 000000 Align Show more" at bounding box center [51, 114] width 65 height 79
click at [55, 148] on div "Show more" at bounding box center [52, 149] width 25 height 5
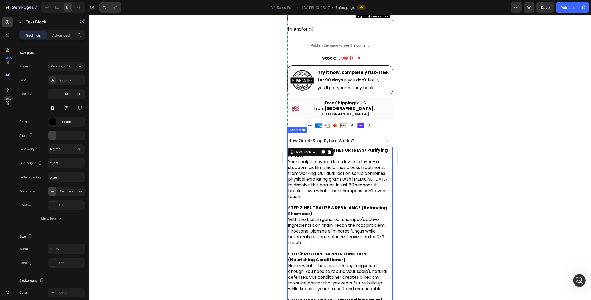
click at [387, 138] on icon at bounding box center [387, 140] width 5 height 5
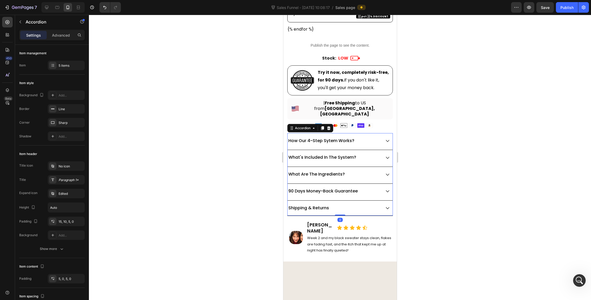
click at [386, 155] on icon at bounding box center [387, 157] width 5 height 5
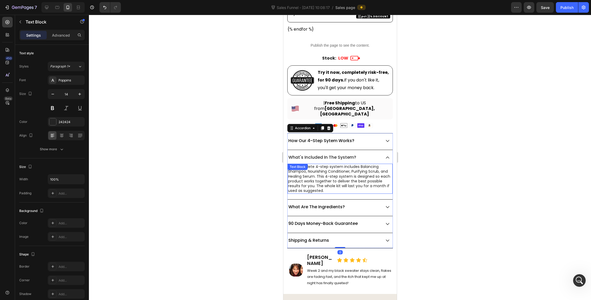
click at [340, 164] on p "The complete 4-step system includes Balancing Shampoo, Nourishing Conditioner, …" at bounding box center [340, 178] width 104 height 29
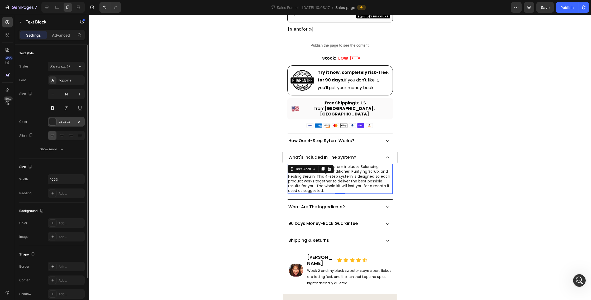
click at [49, 123] on div at bounding box center [52, 121] width 7 height 7
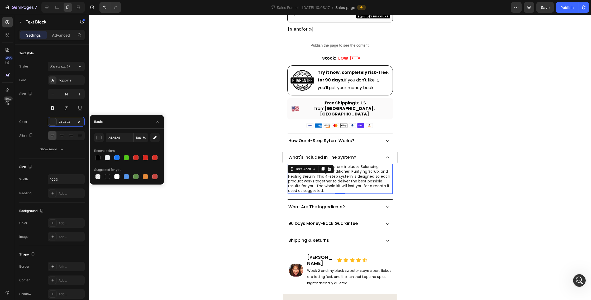
click at [97, 162] on div "242424 100 % Recent colors Suggested for you" at bounding box center [126, 156] width 65 height 47
click at [97, 161] on div at bounding box center [98, 158] width 6 height 6
type input "000000"
click at [97, 157] on div at bounding box center [97, 157] width 5 height 5
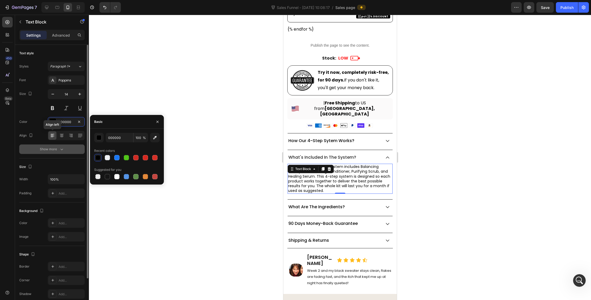
click at [54, 149] on div "Show more" at bounding box center [52, 149] width 25 height 5
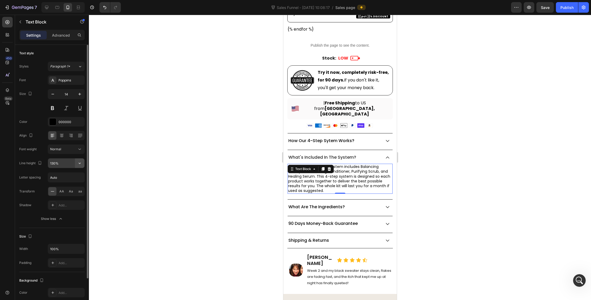
click at [81, 165] on icon "button" at bounding box center [79, 163] width 5 height 5
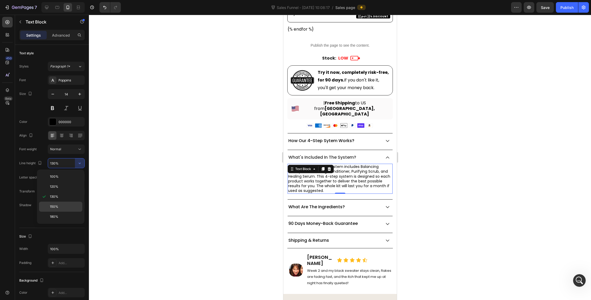
click at [65, 205] on p "150%" at bounding box center [65, 206] width 30 height 5
type input "150%"
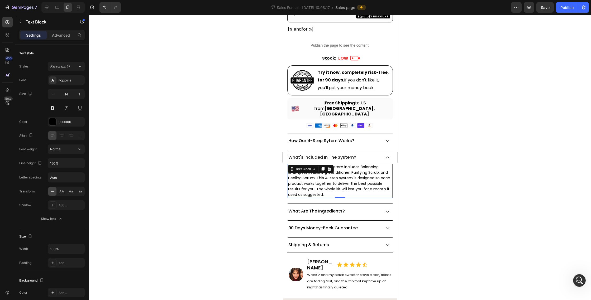
click at [244, 170] on div at bounding box center [340, 157] width 502 height 285
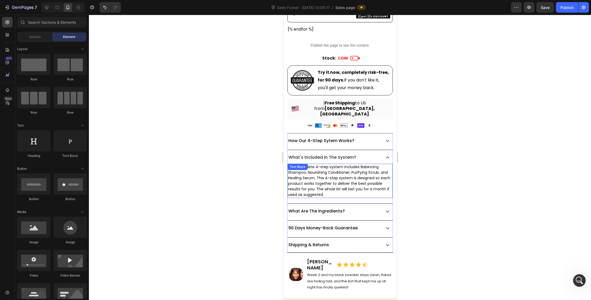
click at [374, 164] on p "The complete 4-step system includes Balancing Shampoo, Nourishing Conditioner, …" at bounding box center [340, 180] width 104 height 33
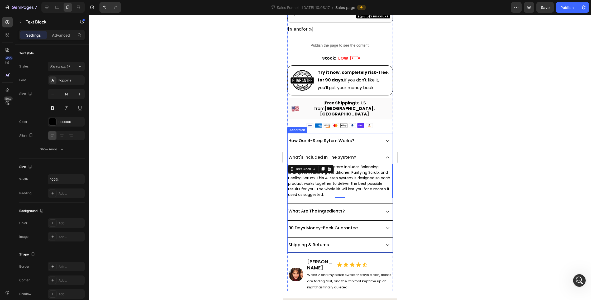
click at [385, 138] on icon at bounding box center [387, 140] width 5 height 5
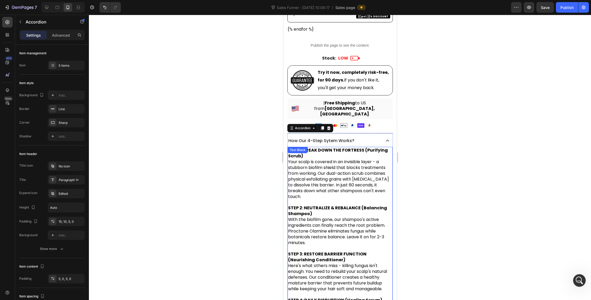
click at [340, 159] on span "Your scalp is covered in an invisible layer - a stubborn biofilm shield that bl…" at bounding box center [338, 179] width 101 height 41
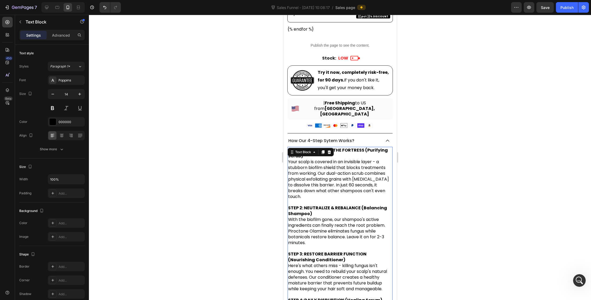
click at [334, 166] on span "Your scalp is covered in an invisible layer - a stubborn biofilm shield that bl…" at bounding box center [338, 179] width 101 height 41
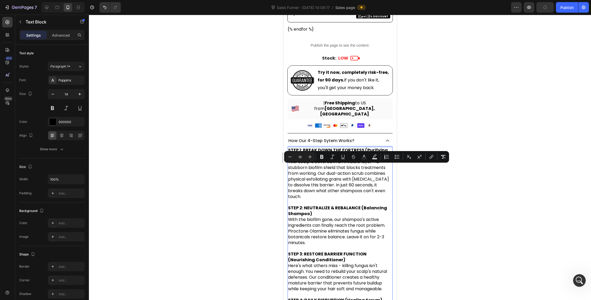
click at [297, 147] on strong "STEP 1: BREAK DOWN THE FORTRESS (Purifying Scrub)" at bounding box center [338, 153] width 100 height 12
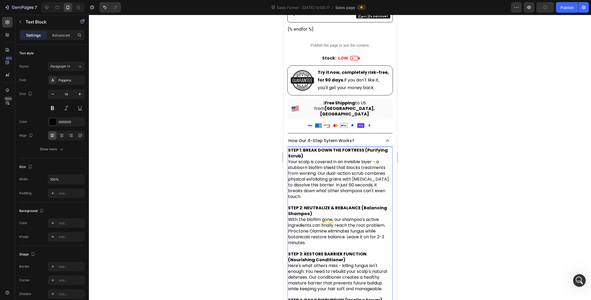
click at [290, 147] on strong "STEP 1: BREAK DOWN THE FORTRESS (Purifying Scrub)" at bounding box center [338, 153] width 100 height 12
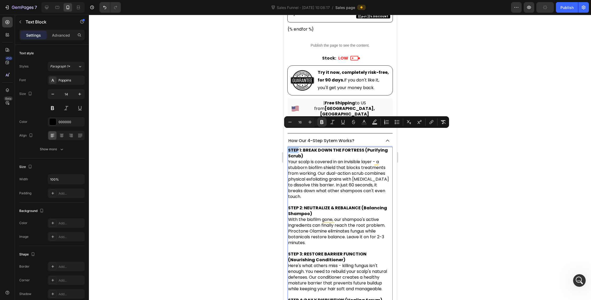
click at [289, 147] on strong "STEP 1: BREAK DOWN THE FORTRESS (Purifying Scrub)" at bounding box center [338, 153] width 100 height 12
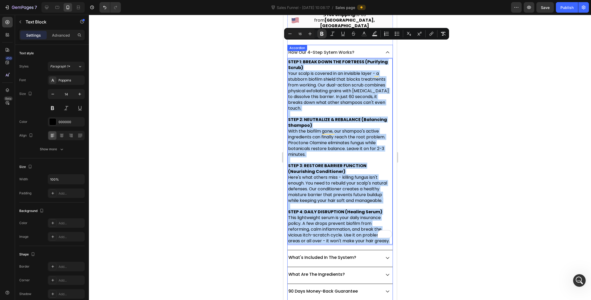
drag, startPoint x: 288, startPoint y: 134, endPoint x: 341, endPoint y: 279, distance: 155.3
click at [341, 279] on div "How Our 4-Step Sytem Works? STEP 1: BREAK DOWN THE FORTRESS (Purifying Scrub) Y…" at bounding box center [339, 179] width 105 height 268
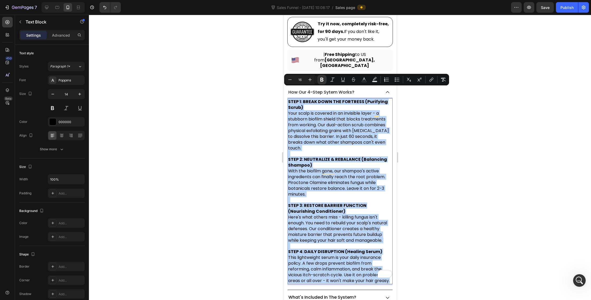
scroll to position [459, 0]
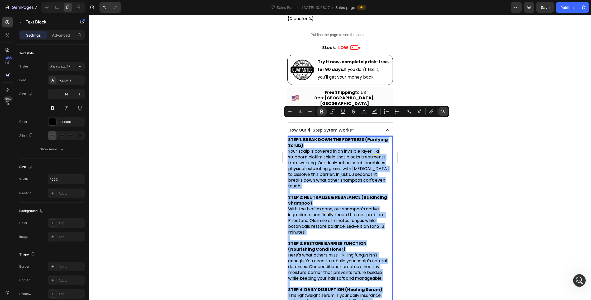
click at [442, 111] on icon "Editor contextual toolbar" at bounding box center [442, 111] width 5 height 5
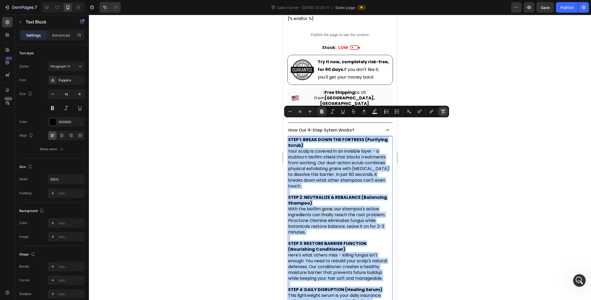
type input "14"
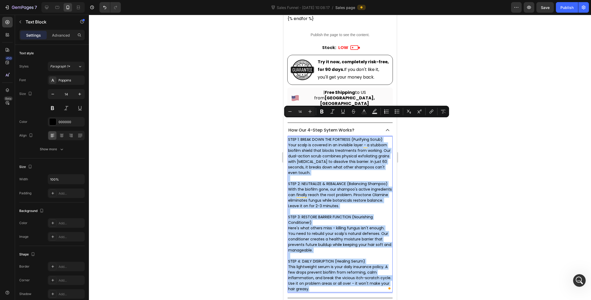
click at [341, 142] on p "Your scalp is covered in an invisible layer - a stubborn biofilm shield that bl…" at bounding box center [340, 161] width 104 height 39
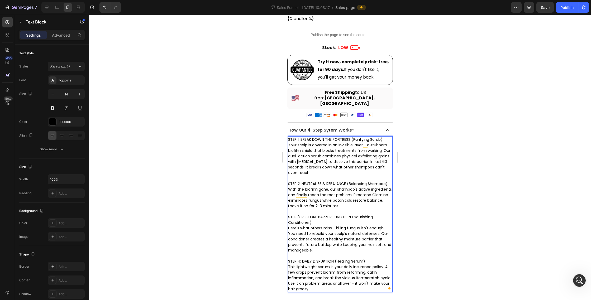
click at [352, 137] on p "STEP 1: BREAK DOWN THE FORTRESS (Purifying Scrub)" at bounding box center [340, 140] width 104 height 6
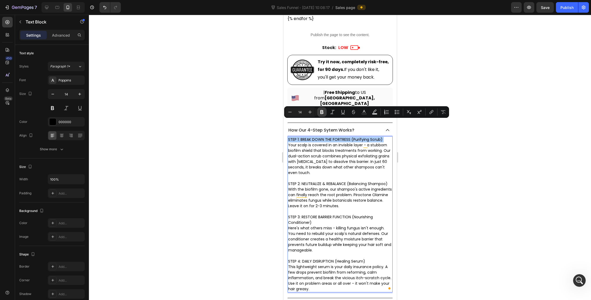
click at [320, 112] on icon "Editor contextual toolbar" at bounding box center [321, 112] width 3 height 4
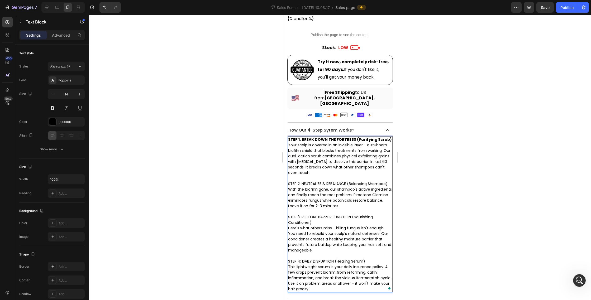
click at [313, 181] on p "STEP 2: NEUTRALIZE & REBALANCE (Balancing Shampoo)" at bounding box center [340, 184] width 104 height 6
click at [321, 154] on p "Your scalp is covered in an invisible layer - a stubborn biofilm shield that bl…" at bounding box center [340, 161] width 104 height 39
click at [321, 181] on p "STEP 2: NEUTRALIZE & REBALANCE (Balancing Shampoo)" at bounding box center [340, 184] width 104 height 6
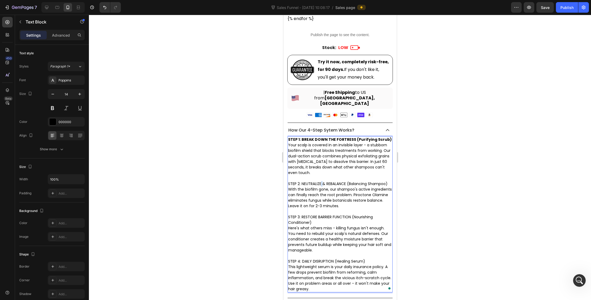
click at [321, 181] on p "STEP 2: NEUTRALIZE & REBALANCE (Balancing Shampoo)" at bounding box center [340, 184] width 104 height 6
click at [311, 142] on p "Your scalp is covered in an invisible layer - a stubborn biofilm shield that bl…" at bounding box center [340, 161] width 104 height 39
click at [416, 154] on div at bounding box center [340, 157] width 502 height 285
click at [326, 163] on p "Your scalp is covered in an invisible layer - a stubborn biofilm shield that bl…" at bounding box center [340, 161] width 104 height 39
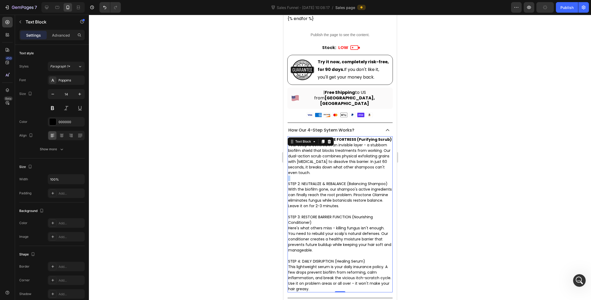
click at [326, 163] on p "Your scalp is covered in an invisible layer - a stubborn biofilm shield that bl…" at bounding box center [340, 161] width 104 height 39
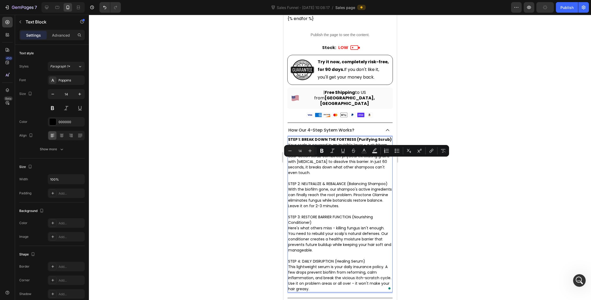
click at [326, 181] on p "STEP 2: NEUTRALIZE & REBALANCE (Balancing Shampoo)" at bounding box center [340, 184] width 104 height 6
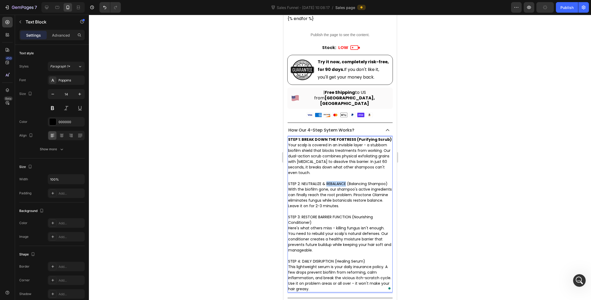
click at [326, 181] on p "STEP 2: NEUTRALIZE & REBALANCE (Balancing Shampoo)" at bounding box center [340, 184] width 104 height 6
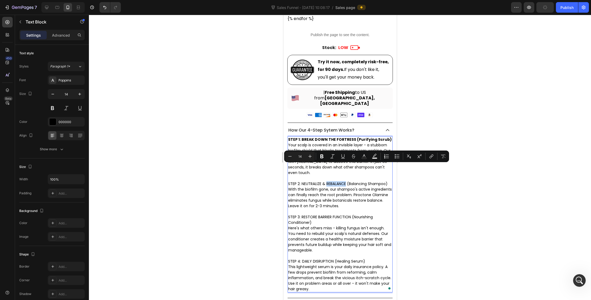
click at [326, 181] on p "STEP 2: NEUTRALIZE & REBALANCE (Balancing Shampoo)" at bounding box center [340, 184] width 104 height 6
click at [318, 156] on button "Bold" at bounding box center [321, 156] width 9 height 9
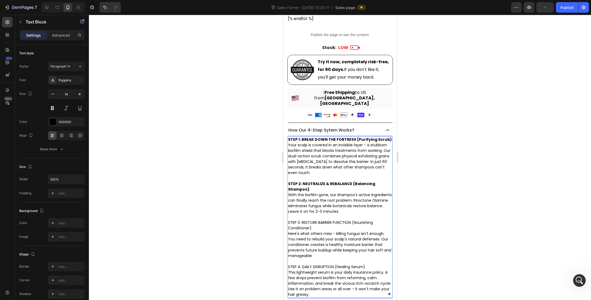
click at [429, 204] on div at bounding box center [340, 157] width 502 height 285
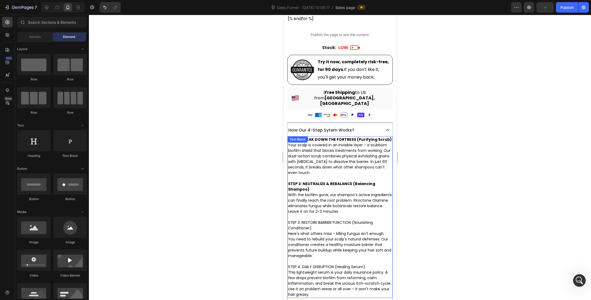
click at [347, 220] on p "STEP 3: RESTORE BARRIER FUNCTION (Nourishing Conditioner)" at bounding box center [340, 225] width 104 height 11
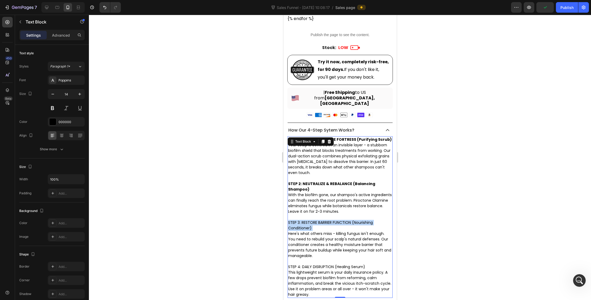
click at [347, 220] on p "STEP 3: RESTORE BARRIER FUNCTION (Nourishing Conditioner)" at bounding box center [340, 225] width 104 height 11
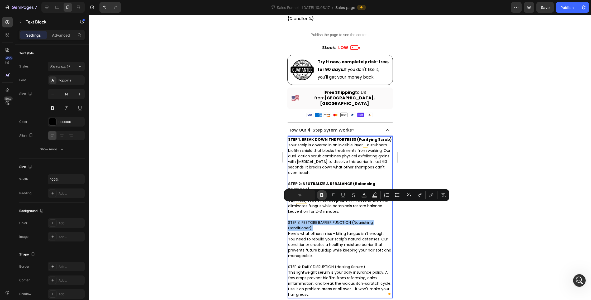
click at [322, 196] on icon "Editor contextual toolbar" at bounding box center [321, 195] width 3 height 4
click at [423, 221] on div at bounding box center [340, 157] width 502 height 285
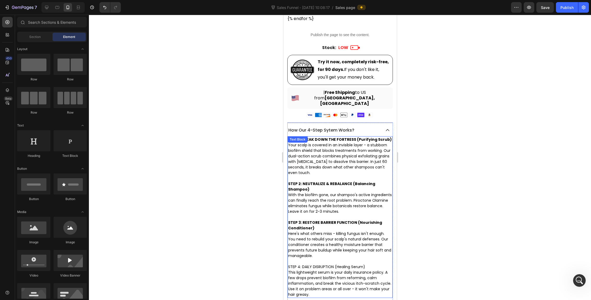
click at [327, 264] on p "STEP 4: DAILY DISRUPTION (Healing Serum)" at bounding box center [340, 267] width 104 height 6
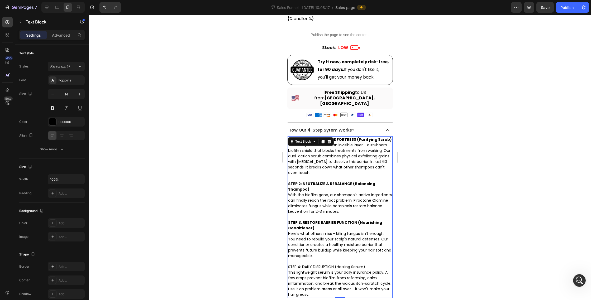
click at [327, 264] on p "STEP 4: DAILY DISRUPTION (Healing Serum)" at bounding box center [340, 267] width 104 height 6
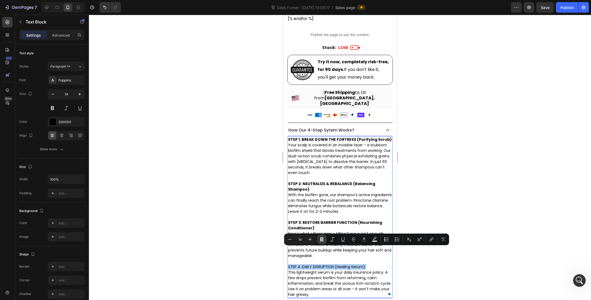
drag, startPoint x: 321, startPoint y: 239, endPoint x: 60, endPoint y: 200, distance: 264.6
click at [321, 239] on icon "Editor contextual toolbar" at bounding box center [321, 239] width 5 height 5
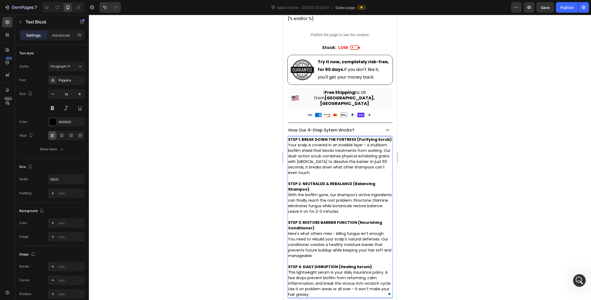
click at [443, 177] on div at bounding box center [340, 157] width 502 height 285
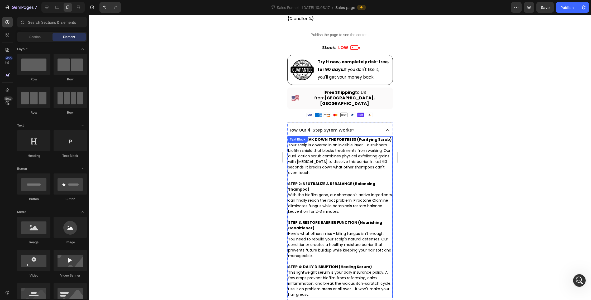
click at [389, 152] on p "Your scalp is covered in an invisible layer - a stubborn biofilm shield that bl…" at bounding box center [340, 161] width 104 height 39
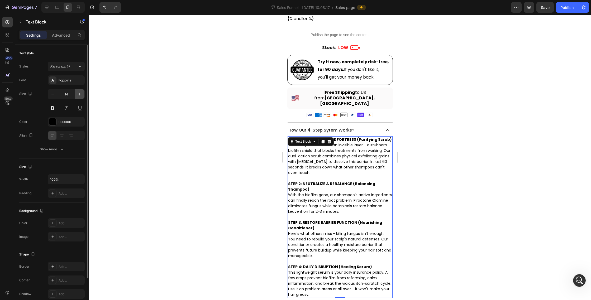
click at [81, 96] on icon "button" at bounding box center [79, 93] width 5 height 5
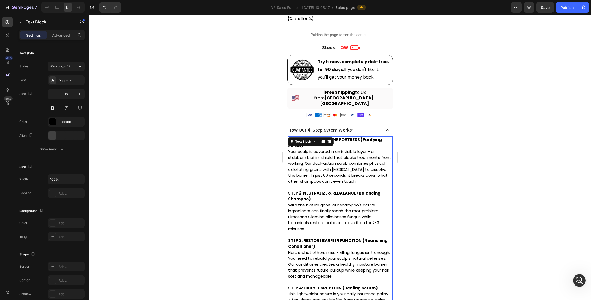
type input "16"
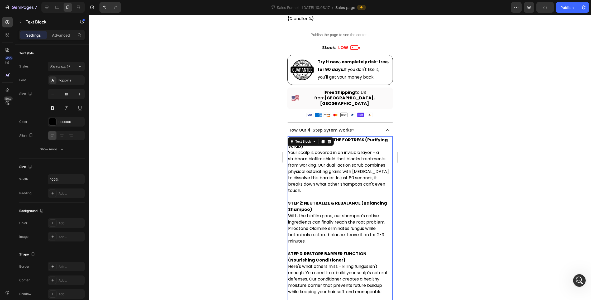
click at [421, 131] on div at bounding box center [340, 157] width 502 height 285
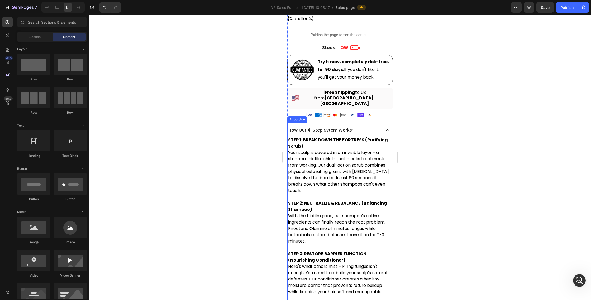
click at [386, 129] on icon at bounding box center [386, 130] width 3 height 2
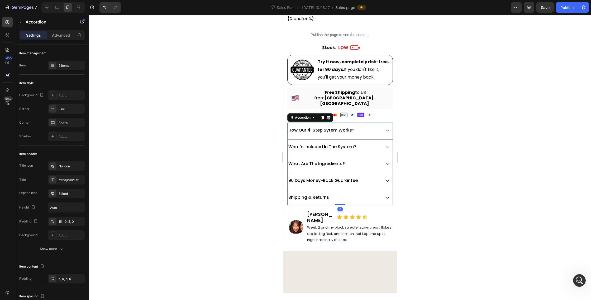
click at [387, 145] on icon at bounding box center [387, 147] width 5 height 5
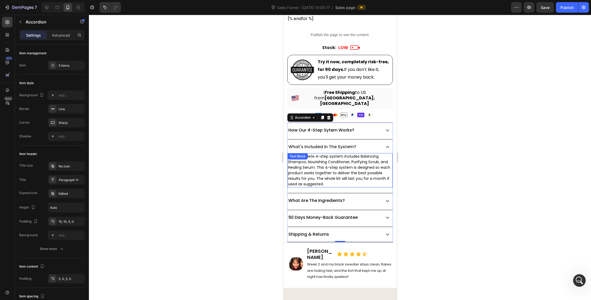
click at [351, 154] on p "The complete 4-step system includes Balancing Shampoo, Nourishing Conditioner, …" at bounding box center [340, 170] width 104 height 33
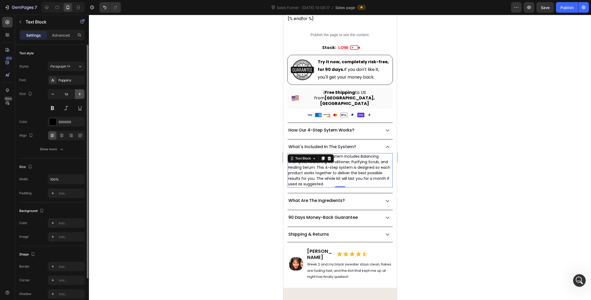
click at [77, 95] on button "button" at bounding box center [79, 93] width 9 height 9
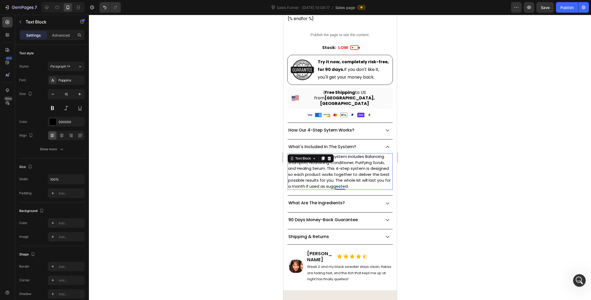
type input "16"
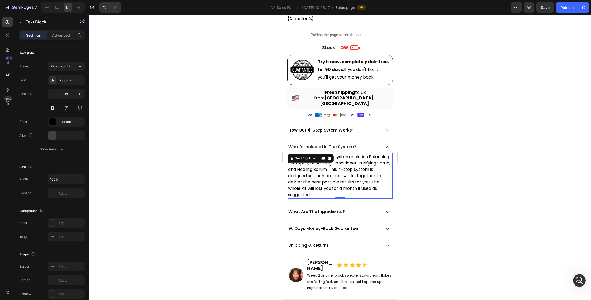
click at [211, 190] on div at bounding box center [340, 157] width 502 height 285
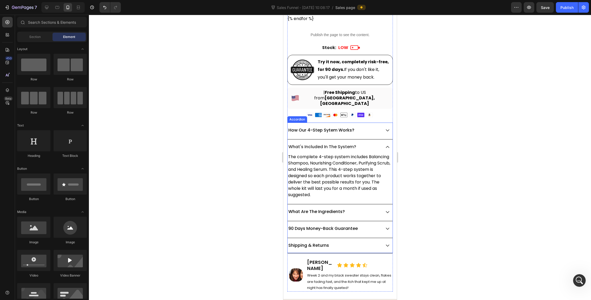
click at [387, 145] on icon at bounding box center [387, 147] width 5 height 5
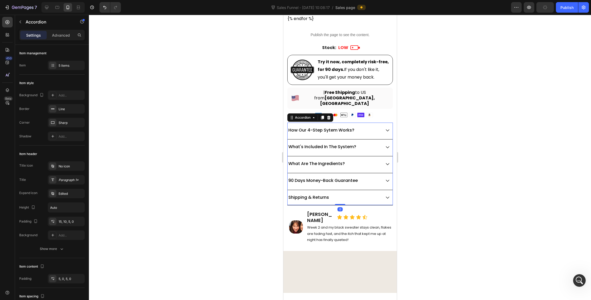
click at [386, 156] on div "What Are The Ingredients?" at bounding box center [339, 162] width 105 height 12
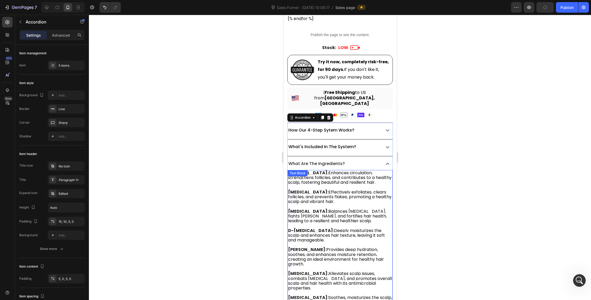
click at [357, 170] on span "Enhances circulation, strengthens follicles, and contributes to a healthy scalp…" at bounding box center [339, 178] width 103 height 16
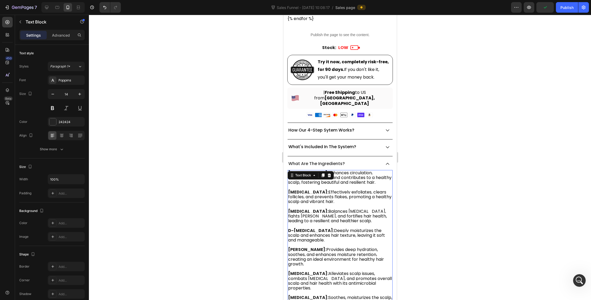
click at [330, 189] on span "Effectively exfoliates, clears follicles, and prevents flakes, promoting a heal…" at bounding box center [339, 197] width 103 height 16
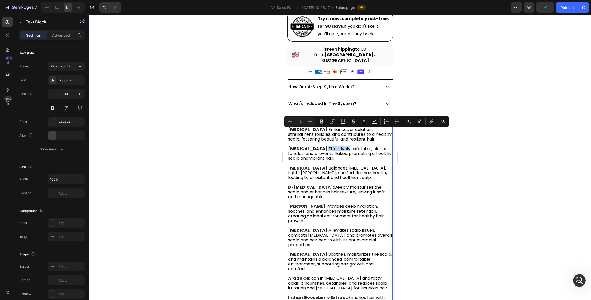
scroll to position [511, 0]
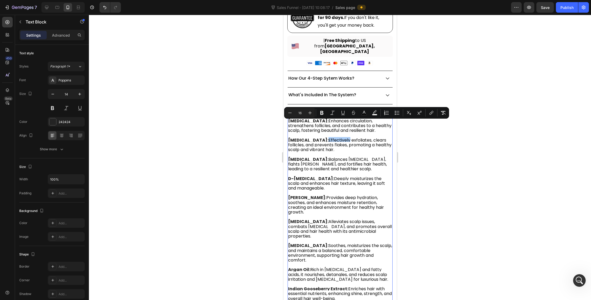
click at [240, 166] on div at bounding box center [340, 157] width 502 height 285
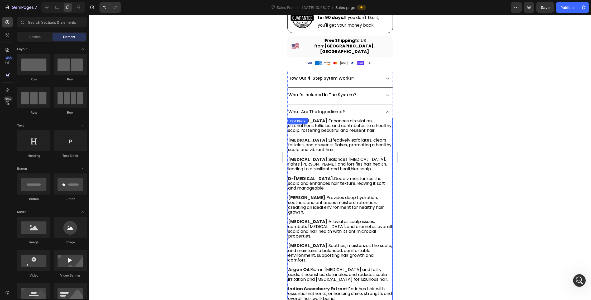
click at [340, 156] on span "Balances sebum, fights dandruff, and fortifies hair health, leading to a resili…" at bounding box center [337, 164] width 99 height 16
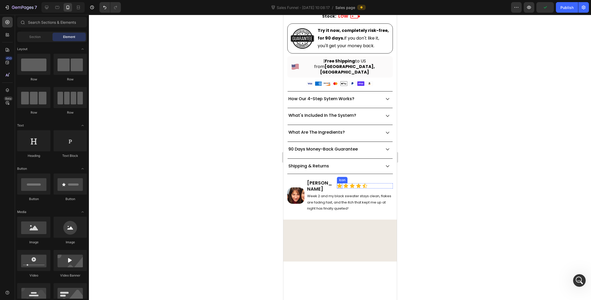
scroll to position [38, 0]
click at [304, 187] on div "Image" at bounding box center [295, 195] width 17 height 33
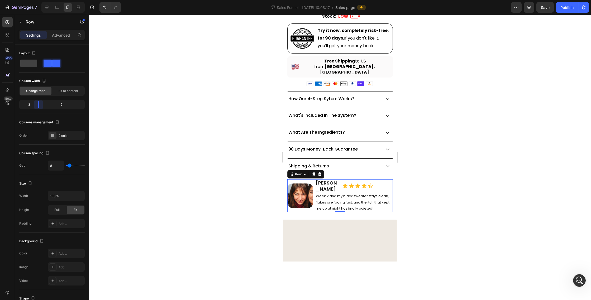
drag, startPoint x: 33, startPoint y: 105, endPoint x: 36, endPoint y: 105, distance: 3.2
click at [36, 0] on body "7 Version history Sales Funnel - [DATE] 10:08:17 / Sales page Preview Save Publ…" at bounding box center [295, 0] width 591 height 0
click at [450, 188] on div at bounding box center [340, 157] width 502 height 285
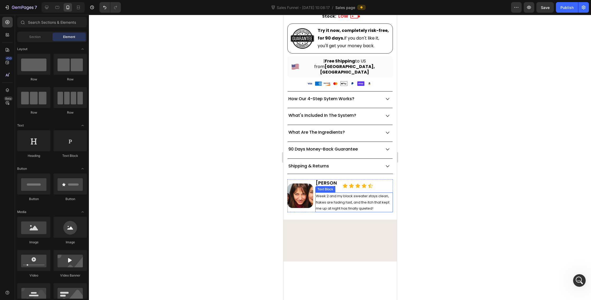
click at [457, 212] on div at bounding box center [340, 157] width 502 height 285
click at [306, 184] on img at bounding box center [300, 196] width 26 height 25
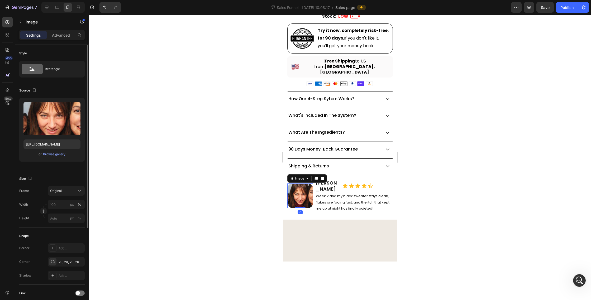
click at [56, 199] on div "Frame Original Width 100 px % Height px %" at bounding box center [51, 204] width 65 height 37
click at [56, 204] on input "100" at bounding box center [66, 204] width 37 height 9
type input "80"
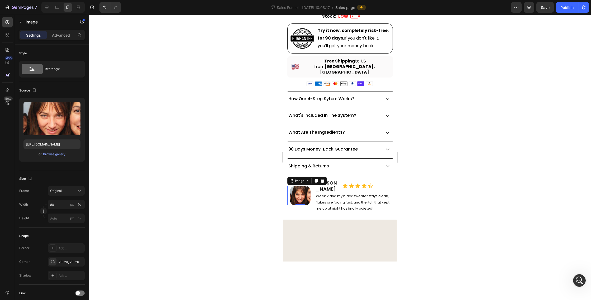
click at [450, 213] on div at bounding box center [340, 157] width 502 height 285
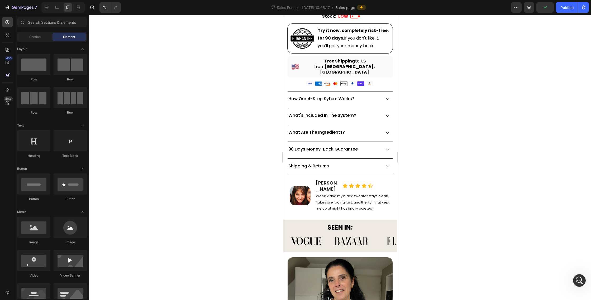
scroll to position [500, 0]
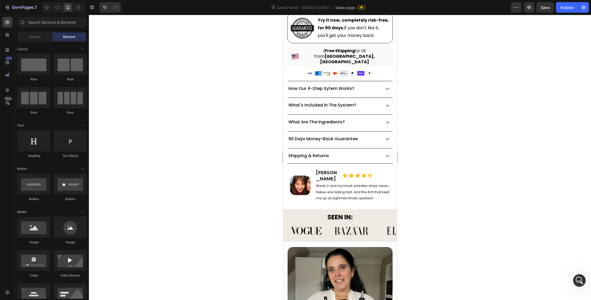
click at [525, 182] on div at bounding box center [340, 157] width 502 height 285
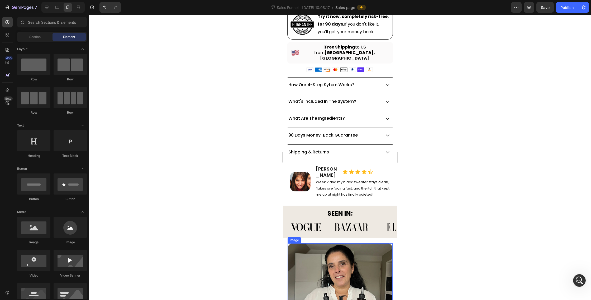
scroll to position [504, 0]
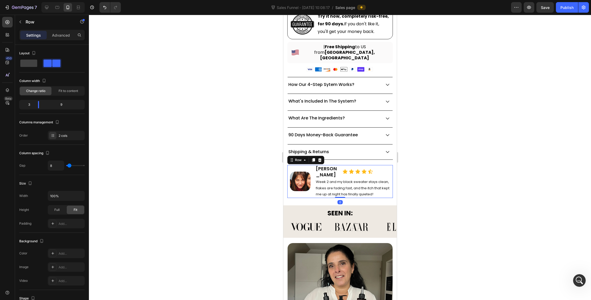
click at [310, 173] on div "Image" at bounding box center [300, 181] width 26 height 33
drag, startPoint x: 38, startPoint y: 105, endPoint x: 35, endPoint y: 105, distance: 3.4
click at [33, 0] on body "7 Version history Sales Funnel - [DATE] 10:08:17 / Sales page Preview Save Publ…" at bounding box center [295, 0] width 591 height 0
click at [449, 185] on div at bounding box center [340, 157] width 502 height 285
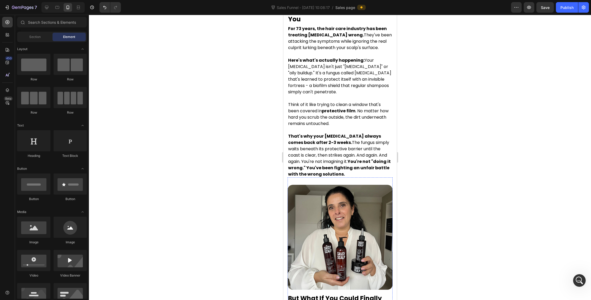
scroll to position [781, 0]
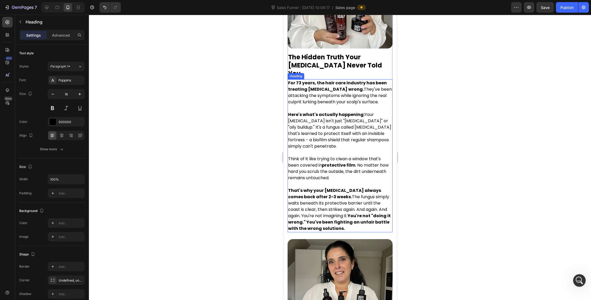
click at [336, 123] on h2 "For 73 years, the hair care industry has been treating [MEDICAL_DATA] wrong. Th…" at bounding box center [339, 155] width 105 height 153
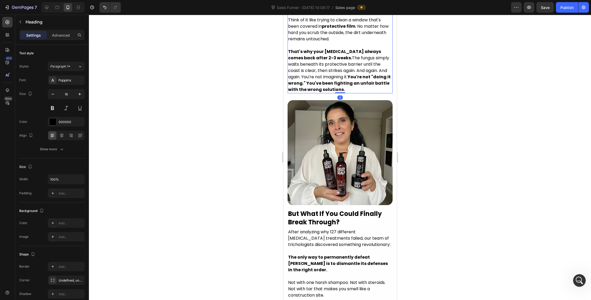
scroll to position [940, 0]
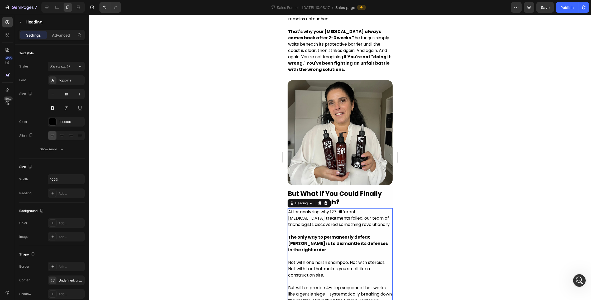
click at [343, 213] on h2 "After analyzing why 127 different [MEDICAL_DATA] treatments failed, our team of…" at bounding box center [339, 259] width 105 height 102
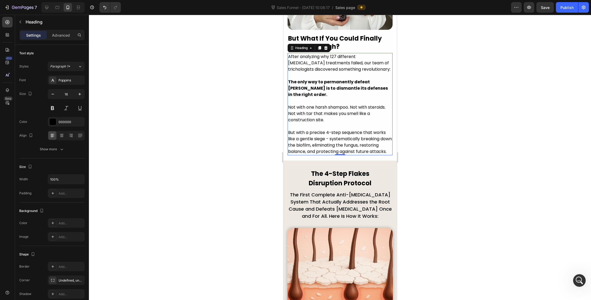
scroll to position [1092, 0]
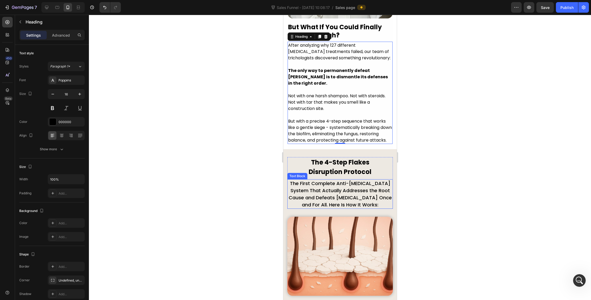
click at [356, 201] on span "The First Complete Anti-[MEDICAL_DATA] System That Actually Addresses the Root …" at bounding box center [339, 194] width 103 height 28
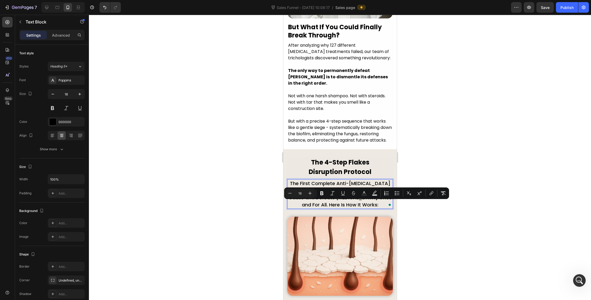
click at [340, 203] on span "The First Complete Anti-[MEDICAL_DATA] System That Actually Addresses the Root …" at bounding box center [339, 194] width 103 height 28
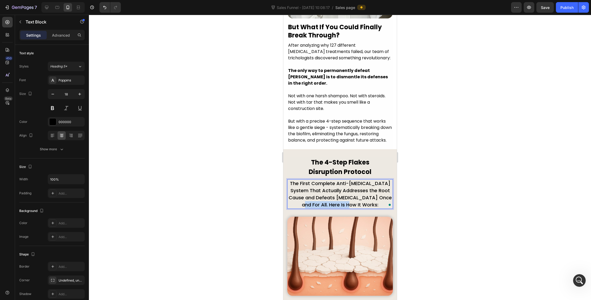
drag, startPoint x: 366, startPoint y: 205, endPoint x: 304, endPoint y: 204, distance: 62.2
click at [304, 204] on p "The First Complete Anti-[MEDICAL_DATA] System That Actually Addresses the Root …" at bounding box center [339, 194] width 104 height 28
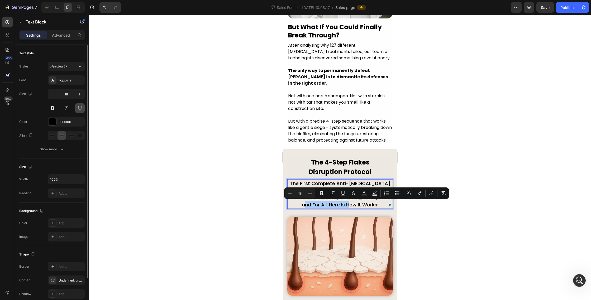
click at [78, 108] on button at bounding box center [79, 107] width 9 height 9
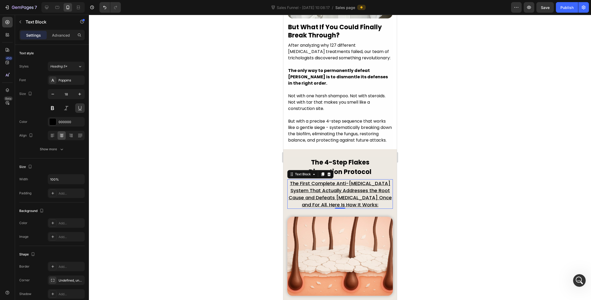
click at [329, 202] on span "The First Complete Anti-[MEDICAL_DATA] System That Actually Addresses the Root …" at bounding box center [339, 194] width 103 height 28
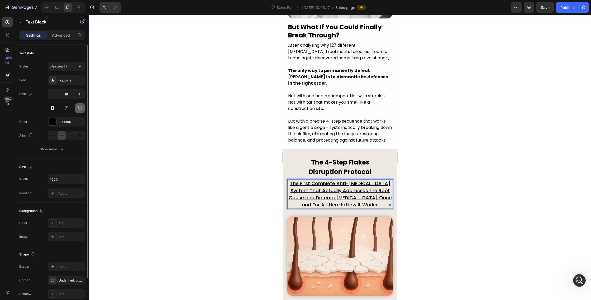
click at [76, 108] on button at bounding box center [79, 107] width 9 height 9
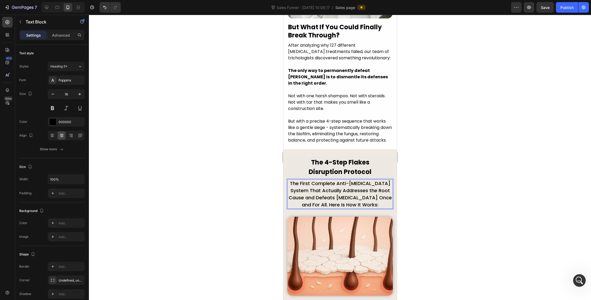
click at [373, 205] on p "The First Complete Anti-[MEDICAL_DATA] System That Actually Addresses the Root …" at bounding box center [339, 194] width 104 height 28
drag, startPoint x: 376, startPoint y: 205, endPoint x: 294, endPoint y: 204, distance: 82.0
click at [295, 205] on p "The First Complete Anti-[MEDICAL_DATA] System That Actually Addresses the Root …" at bounding box center [339, 194] width 104 height 28
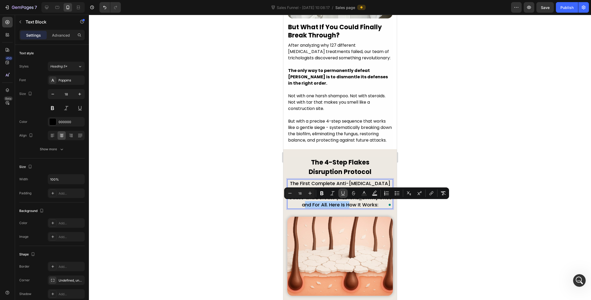
click at [341, 193] on icon "Editor contextual toolbar" at bounding box center [342, 193] width 3 height 4
click at [457, 135] on div at bounding box center [340, 157] width 502 height 285
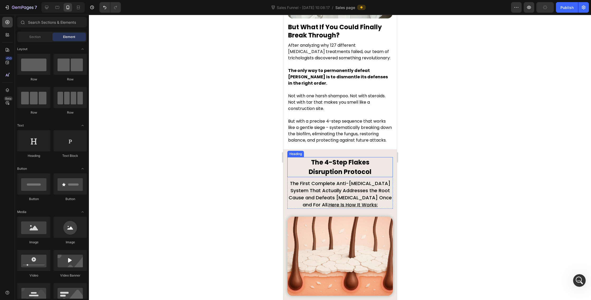
click at [345, 162] on strong "The 4-Step Flakes" at bounding box center [340, 162] width 58 height 9
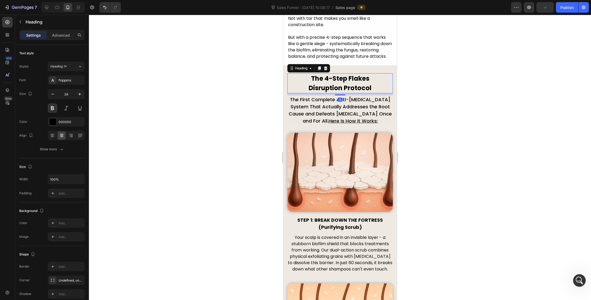
scroll to position [1256, 0]
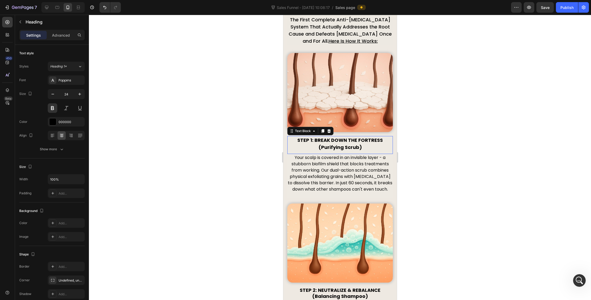
click at [348, 137] on p "STEP 1: BREAK DOWN THE FORTRESS" at bounding box center [339, 140] width 104 height 7
click at [358, 146] on p "(Purifying Scrub)" at bounding box center [339, 147] width 104 height 7
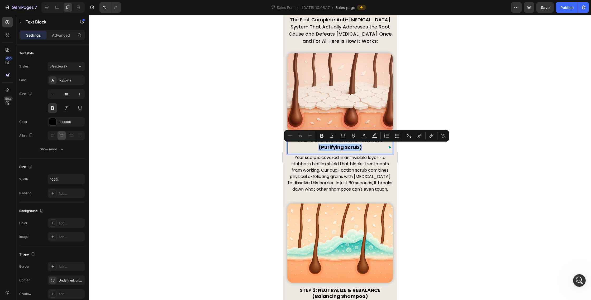
click at [430, 169] on div at bounding box center [340, 157] width 502 height 285
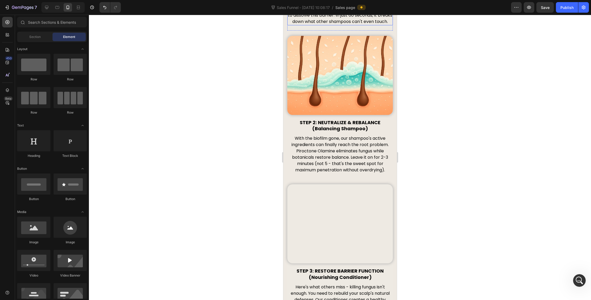
scroll to position [1442, 0]
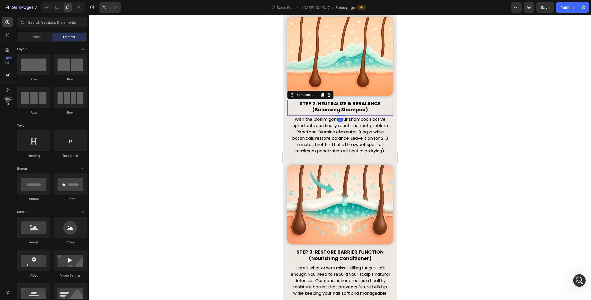
click at [349, 105] on p "STEP 2: NEUTRALIZE & REBALANCE" at bounding box center [339, 103] width 104 height 6
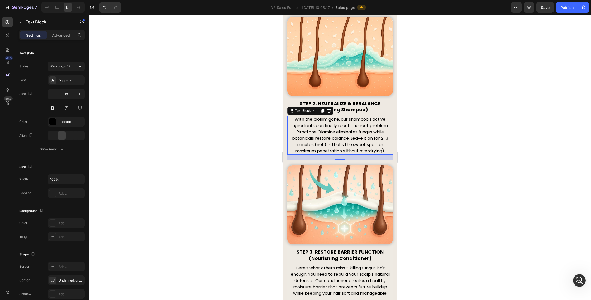
click at [349, 129] on p "With the biofilm gone, our shampoo's active ingredients can finally reach the r…" at bounding box center [339, 135] width 104 height 38
click at [350, 109] on p "(Balancing Shampoo)" at bounding box center [339, 110] width 104 height 6
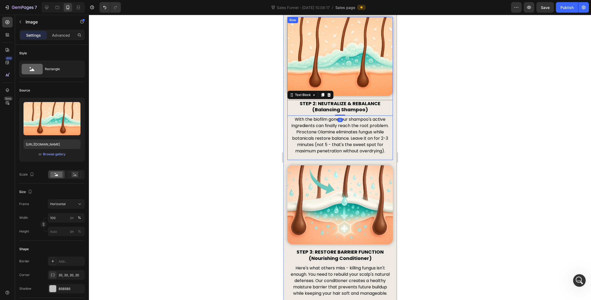
click at [352, 92] on img at bounding box center [339, 56] width 105 height 79
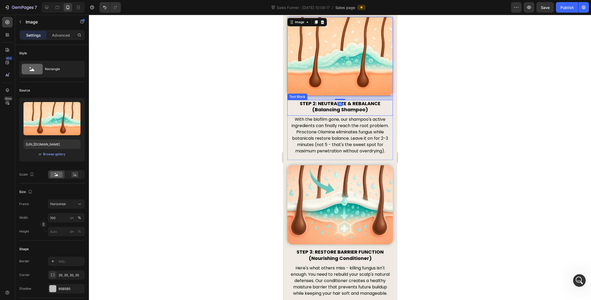
click at [355, 109] on p "(Balancing Shampoo)" at bounding box center [339, 110] width 104 height 6
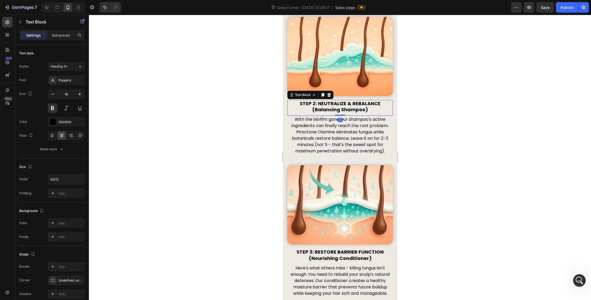
click at [436, 76] on div at bounding box center [340, 157] width 502 height 285
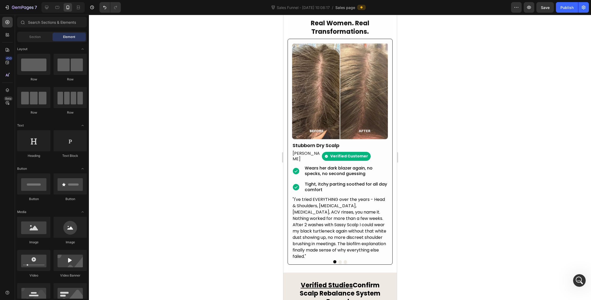
scroll to position [1917, 0]
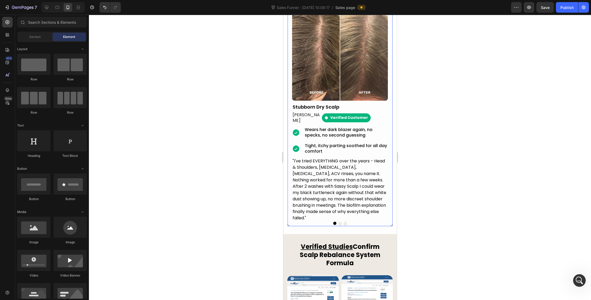
click at [340, 222] on button "Dot" at bounding box center [339, 223] width 3 height 3
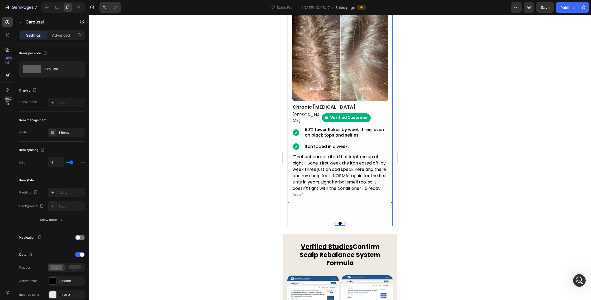
click at [346, 222] on button "Dot" at bounding box center [344, 223] width 3 height 3
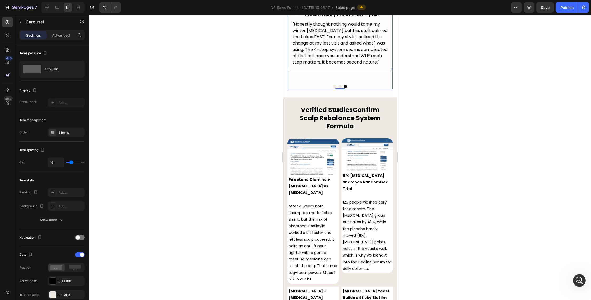
scroll to position [2082, 0]
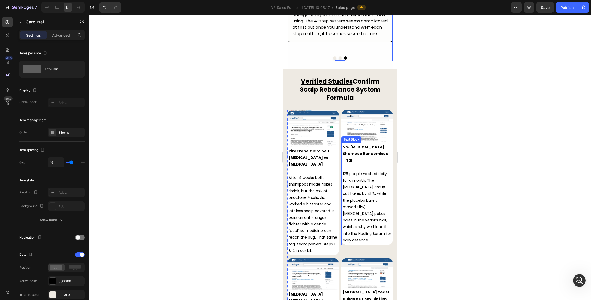
click at [355, 180] on p "126 people washed daily for a month. The [MEDICAL_DATA] group cut flakes by 41 …" at bounding box center [366, 207] width 49 height 73
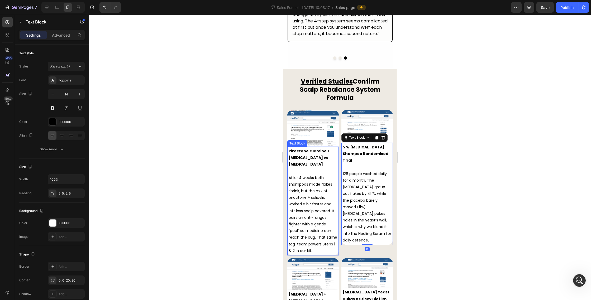
click at [313, 175] on p "After 4 weeks both shampoos made flakes shrink, but the mix of piroctone + sali…" at bounding box center [312, 215] width 49 height 80
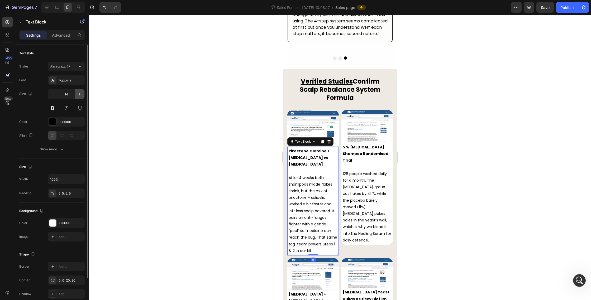
click at [79, 93] on icon "button" at bounding box center [79, 93] width 5 height 5
type input "15"
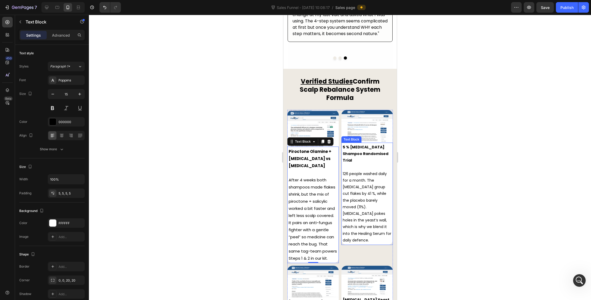
click at [380, 171] on p "126 people washed daily for a month. The [MEDICAL_DATA] group cut flakes by 41 …" at bounding box center [366, 207] width 49 height 73
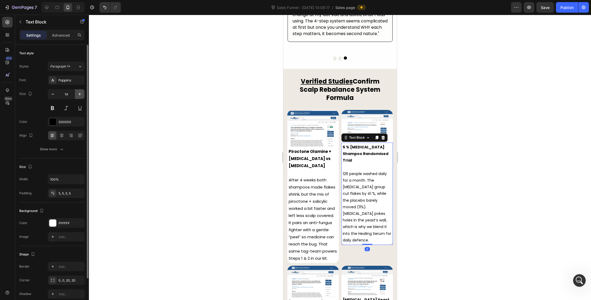
click at [78, 96] on icon "button" at bounding box center [79, 93] width 5 height 5
type input "16"
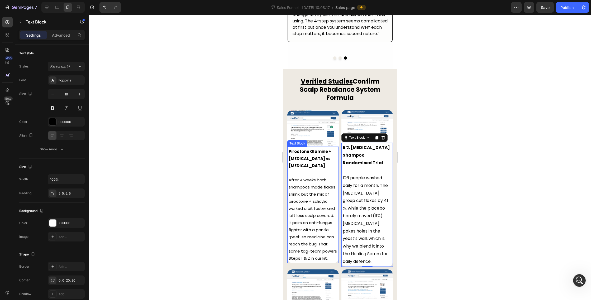
click at [336, 182] on p "After 4 weeks both shampoos made flakes shrink, but the mix of piroctone + sali…" at bounding box center [312, 218] width 49 height 85
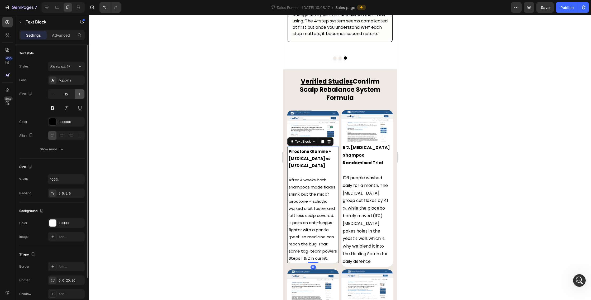
click at [79, 95] on icon "button" at bounding box center [79, 93] width 5 height 5
type input "16"
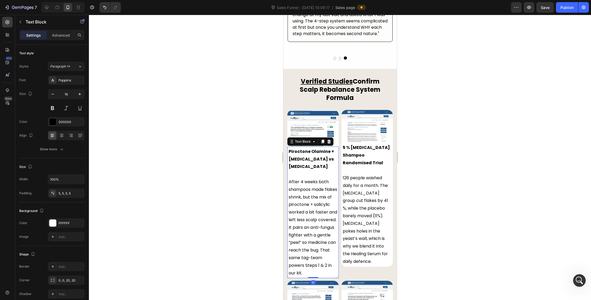
click at [416, 155] on div at bounding box center [340, 157] width 502 height 285
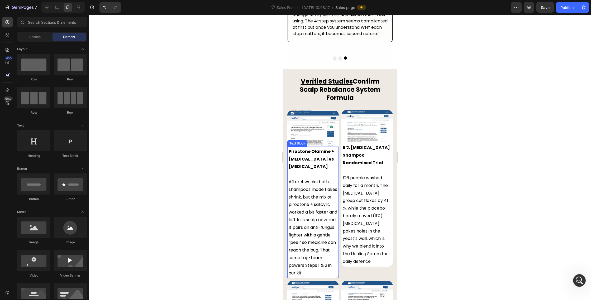
click at [313, 209] on p "After 4 weeks both shampoos made flakes shrink, but the mix of piroctone + sali…" at bounding box center [312, 227] width 49 height 99
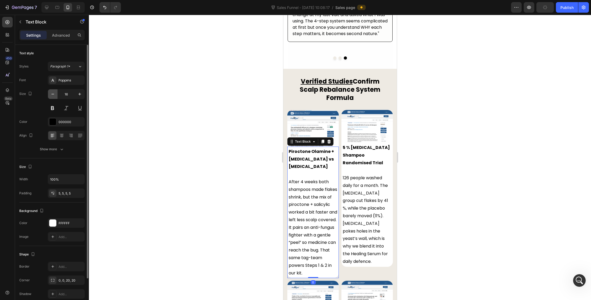
click at [57, 95] on button "button" at bounding box center [52, 93] width 9 height 9
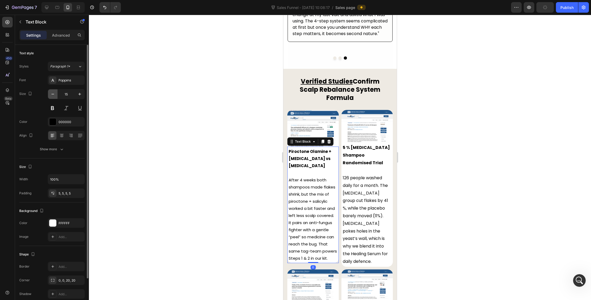
type input "14"
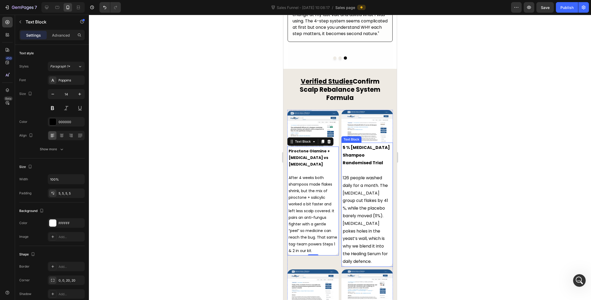
click at [351, 174] on p "126 people washed daily for a month. The [MEDICAL_DATA] group cut flakes by 41 …" at bounding box center [366, 219] width 49 height 91
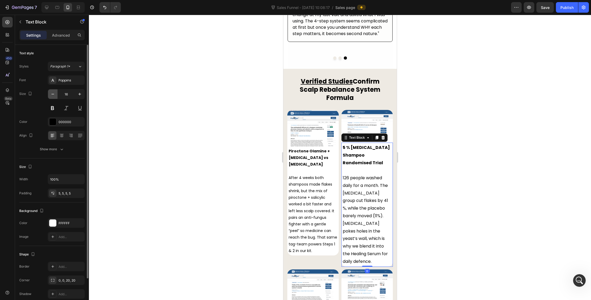
click at [54, 96] on icon "button" at bounding box center [52, 93] width 5 height 5
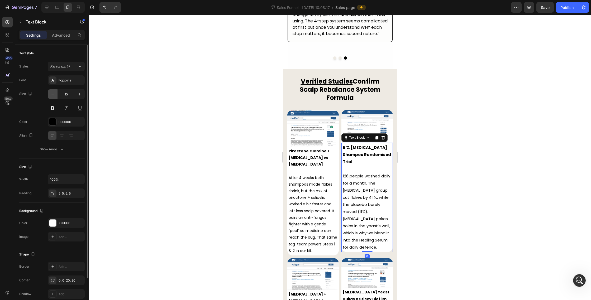
type input "14"
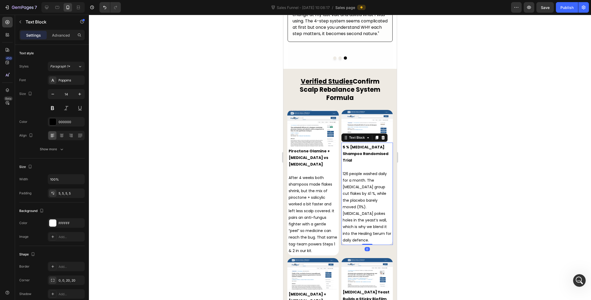
click at [192, 193] on div at bounding box center [340, 157] width 502 height 285
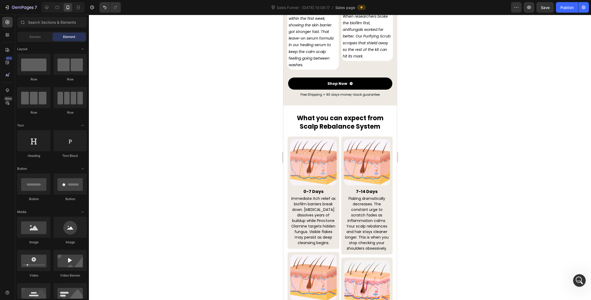
scroll to position [2432, 0]
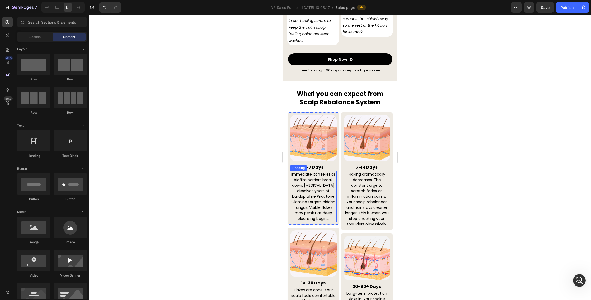
click at [319, 190] on h2 "Immediate itch relief as biofilm barriers break down. [MEDICAL_DATA] dissolves …" at bounding box center [313, 196] width 46 height 51
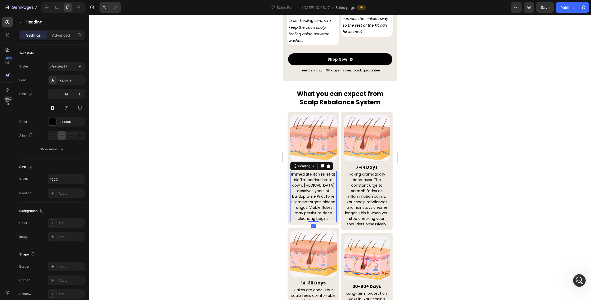
click at [447, 172] on div at bounding box center [340, 157] width 502 height 285
click at [321, 186] on h2 "Immediate itch relief as biofilm barriers break down. [MEDICAL_DATA] dissolves …" at bounding box center [313, 196] width 46 height 51
click at [205, 170] on div at bounding box center [340, 157] width 502 height 285
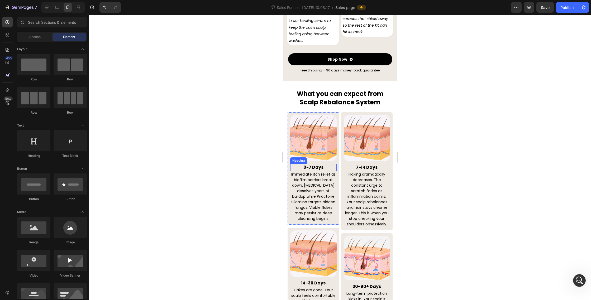
click at [313, 164] on h2 "0-7 Days" at bounding box center [313, 167] width 46 height 7
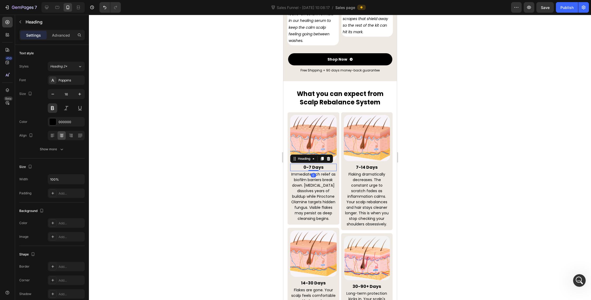
click at [214, 158] on div at bounding box center [340, 157] width 502 height 285
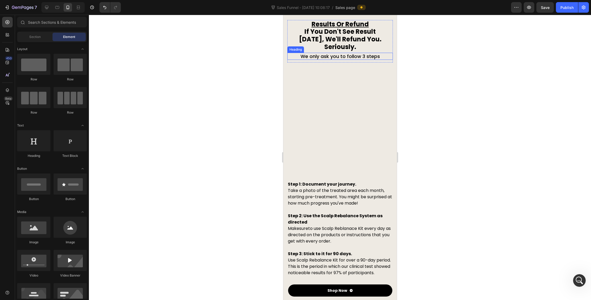
scroll to position [2864, 0]
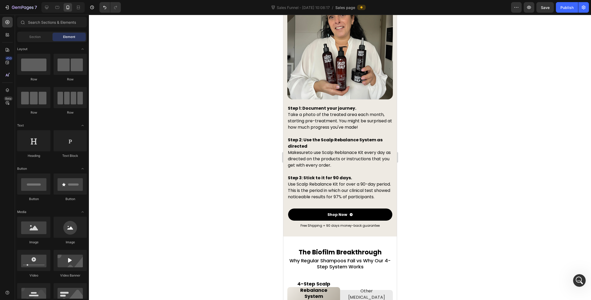
click at [354, 120] on h2 "Step 1: Document your journey. Take a photo of the treated area each month, sta…" at bounding box center [339, 153] width 105 height 96
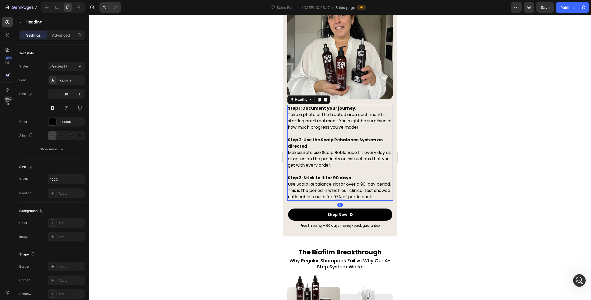
click at [347, 120] on h2 "Step 1: Document your journey. Take a photo of the treated area each month, sta…" at bounding box center [339, 153] width 105 height 96
click at [474, 123] on div at bounding box center [340, 157] width 502 height 285
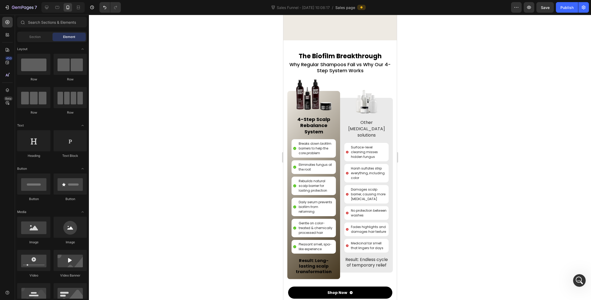
scroll to position [3087, 0]
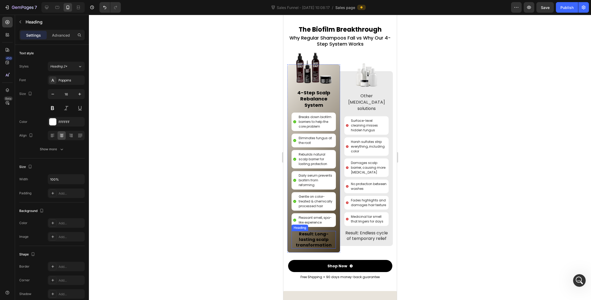
click at [315, 244] on span "Result: Long-lasting scalp transformation" at bounding box center [313, 239] width 36 height 17
click at [311, 245] on span "Result: Long-lasting scalp transformation" at bounding box center [313, 239] width 36 height 17
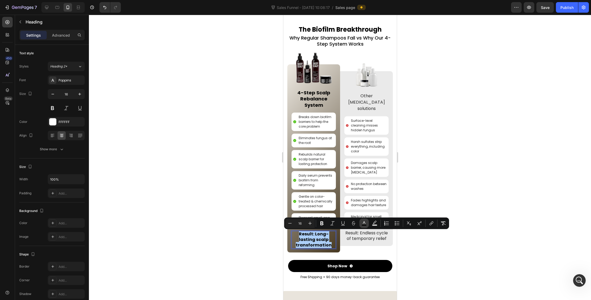
click at [365, 223] on icon "Editor contextual toolbar" at bounding box center [363, 223] width 5 height 5
type input "000000"
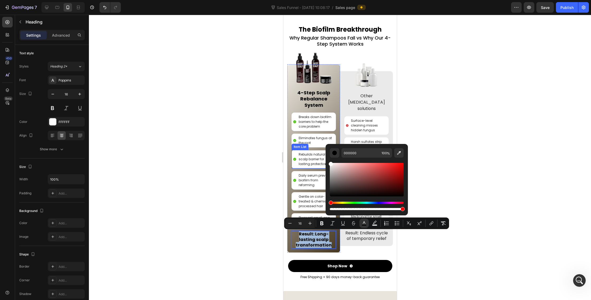
type input "FFFFFF"
drag, startPoint x: 624, startPoint y: 195, endPoint x: 319, endPoint y: 153, distance: 307.5
click at [462, 168] on div at bounding box center [340, 157] width 502 height 285
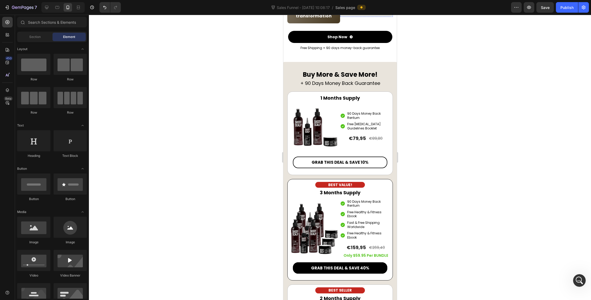
scroll to position [3334, 0]
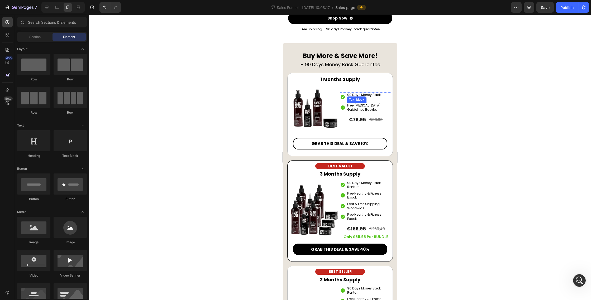
click at [365, 106] on p "Free [MEDICAL_DATA] Guidelines Booklet" at bounding box center [369, 107] width 44 height 8
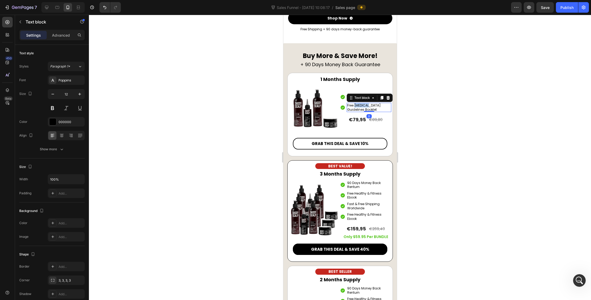
click at [365, 106] on p "Free [MEDICAL_DATA] Guidelines Booklet" at bounding box center [369, 107] width 44 height 8
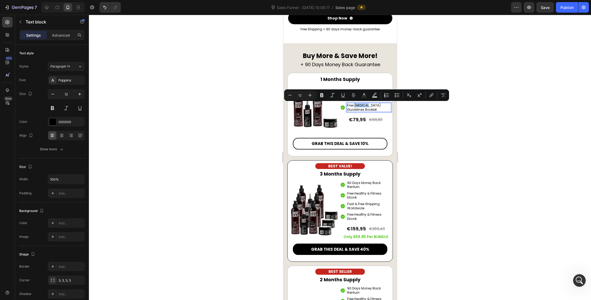
click at [365, 106] on p "Free [MEDICAL_DATA] Guidelines Booklet" at bounding box center [369, 107] width 44 height 8
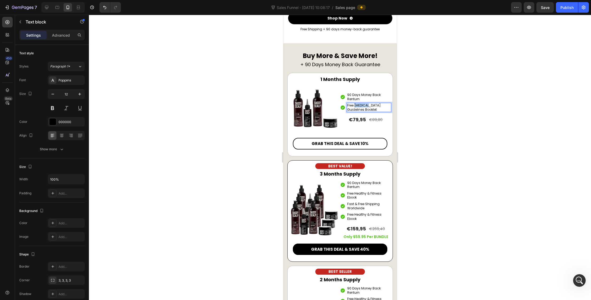
click at [365, 106] on p "Free [MEDICAL_DATA] Guidelines Booklet" at bounding box center [369, 107] width 44 height 8
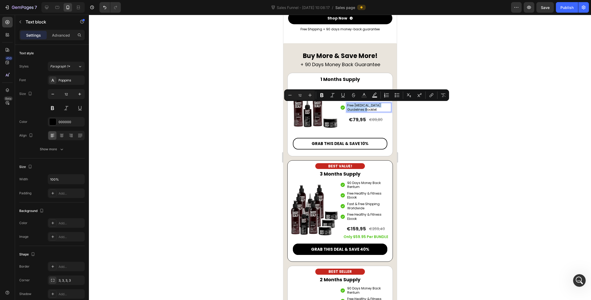
copy p "Free [MEDICAL_DATA] Guidelines Booklet"
click at [373, 193] on p "Free Healthy & Fitness Ebook" at bounding box center [369, 195] width 44 height 8
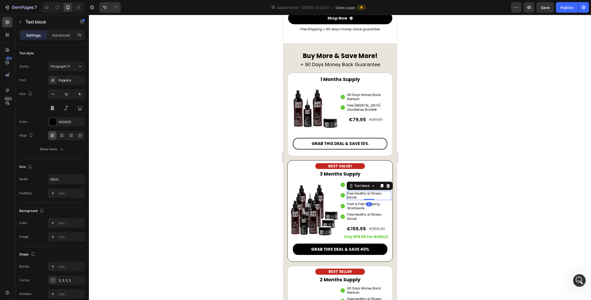
click at [373, 193] on p "Free Healthy & Fitness Ebook" at bounding box center [369, 195] width 44 height 8
click at [465, 196] on div at bounding box center [340, 157] width 502 height 285
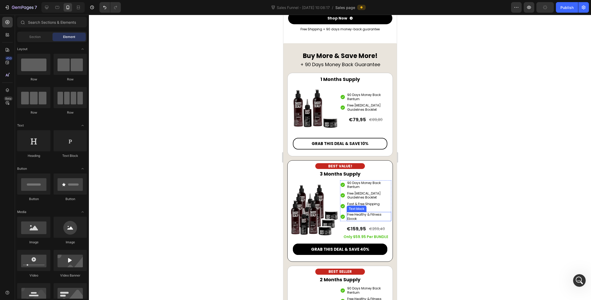
click at [370, 216] on p "Free Healthy & Fitness Ebook" at bounding box center [369, 217] width 44 height 8
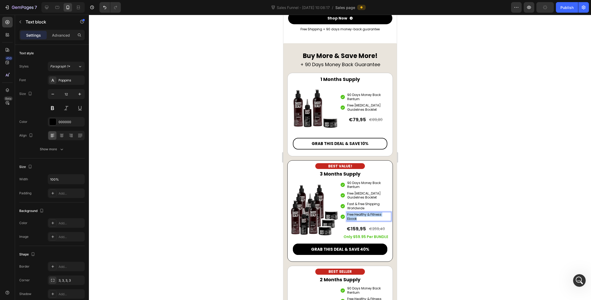
click at [370, 216] on p "Free Healthy & Fitness Ebook" at bounding box center [369, 217] width 44 height 8
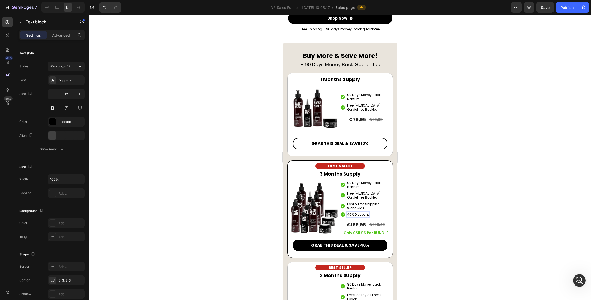
click at [447, 213] on div at bounding box center [340, 157] width 502 height 285
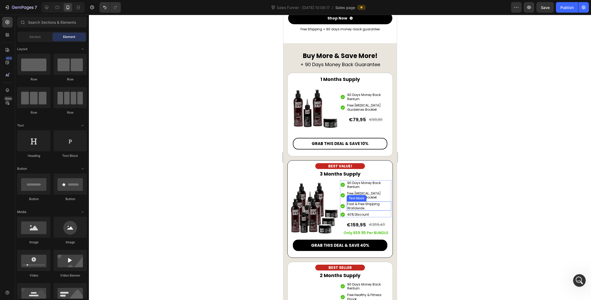
click at [363, 204] on p "Fast & Free Shipping Worldwide" at bounding box center [369, 206] width 44 height 8
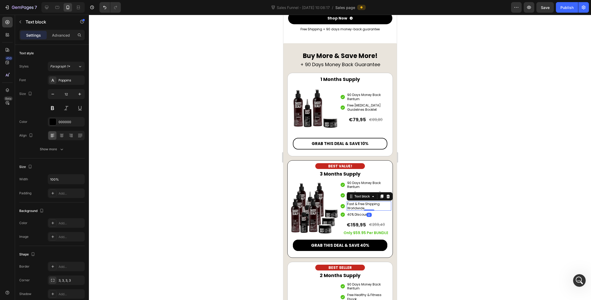
click at [363, 204] on p "Fast & Free Shipping Worldwide" at bounding box center [369, 206] width 44 height 8
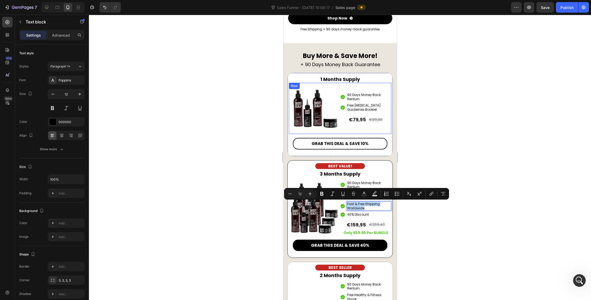
copy p "Fast & Free Shipping Worldwide"
click at [356, 106] on p "Free [MEDICAL_DATA] Guidelines Booklet" at bounding box center [369, 107] width 44 height 8
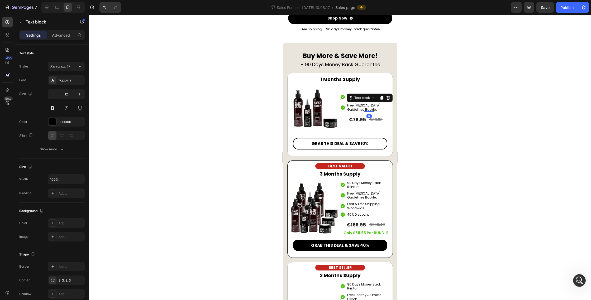
click at [356, 106] on p "Free [MEDICAL_DATA] Guidelines Booklet" at bounding box center [369, 107] width 44 height 8
click at [446, 126] on div at bounding box center [340, 157] width 502 height 285
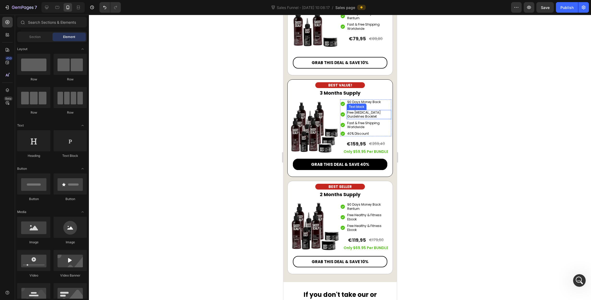
scroll to position [3430, 0]
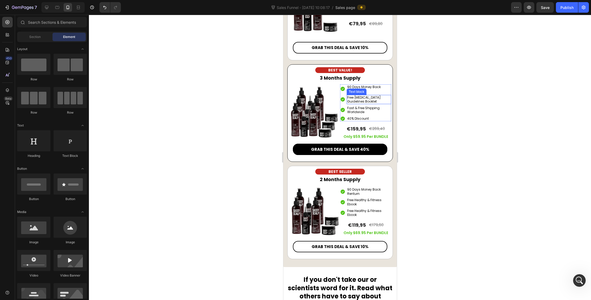
click at [369, 100] on p "Free [MEDICAL_DATA] Guidelines Booklet" at bounding box center [369, 99] width 44 height 8
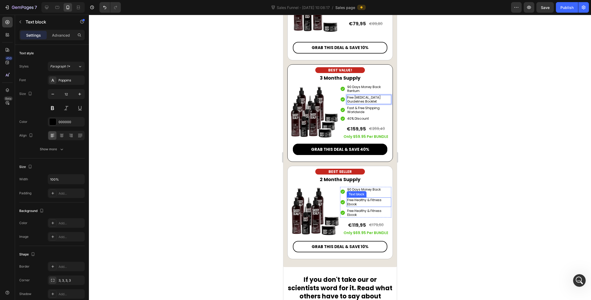
click at [362, 198] on p "Free Healthy & Fitness Ebook" at bounding box center [369, 202] width 44 height 8
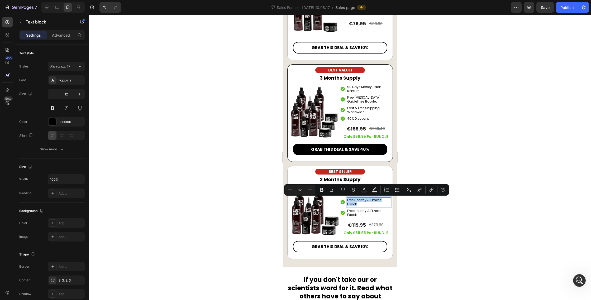
click at [362, 198] on p "Free Healthy & Fitness Ebook" at bounding box center [369, 202] width 44 height 8
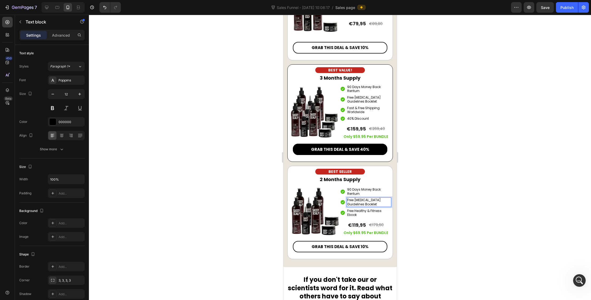
click at [423, 189] on div at bounding box center [340, 157] width 502 height 285
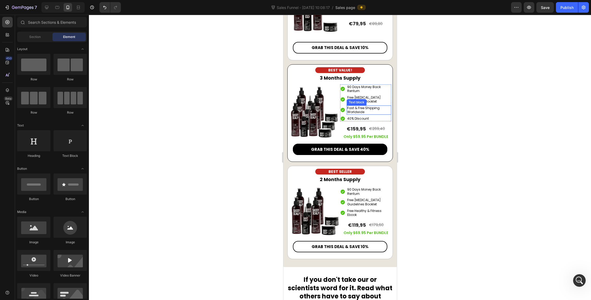
click at [367, 109] on p "Fast & Free Shipping Worldwide" at bounding box center [369, 110] width 44 height 8
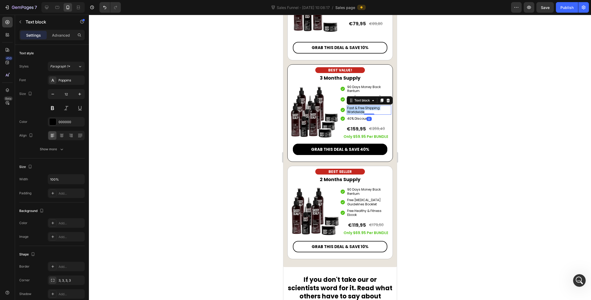
click at [367, 109] on p "Fast & Free Shipping Worldwide" at bounding box center [369, 110] width 44 height 8
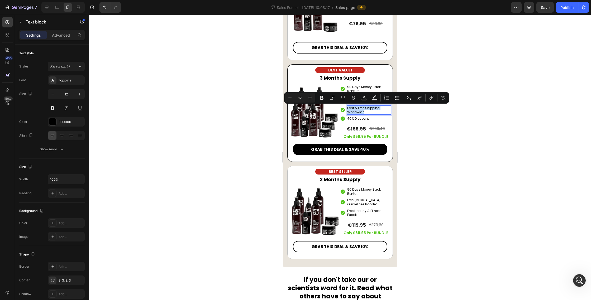
copy p "Fast & Free Shipping Worldwide"
click at [361, 197] on div "Free Dandruff Guidelines Booklet Text block" at bounding box center [368, 201] width 45 height 9
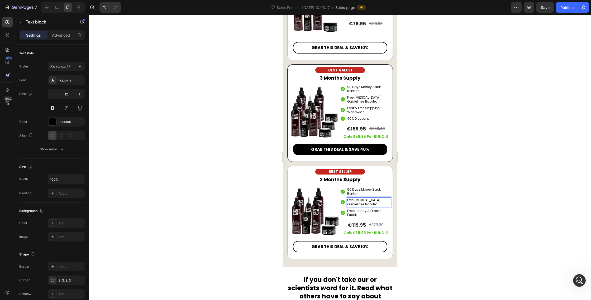
click at [361, 199] on p "Free [MEDICAL_DATA] Guidelines Booklet" at bounding box center [369, 202] width 44 height 8
click at [363, 99] on p "Free [MEDICAL_DATA] Guidelines Booklet" at bounding box center [369, 99] width 44 height 8
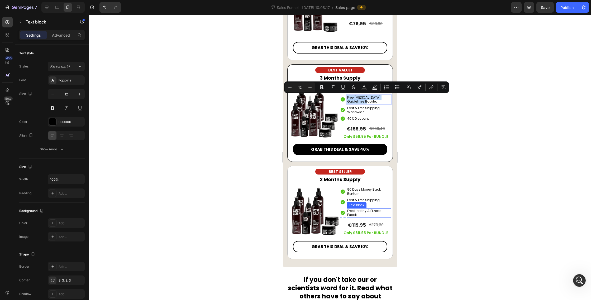
click at [356, 210] on p "Free Healthy & Fitness Ebook" at bounding box center [369, 213] width 44 height 8
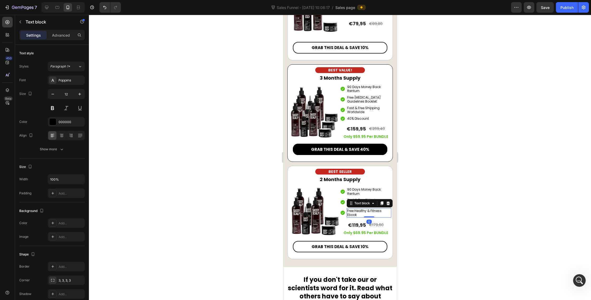
click at [356, 210] on p "Free Healthy & Fitness Ebook" at bounding box center [369, 213] width 44 height 8
click at [447, 194] on div at bounding box center [340, 157] width 502 height 285
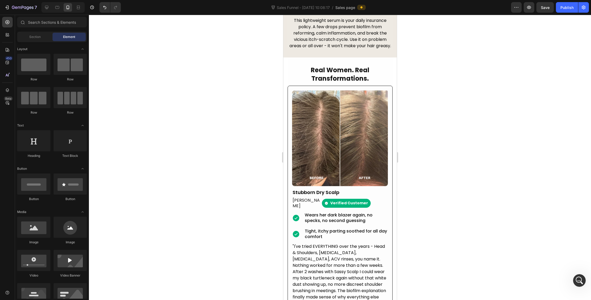
scroll to position [1763, 0]
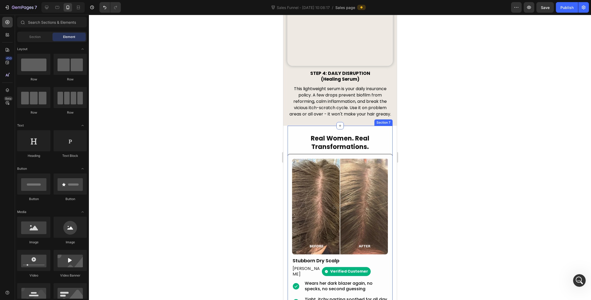
click at [348, 147] on strong "Real Women. Real Transformations." at bounding box center [339, 142] width 59 height 17
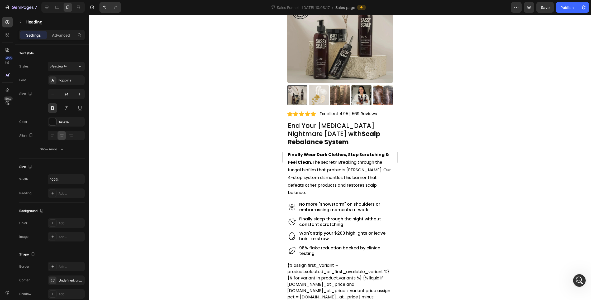
scroll to position [0, 0]
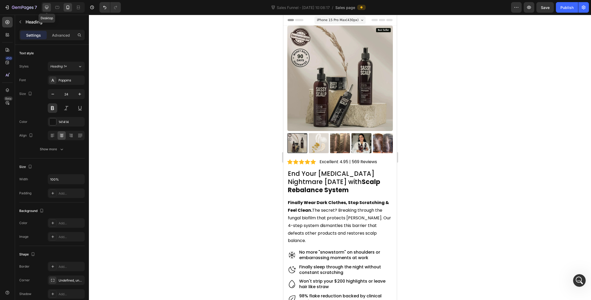
click at [48, 6] on icon at bounding box center [46, 7] width 5 height 5
type input "40"
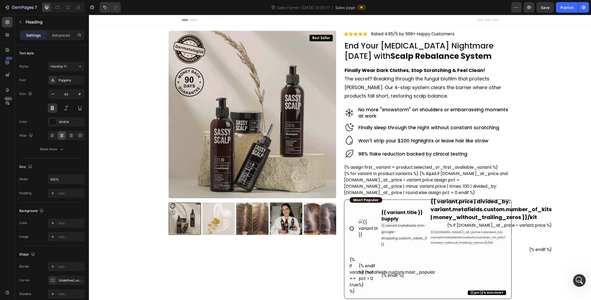
scroll to position [38, 0]
click at [569, 6] on div "Publish" at bounding box center [566, 8] width 13 height 6
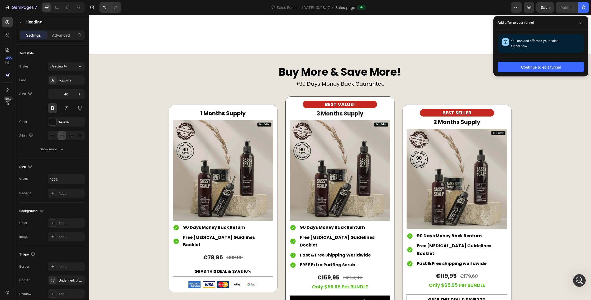
scroll to position [2564, 0]
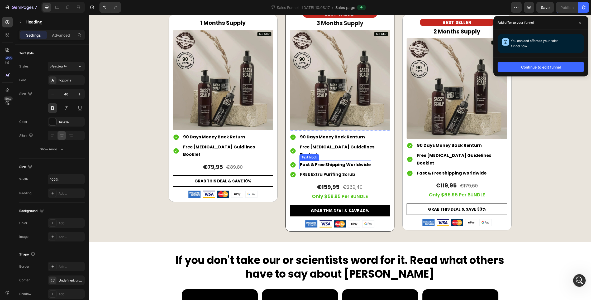
click at [341, 161] on p "Fast & Free Shipping Worldwide" at bounding box center [335, 165] width 71 height 8
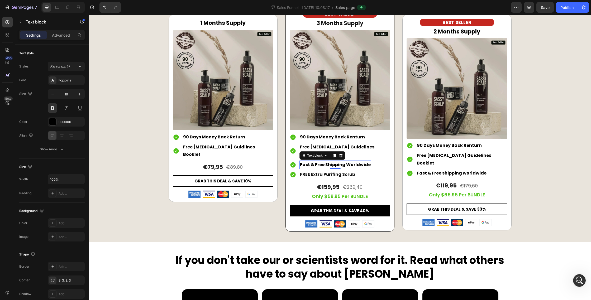
click at [341, 161] on p "Fast & Free Shipping Worldwide" at bounding box center [335, 165] width 71 height 8
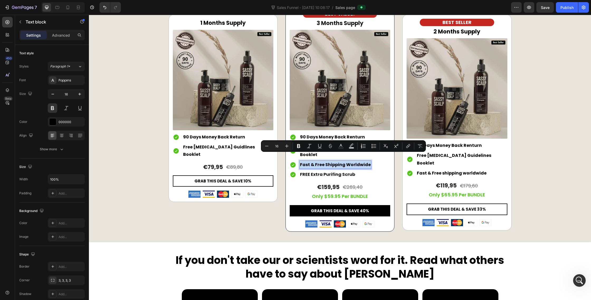
copy p "Fast & Free Shipping Worldwide"
click at [221, 147] on p "Free [MEDICAL_DATA] Guidlines Booklet" at bounding box center [228, 150] width 90 height 15
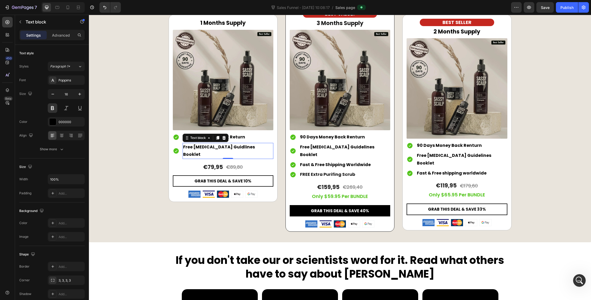
click at [221, 146] on p "Free [MEDICAL_DATA] Guidlines Booklet" at bounding box center [228, 150] width 90 height 15
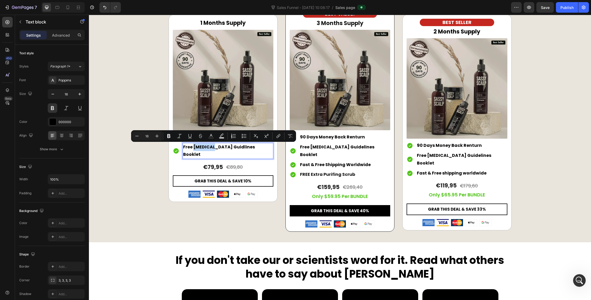
click at [221, 146] on p "Free [MEDICAL_DATA] Guidlines Booklet" at bounding box center [228, 150] width 90 height 15
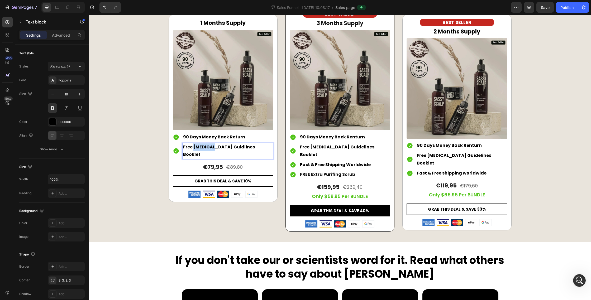
click at [221, 146] on p "Free [MEDICAL_DATA] Guidlines Booklet" at bounding box center [228, 150] width 90 height 15
click at [221, 146] on p "Free Dandruff Guidlines Booklet" at bounding box center [228, 150] width 90 height 15
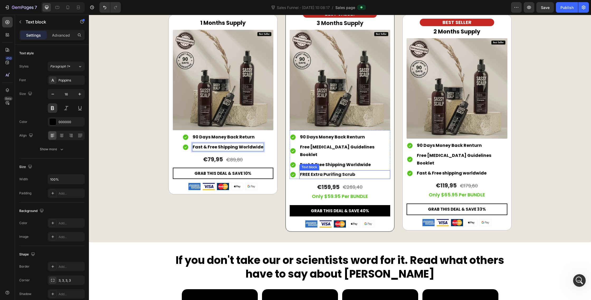
click at [337, 171] on p "FREE Extra Purifing Scrub" at bounding box center [345, 175] width 90 height 8
click at [547, 200] on div "Buy More & Save More! Heading +90 Days Money Back Guarantee Text block Row 1 Mo…" at bounding box center [340, 103] width 502 height 258
click at [369, 171] on p "40% Discount" at bounding box center [345, 175] width 90 height 8
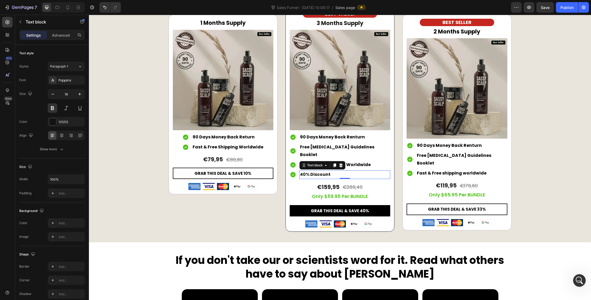
click at [369, 171] on p "40% Discount" at bounding box center [345, 175] width 90 height 8
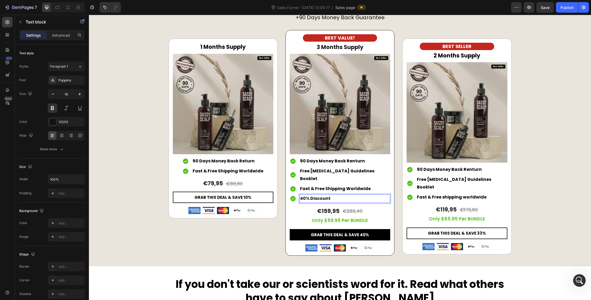
scroll to position [2541, 0]
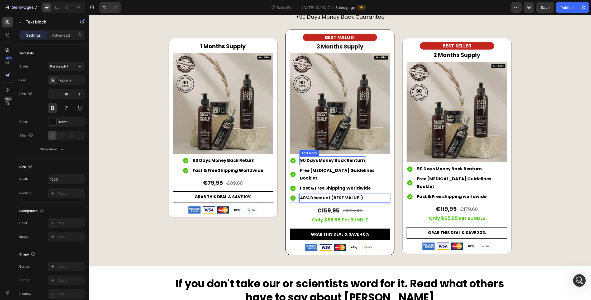
click at [361, 159] on p "90 Days Money Back Renturn" at bounding box center [332, 161] width 65 height 8
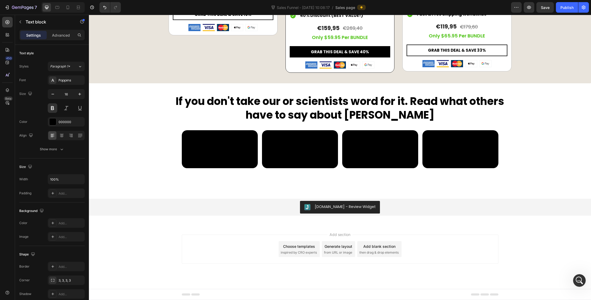
scroll to position [2699, 0]
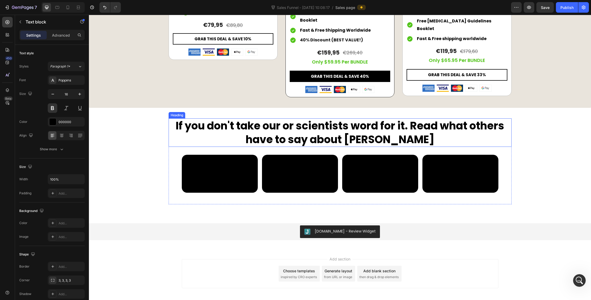
click at [382, 119] on h2 "If you don't take our or scientists word for it. Read what others have to say a…" at bounding box center [339, 132] width 343 height 28
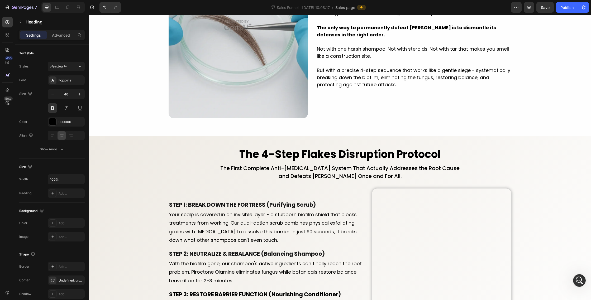
scroll to position [832, 0]
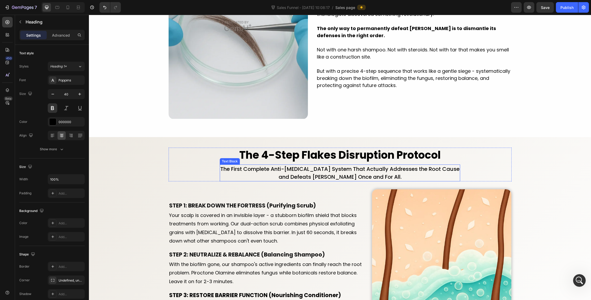
click at [373, 175] on p "and Defeats [PERSON_NAME] Once and For All." at bounding box center [339, 177] width 239 height 8
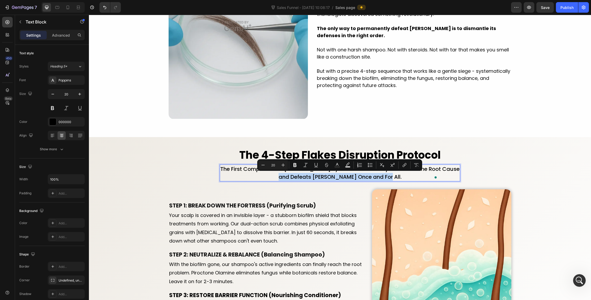
click at [373, 175] on p "and Defeats [PERSON_NAME] Once and For All." at bounding box center [339, 177] width 239 height 8
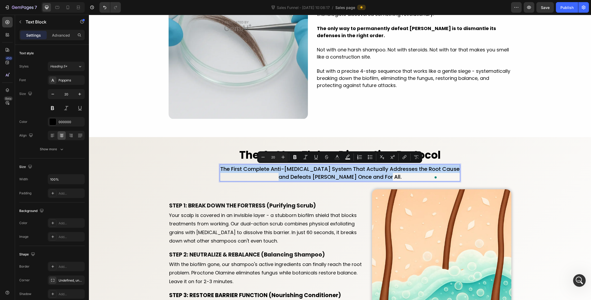
drag, startPoint x: 395, startPoint y: 178, endPoint x: 231, endPoint y: 169, distance: 164.5
click at [231, 169] on div "The First Complete Anti-Dandruff System That Actually Addresses the Root Cause …" at bounding box center [340, 173] width 240 height 17
copy div "The First Complete Anti-Dandruff System That Actually Addresses the Root Cause …"
click at [70, 9] on icon at bounding box center [67, 7] width 5 height 5
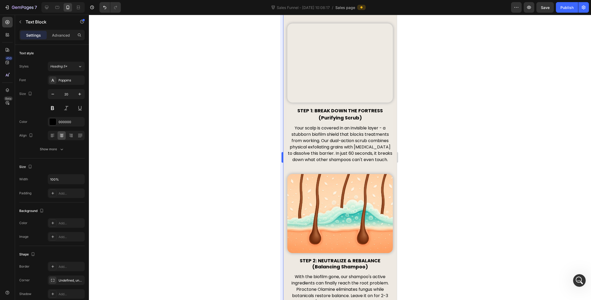
scroll to position [918, 0]
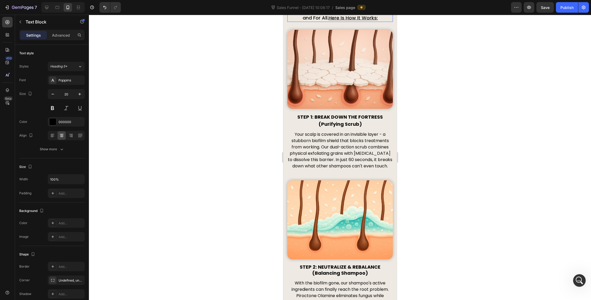
click at [340, 21] on p "The First Complete Anti-Dandruff System That Actually Addresses the Root Cause …" at bounding box center [339, 7] width 104 height 28
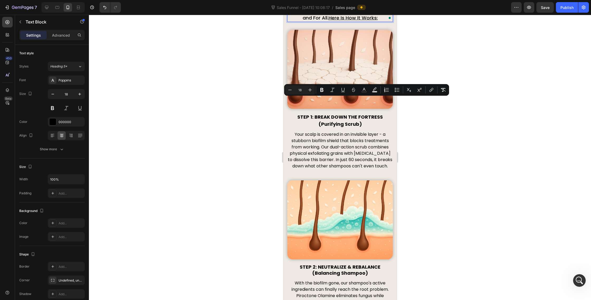
click at [347, 21] on span "The First Complete Anti-Dandruff System That Actually Addresses the Root Cause …" at bounding box center [339, 7] width 103 height 28
drag, startPoint x: 387, startPoint y: 116, endPoint x: 290, endPoint y: 98, distance: 98.7
click at [290, 21] on p "The First Complete Anti-Dandruff System That Actually Addresses the Root Cause …" at bounding box center [339, 7] width 104 height 28
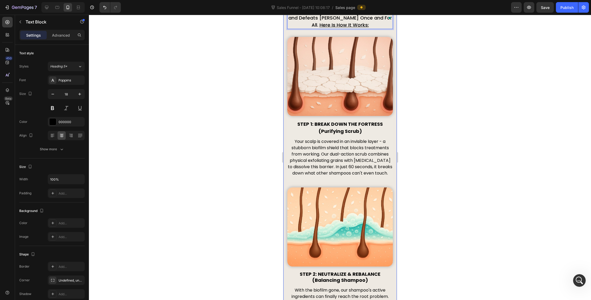
click at [424, 124] on div at bounding box center [340, 157] width 502 height 285
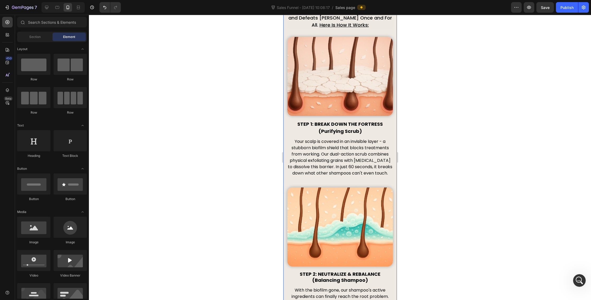
click at [423, 124] on div at bounding box center [340, 157] width 502 height 285
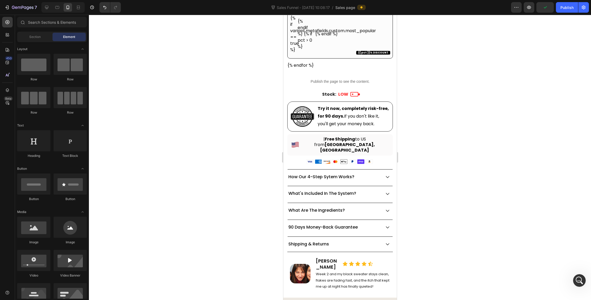
scroll to position [411, 0]
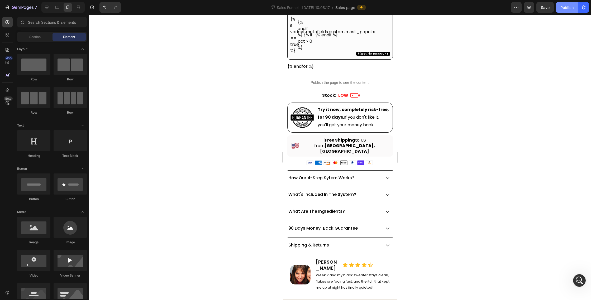
click at [560, 6] on button "Publish" at bounding box center [567, 7] width 22 height 11
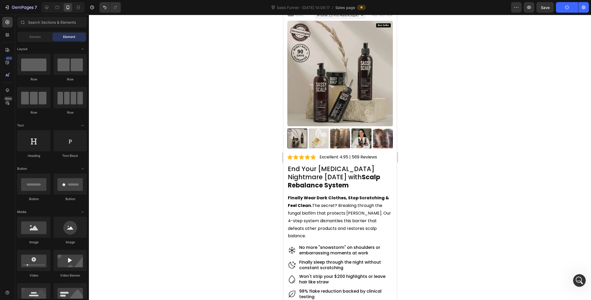
scroll to position [0, 0]
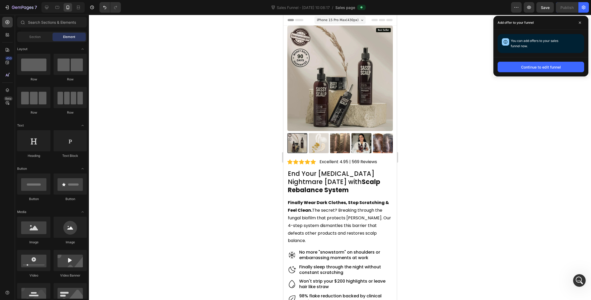
click at [580, 27] on div "Add offer to your funnel" at bounding box center [540, 23] width 95 height 14
click at [580, 25] on span at bounding box center [579, 22] width 8 height 8
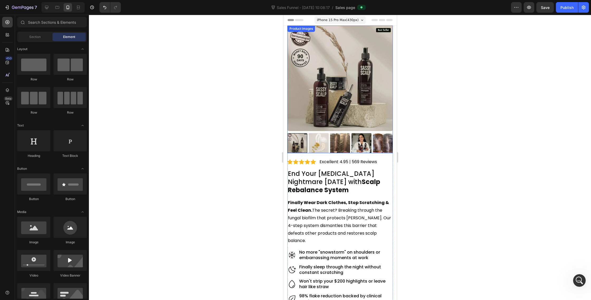
click at [340, 55] on img at bounding box center [339, 78] width 105 height 105
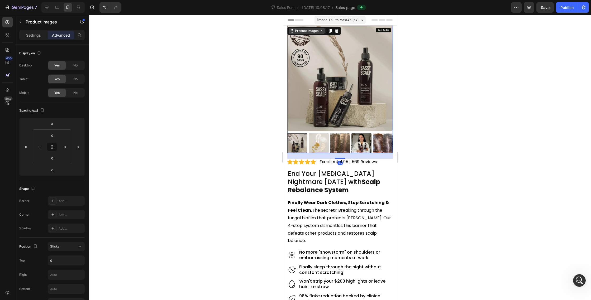
click at [317, 32] on div "Product Images" at bounding box center [306, 30] width 26 height 5
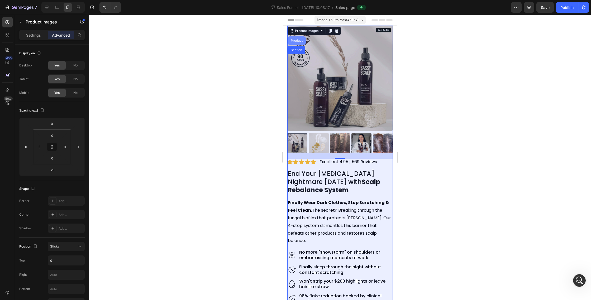
click at [300, 39] on div "Product" at bounding box center [296, 40] width 14 height 3
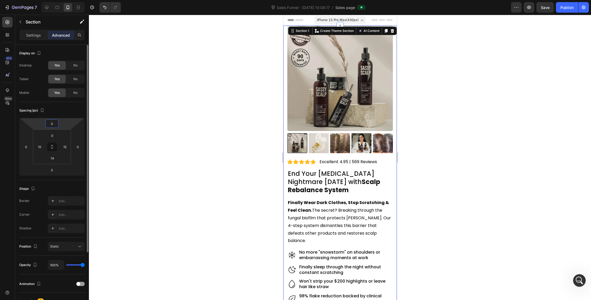
click at [54, 122] on input "0" at bounding box center [52, 124] width 11 height 8
type input "-10"
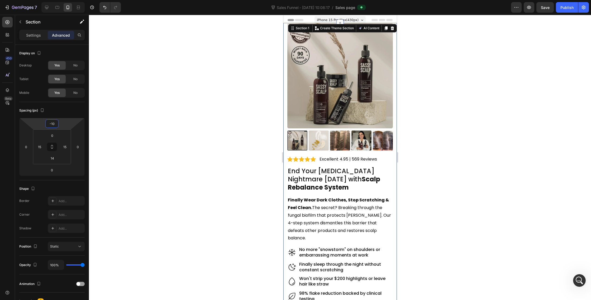
click at [144, 115] on div at bounding box center [340, 157] width 502 height 285
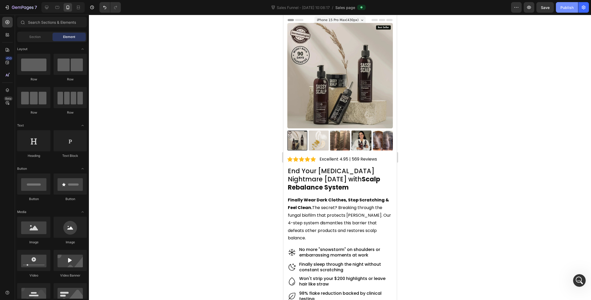
click at [567, 11] on button "Publish" at bounding box center [567, 7] width 22 height 11
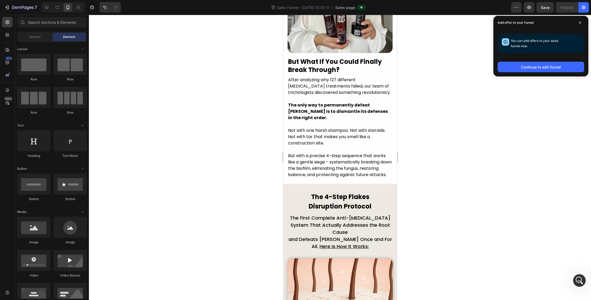
scroll to position [1070, 0]
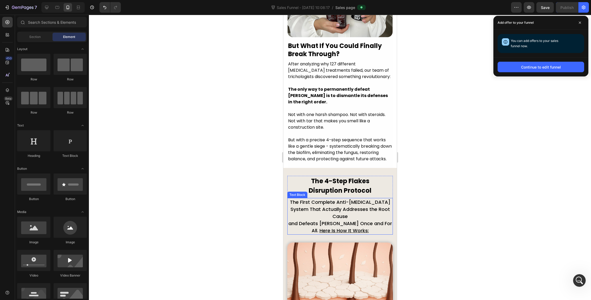
click at [305, 220] on p "and Defeats Dandruff Once and For All. Here Is How It Works:" at bounding box center [339, 227] width 104 height 14
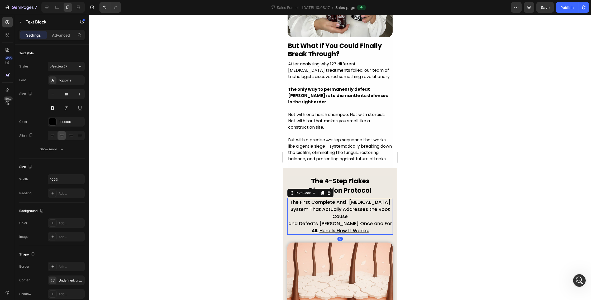
click at [292, 220] on p "and Defeats Dandruff Once and For All. Here Is How It Works:" at bounding box center [339, 227] width 104 height 14
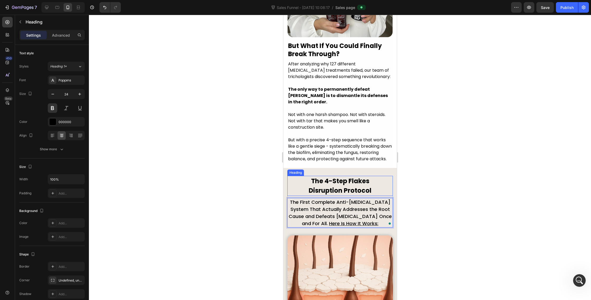
click at [343, 187] on strong "Disruption Protocol" at bounding box center [339, 190] width 63 height 9
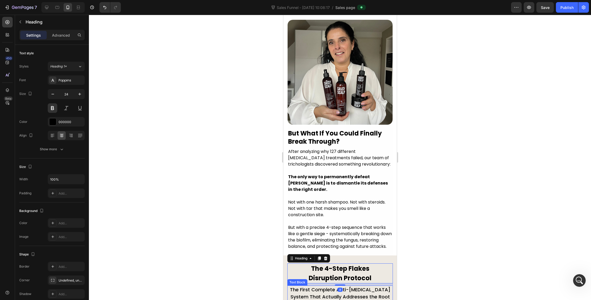
scroll to position [923, 0]
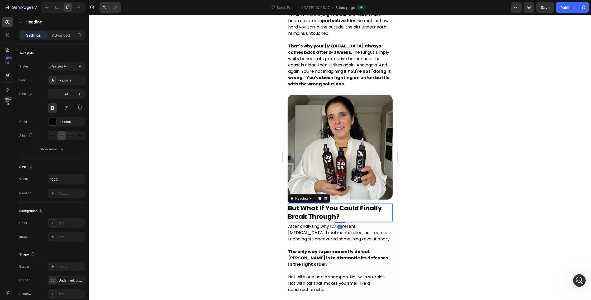
click at [315, 204] on strong "But What If You Could Finally Break Through?" at bounding box center [335, 212] width 94 height 17
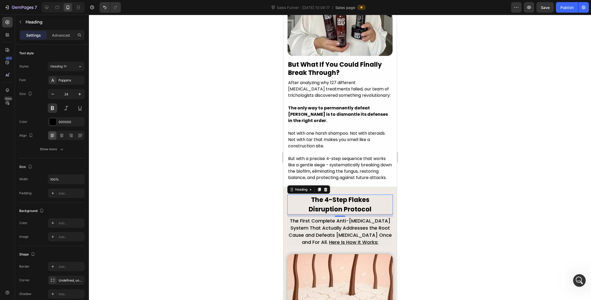
click at [315, 199] on strong "The 4-Step Flakes" at bounding box center [340, 199] width 58 height 9
click at [320, 204] on strong "The 4-Step Flakes" at bounding box center [340, 199] width 58 height 9
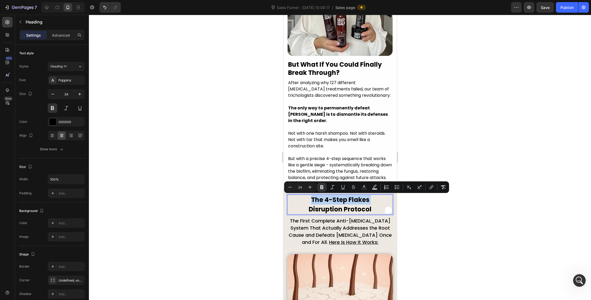
click at [320, 204] on strong "The 4-Step Flakes" at bounding box center [340, 199] width 58 height 9
click at [339, 208] on strong "Disruption Protocol" at bounding box center [339, 209] width 63 height 9
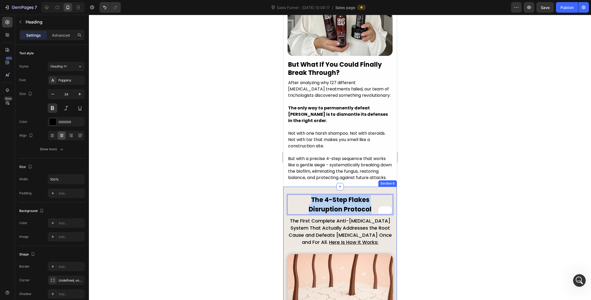
drag, startPoint x: 371, startPoint y: 209, endPoint x: 291, endPoint y: 191, distance: 82.0
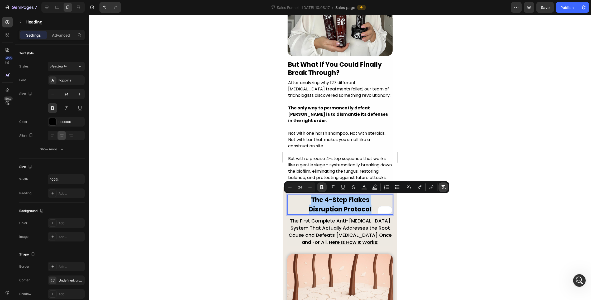
click at [446, 188] on button "Remove Format" at bounding box center [442, 186] width 9 height 9
click at [443, 213] on div at bounding box center [340, 157] width 502 height 285
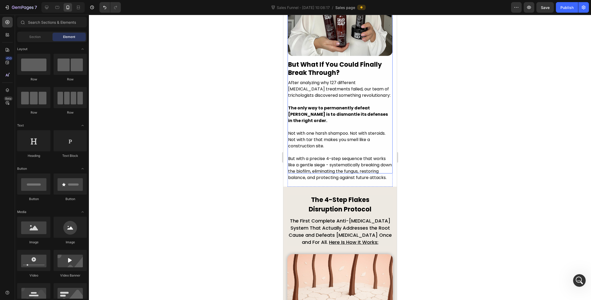
click at [325, 71] on strong "But What If You Could Finally Break Through?" at bounding box center [335, 68] width 94 height 17
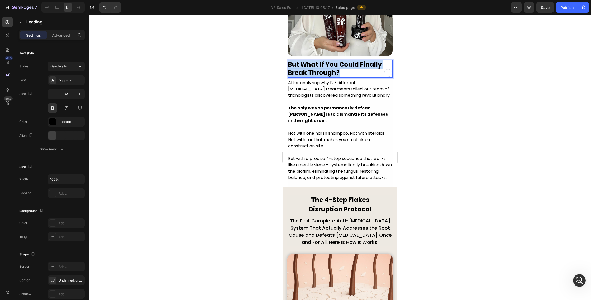
click at [325, 71] on strong "But What If You Could Finally Break Through?" at bounding box center [335, 68] width 94 height 17
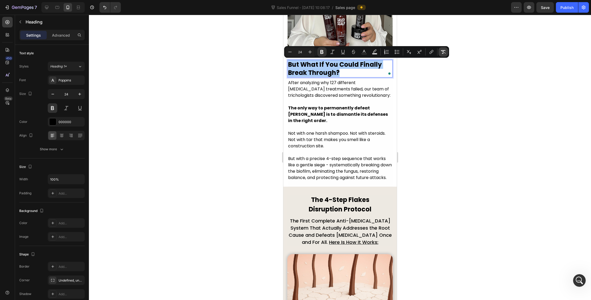
click at [443, 54] on icon "Editor contextual toolbar" at bounding box center [442, 51] width 5 height 5
click at [436, 109] on div at bounding box center [340, 157] width 502 height 285
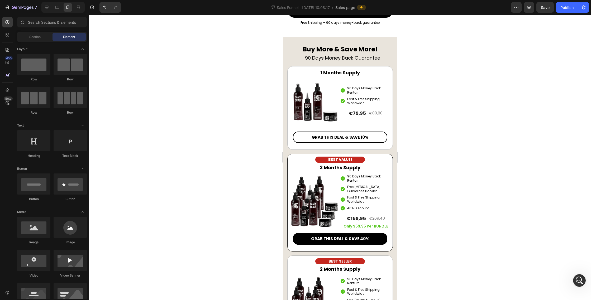
scroll to position [3287, 0]
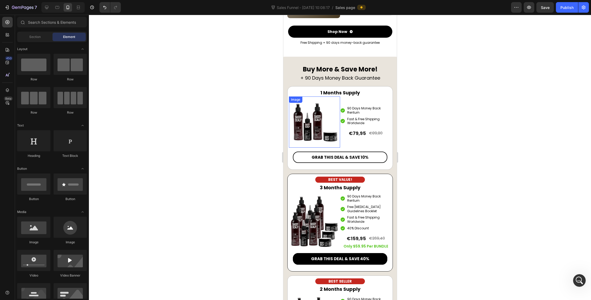
click at [325, 148] on img at bounding box center [313, 121] width 51 height 51
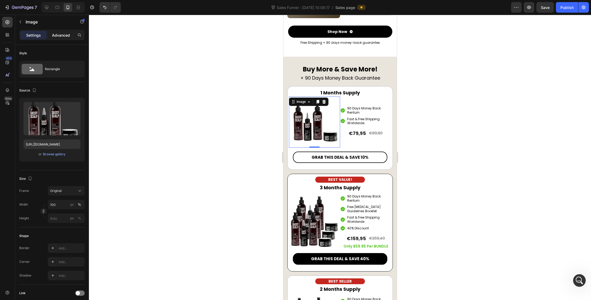
click at [64, 39] on div "Advanced" at bounding box center [61, 35] width 26 height 8
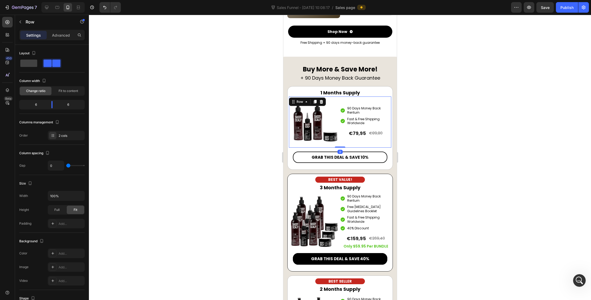
click at [364, 148] on div "Icon 90 Days Money Back Renturn Text block Icon Fast & Free Shipping Worldwide …" at bounding box center [365, 121] width 51 height 51
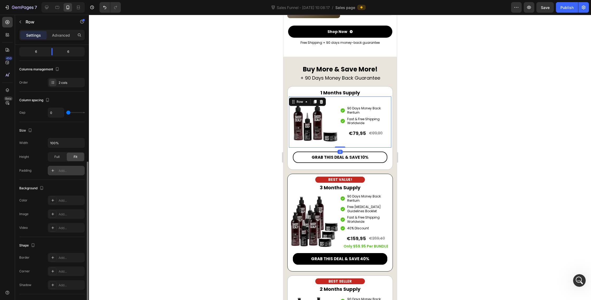
scroll to position [98, 0]
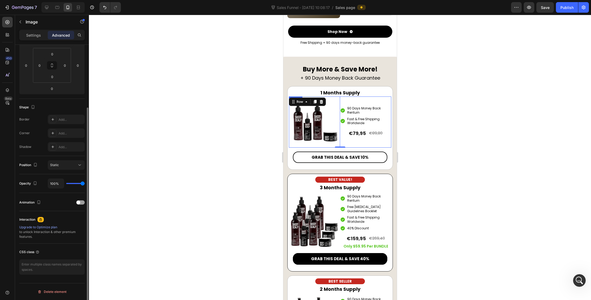
click at [305, 148] on img at bounding box center [313, 121] width 51 height 51
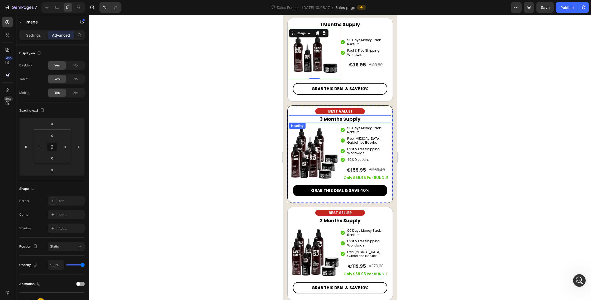
scroll to position [3426, 0]
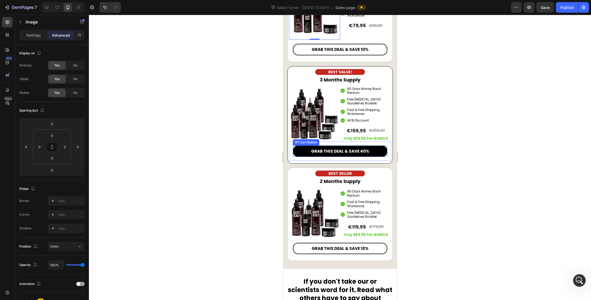
click at [352, 147] on button "GRAB THIS DEAL & SAVE 40%" at bounding box center [339, 152] width 94 height 12
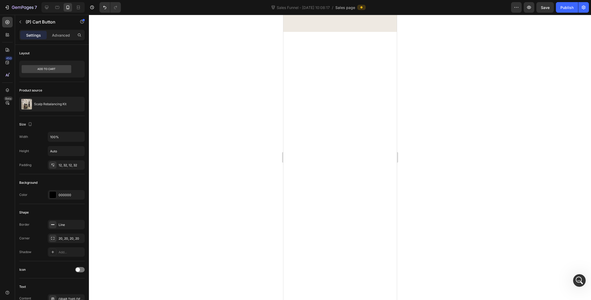
scroll to position [0, 0]
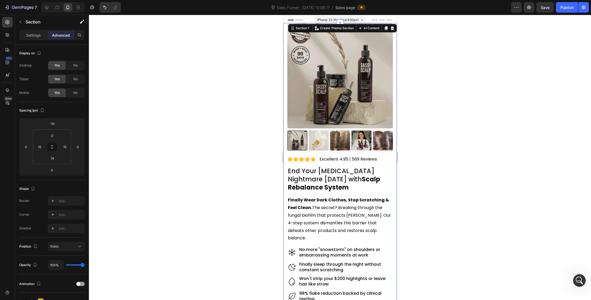
click at [53, 33] on p "Advanced" at bounding box center [61, 35] width 18 height 6
click at [55, 124] on input "-10" at bounding box center [52, 124] width 11 height 8
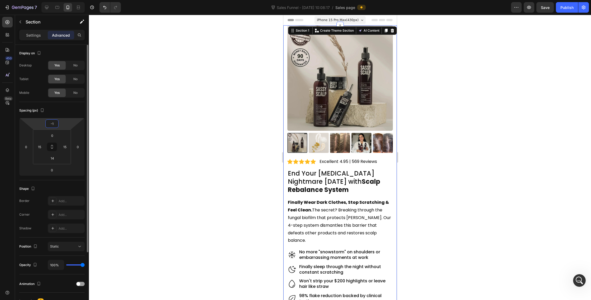
type input "-15"
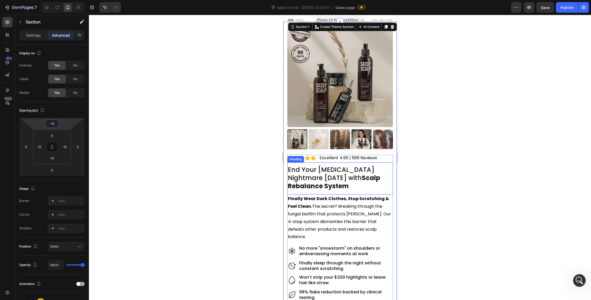
click at [341, 166] on h2 "End Your Dandruff Nightmare in 30 Days with Scalp Rebalance System" at bounding box center [339, 178] width 105 height 26
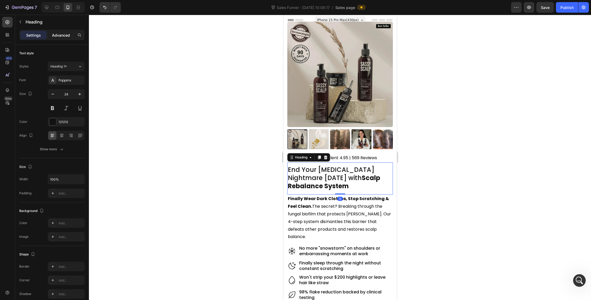
click at [61, 31] on div "Advanced" at bounding box center [61, 35] width 26 height 8
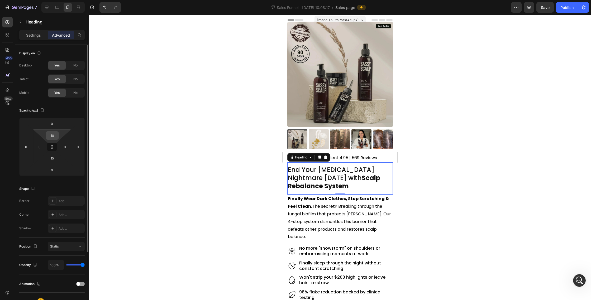
click at [53, 138] on input "10" at bounding box center [52, 136] width 11 height 8
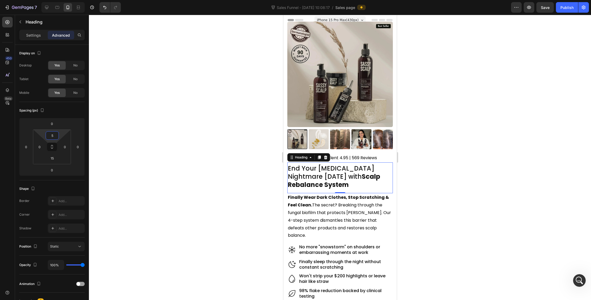
type input "5"
click at [329, 177] on h2 "End Your Dandruff Nightmare in 30 Days with Scalp Rebalance System" at bounding box center [339, 177] width 105 height 26
click at [35, 29] on div "Heading" at bounding box center [49, 22] width 69 height 15
click at [34, 37] on p "Settings" at bounding box center [33, 35] width 15 height 6
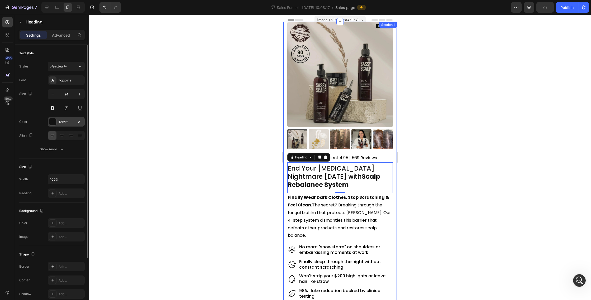
click at [53, 124] on div at bounding box center [52, 121] width 7 height 7
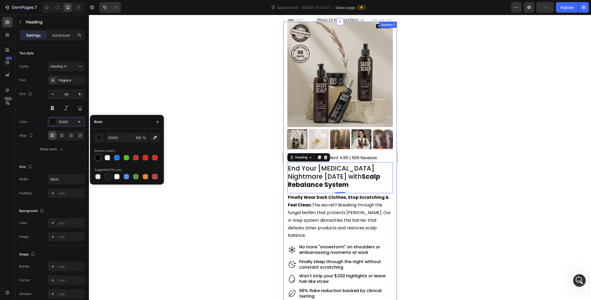
click at [100, 157] on div at bounding box center [97, 157] width 5 height 5
type input "000000"
click at [364, 158] on p "Excellent 4.95 | 569 Reviews" at bounding box center [347, 158] width 57 height 6
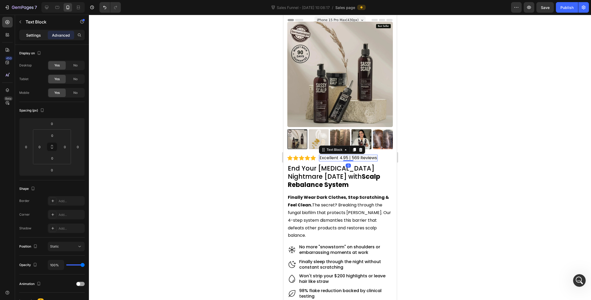
click at [36, 32] on div "Settings" at bounding box center [33, 35] width 26 height 8
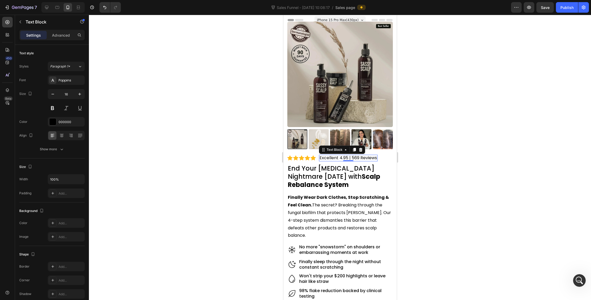
click at [37, 33] on p "Settings" at bounding box center [33, 35] width 15 height 6
click at [204, 145] on div at bounding box center [340, 157] width 502 height 285
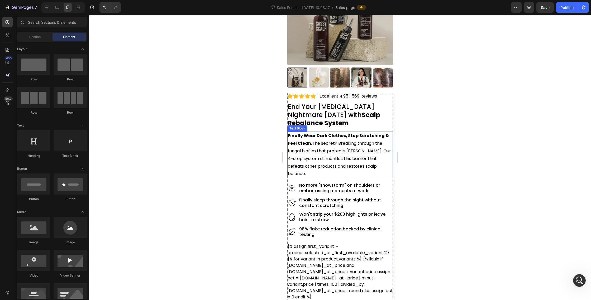
scroll to position [66, 0]
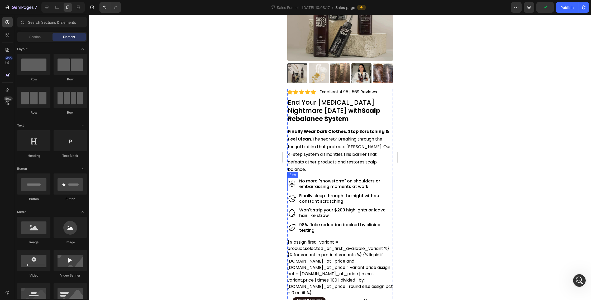
click at [296, 180] on div "Icon No more "snowstorm" on shoulders or embarrassing moments at work Heading R…" at bounding box center [339, 184] width 105 height 12
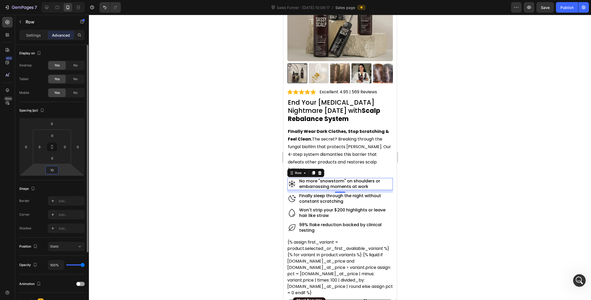
click at [54, 172] on input "10" at bounding box center [52, 170] width 11 height 8
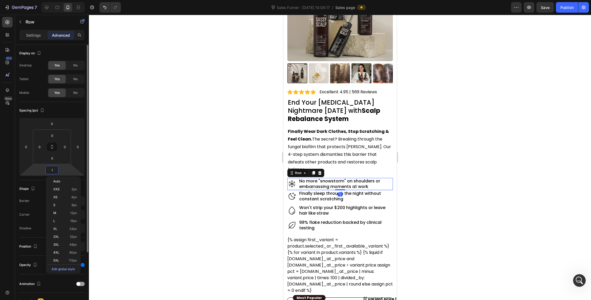
type input "15"
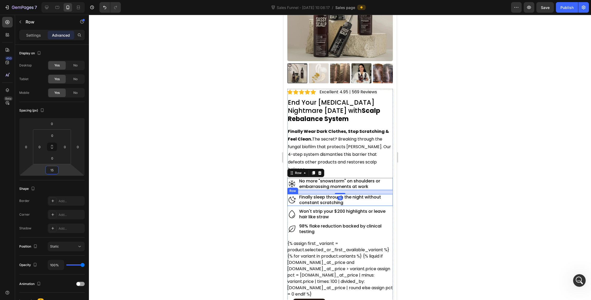
click at [297, 195] on div "Icon Finally sleep through the night without constant scratching Heading Row" at bounding box center [339, 200] width 105 height 12
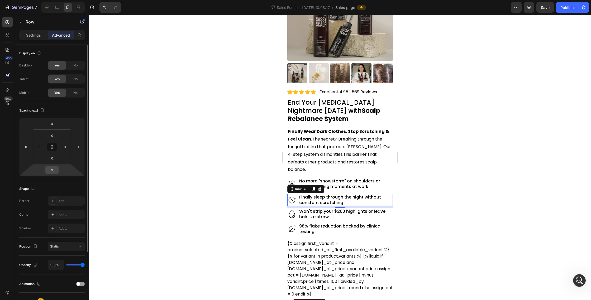
click at [53, 170] on input "9" at bounding box center [52, 170] width 11 height 8
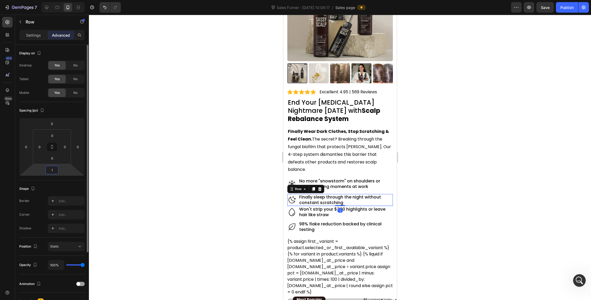
type input "15"
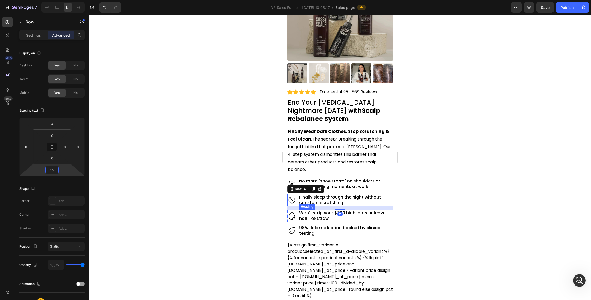
click at [311, 214] on h2 "Won't strip your $200 highlights or leave hair like straw" at bounding box center [345, 216] width 94 height 12
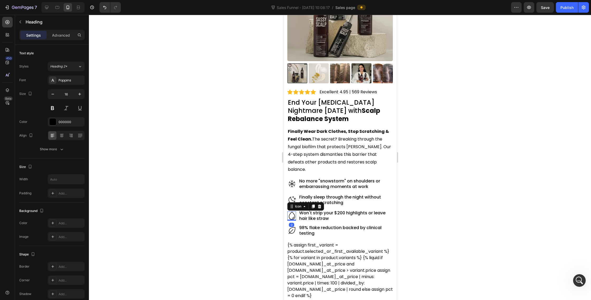
click at [292, 211] on icon at bounding box center [291, 215] width 9 height 9
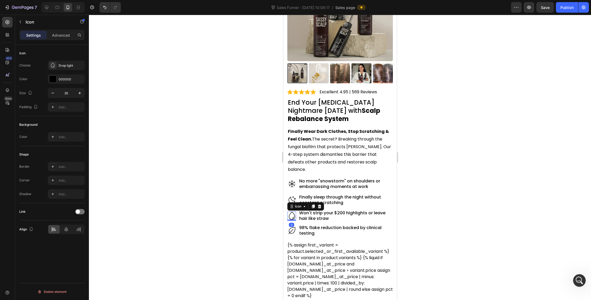
click at [295, 212] on div "Icon 0 Won't strip your $200 highlights or leave hair like straw Heading Row" at bounding box center [339, 216] width 105 height 12
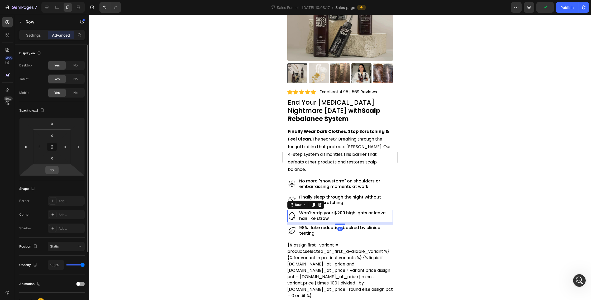
click at [54, 170] on input "10" at bounding box center [52, 170] width 11 height 8
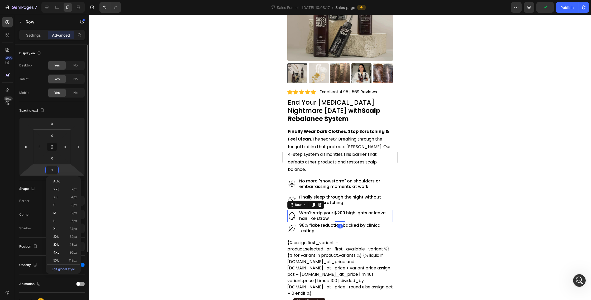
type input "15"
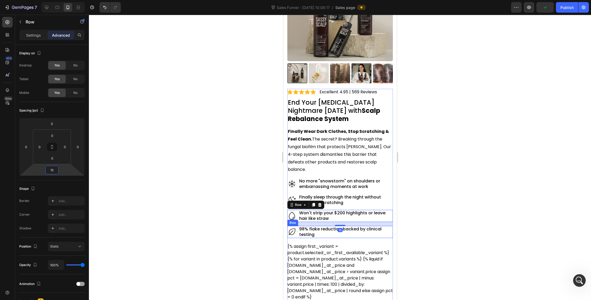
click at [296, 228] on div "Icon 98% flake reduction backed by clinical testing Heading Row" at bounding box center [339, 232] width 105 height 12
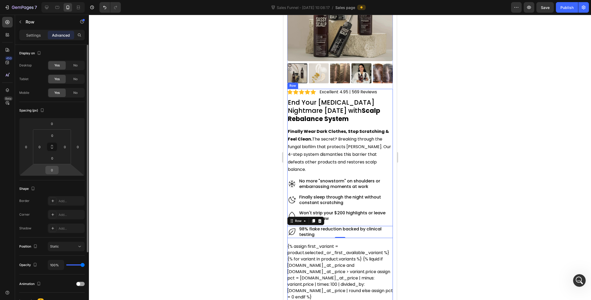
click at [51, 171] on input "0" at bounding box center [52, 170] width 11 height 8
type input "10"
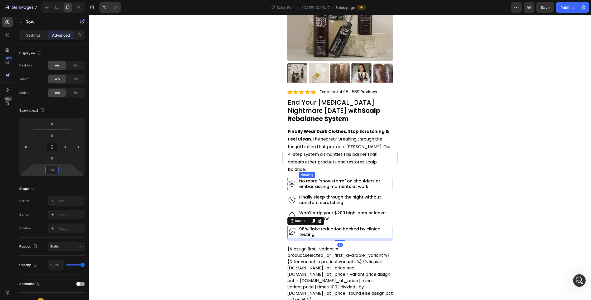
click at [419, 178] on div at bounding box center [340, 157] width 502 height 285
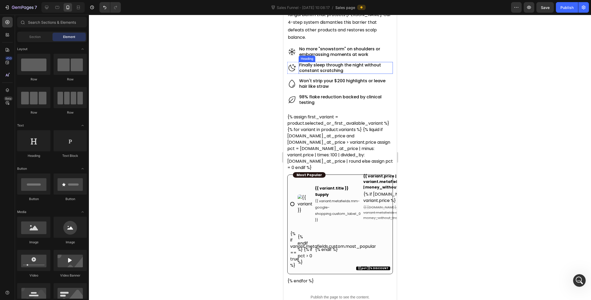
scroll to position [305, 0]
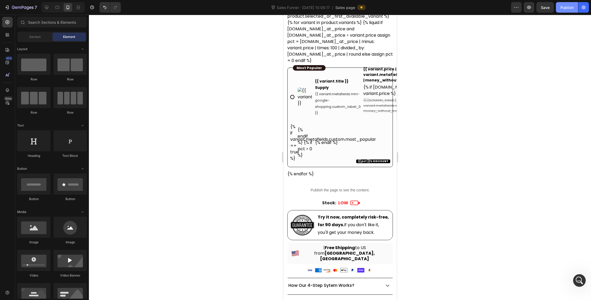
click at [566, 9] on div "Publish" at bounding box center [566, 8] width 13 height 6
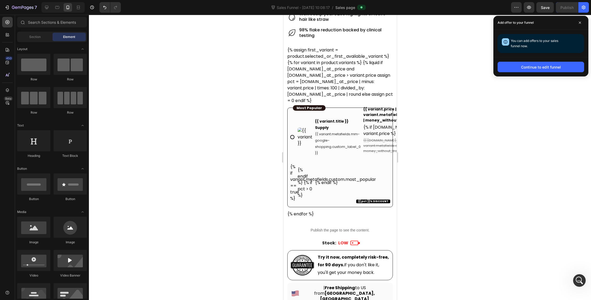
scroll to position [0, 0]
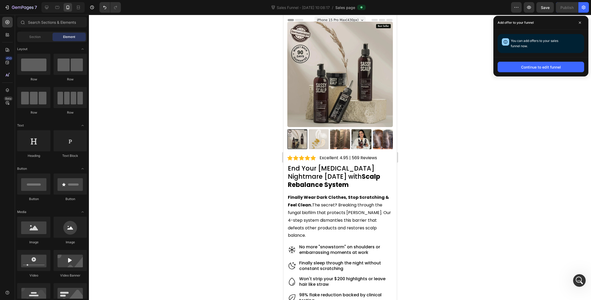
scroll to position [38, 0]
click at [48, 8] on icon at bounding box center [46, 7] width 3 height 3
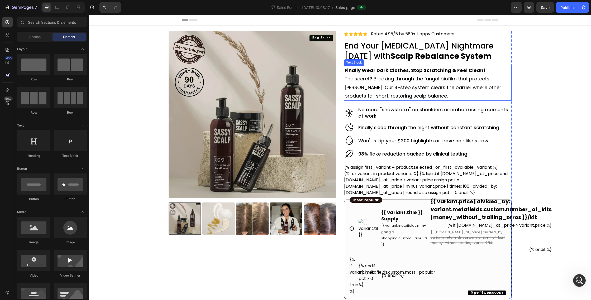
click at [425, 85] on p "The secret? Breaking through the fungal biofilm that protects [PERSON_NAME]. Ou…" at bounding box center [427, 88] width 166 height 26
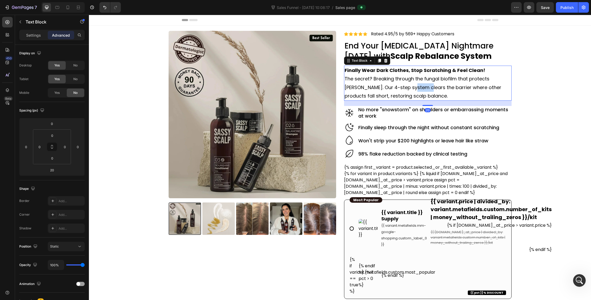
click at [425, 85] on p "The secret? Breaking through the fungal biofilm that protects [PERSON_NAME]. Ou…" at bounding box center [427, 88] width 166 height 26
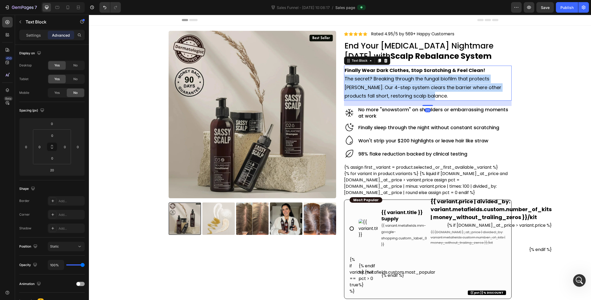
click at [425, 85] on p "The secret? Breaking through the fungal biofilm that protects [PERSON_NAME]. Ou…" at bounding box center [427, 88] width 166 height 26
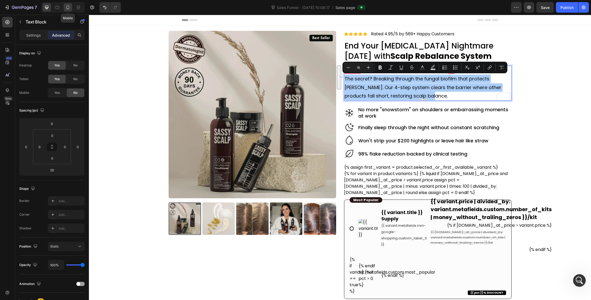
click at [68, 8] on icon at bounding box center [67, 8] width 3 height 4
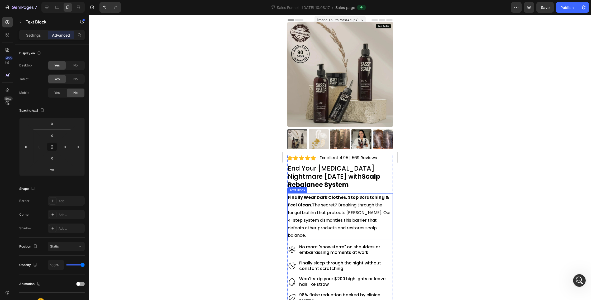
click at [325, 207] on p "Finally Wear Dark Clothes, Stop Scratching & Feel Clean. The secret? Breaking t…" at bounding box center [339, 217] width 104 height 46
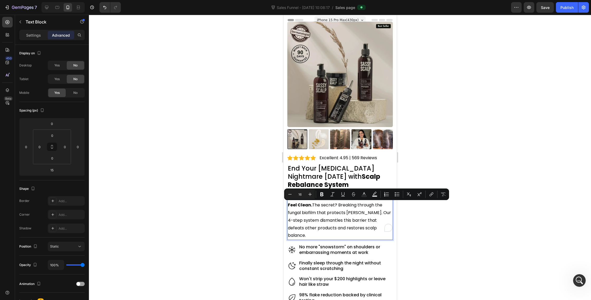
click at [313, 203] on p "Finally Wear Dark Clothes, Stop Scratching & Feel Clean. The secret? Breaking t…" at bounding box center [339, 217] width 104 height 46
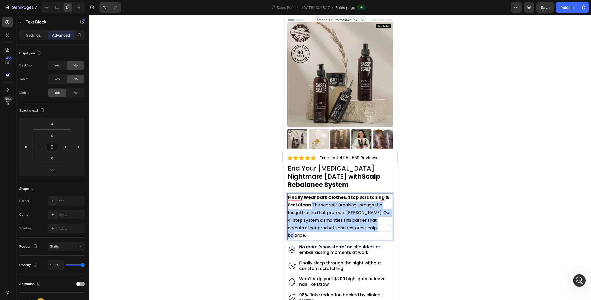
drag, startPoint x: 312, startPoint y: 205, endPoint x: 368, endPoint y: 228, distance: 61.1
click at [368, 228] on p "Finally Wear Dark Clothes, Stop Scratching & Feel Clean. The secret? Breaking t…" at bounding box center [339, 217] width 104 height 46
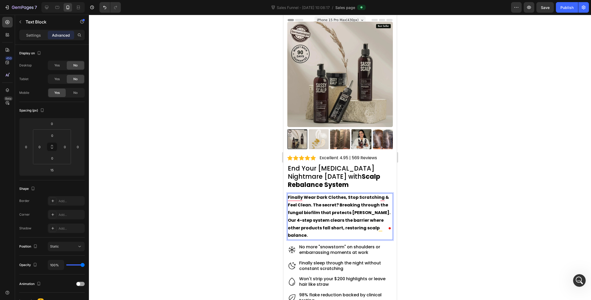
click at [308, 207] on strong "Finally Wear Dark Clothes, Stop Scratching & Feel Clean. The secret? Breaking t…" at bounding box center [338, 216] width 103 height 44
click at [313, 205] on strong "Finally Wear Dark Clothes, Stop Scratching & Feel Clean. The secret? Breaking t…" at bounding box center [338, 216] width 103 height 44
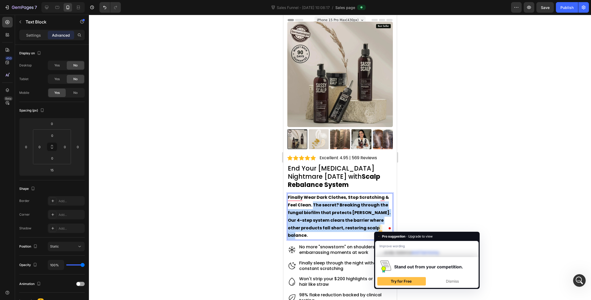
drag, startPoint x: 312, startPoint y: 205, endPoint x: 382, endPoint y: 230, distance: 73.7
click at [382, 230] on p "Finally Wear Dark Clothes, Stop Scratching & Feel Clean. The secret? Breaking t…" at bounding box center [339, 217] width 104 height 46
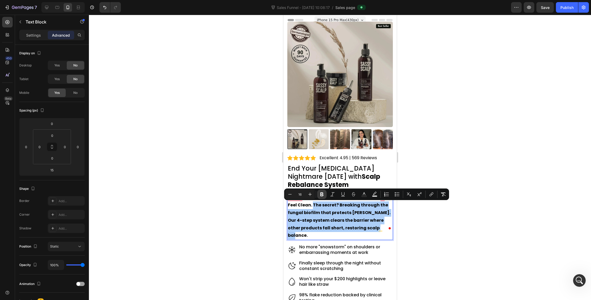
click at [323, 193] on icon "Editor contextual toolbar" at bounding box center [321, 194] width 5 height 5
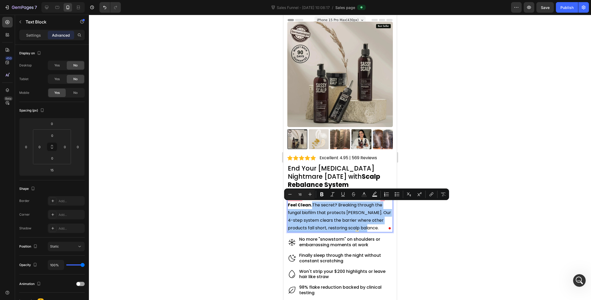
click at [431, 163] on div at bounding box center [340, 157] width 502 height 285
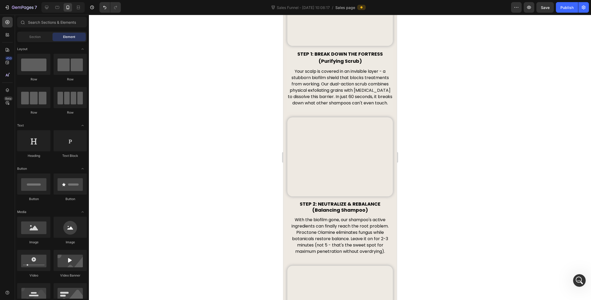
scroll to position [1286, 0]
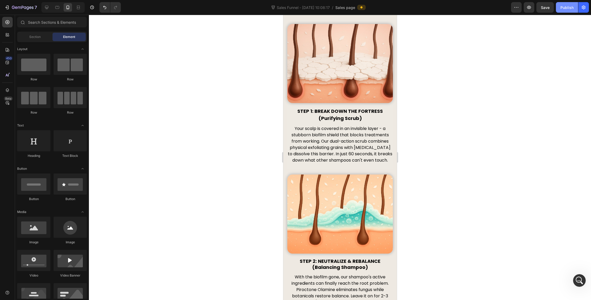
click at [565, 6] on div "Publish" at bounding box center [566, 8] width 13 height 6
